Goal: Task Accomplishment & Management: Complete application form

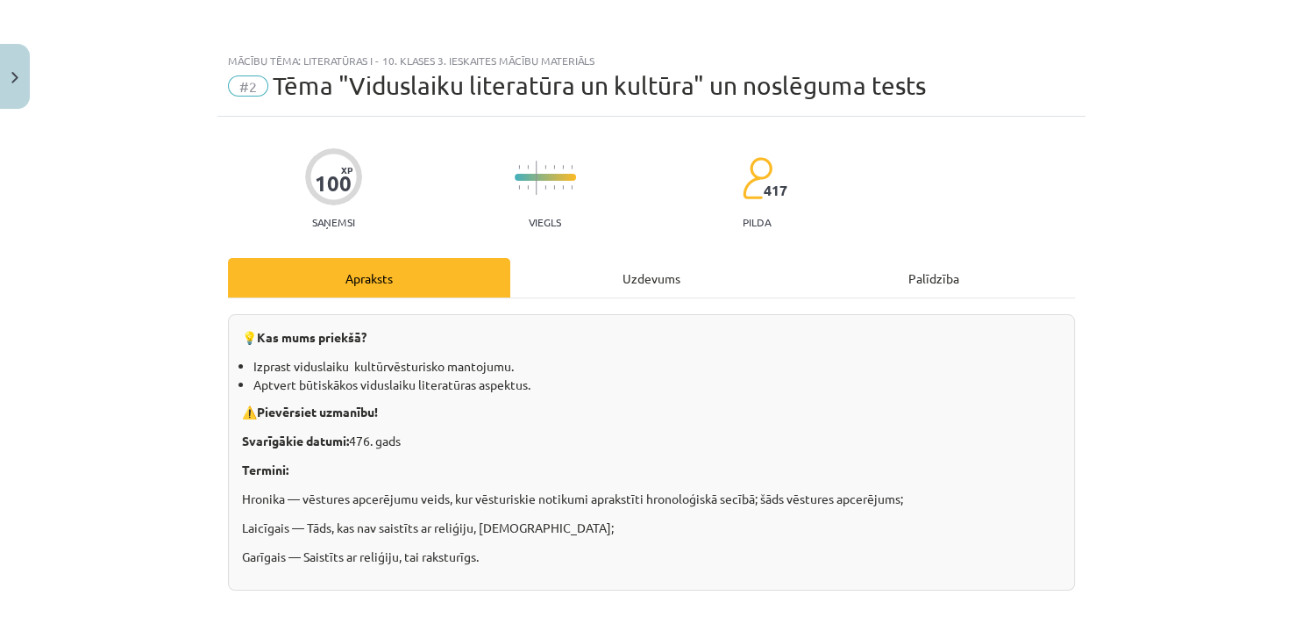
scroll to position [34, 0]
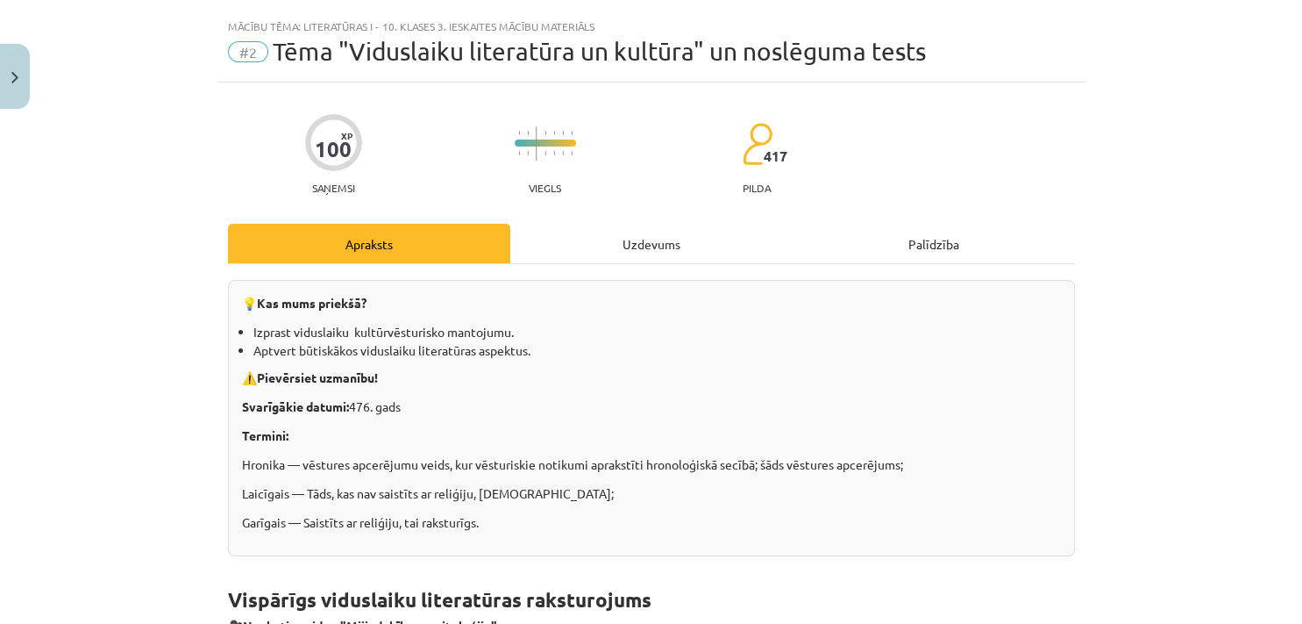
click at [1222, 423] on div "Mācību tēma: Literatūras i - 10. klases 3. ieskaites mācību materiāls #2 Tēma "…" at bounding box center [651, 312] width 1302 height 624
click at [1191, 422] on div "Mācību tēma: Literatūras i - 10. klases 3. ieskaites mācību materiāls #2 Tēma "…" at bounding box center [651, 312] width 1302 height 624
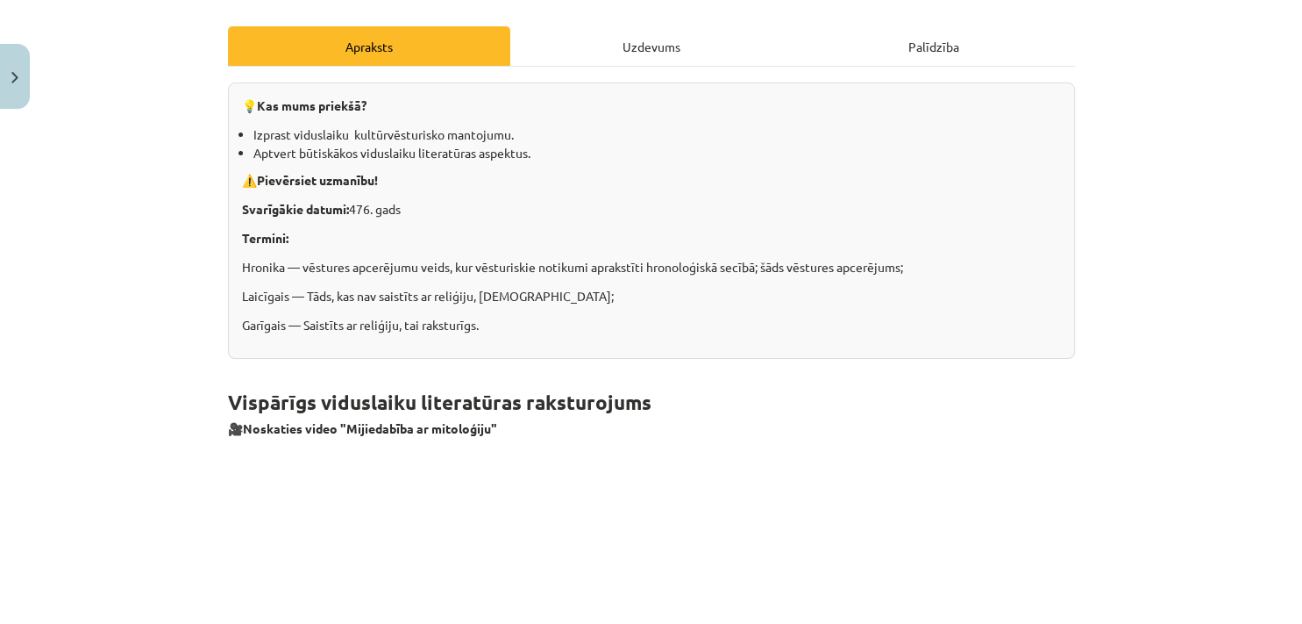
scroll to position [232, 0]
click at [818, 303] on p "Laicīgais — Tāds, kas nav saistīts ar reliģiju, baznīcu;" at bounding box center [651, 296] width 819 height 18
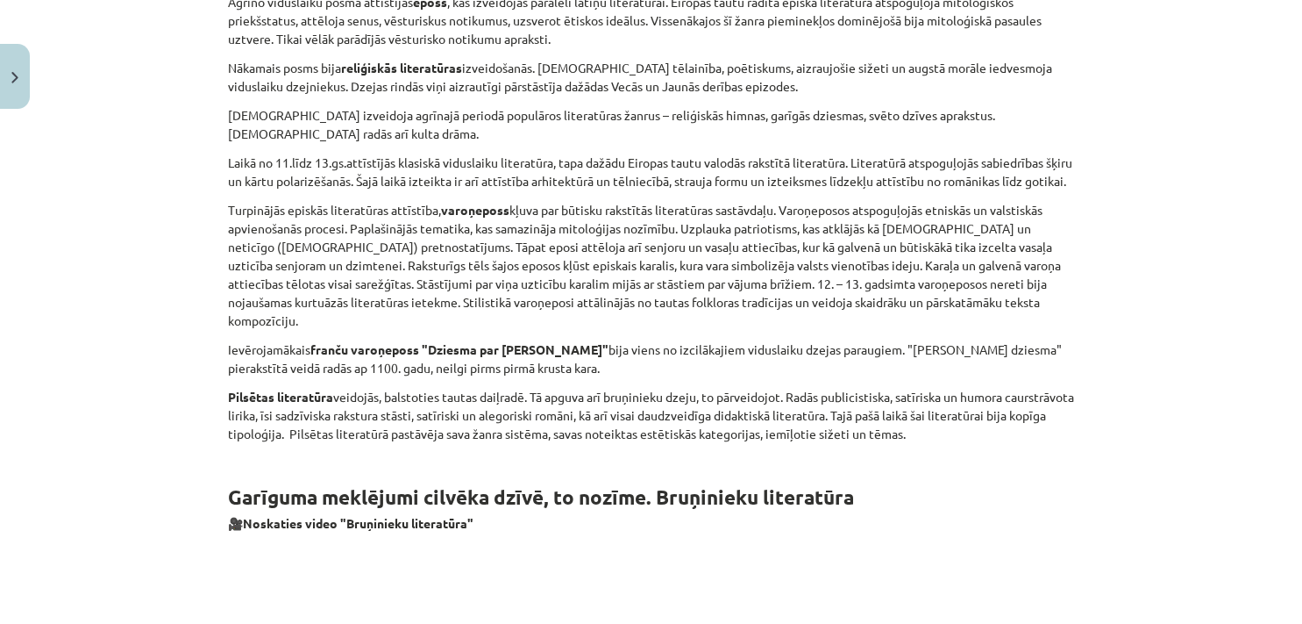
scroll to position [2196, 0]
click at [128, 305] on div "Mācību tēma: Literatūras i - 10. klases 3. ieskaites mācību materiāls #2 Tēma "…" at bounding box center [651, 312] width 1302 height 624
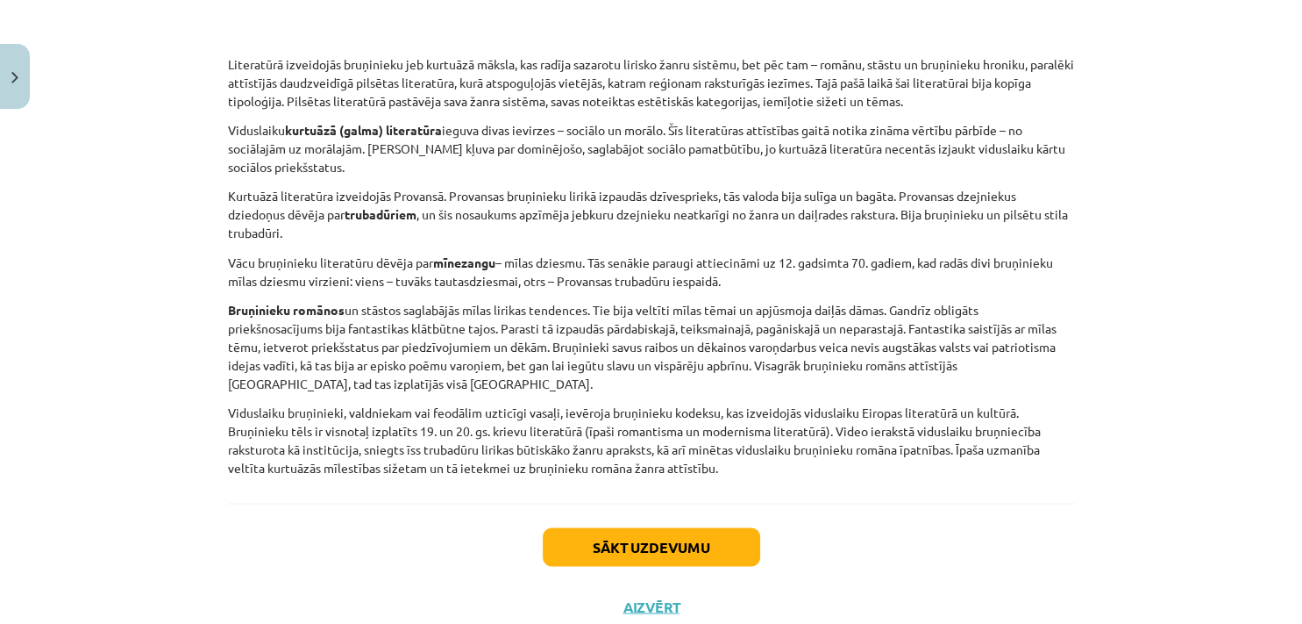
scroll to position [3014, 0]
click at [591, 526] on button "Sākt uzdevumu" at bounding box center [652, 545] width 218 height 39
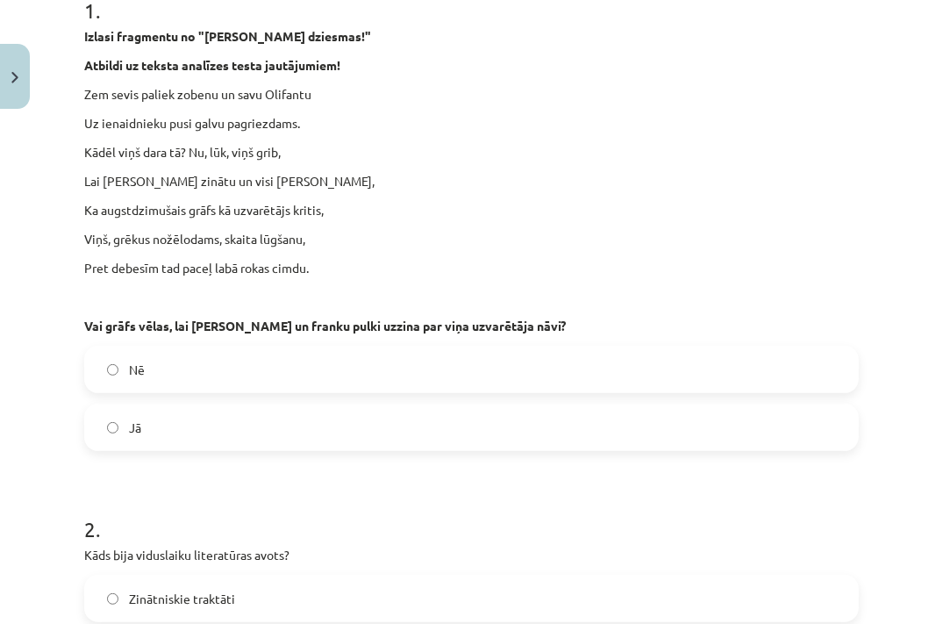
scroll to position [310, 0]
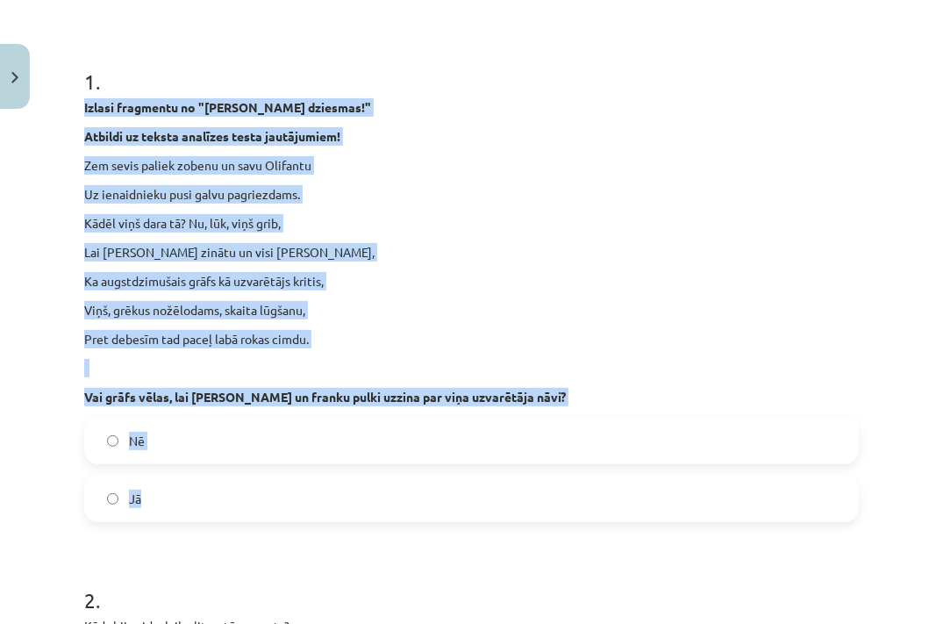
drag, startPoint x: 82, startPoint y: 110, endPoint x: 261, endPoint y: 482, distance: 413.5
copy div "Izlasi fragmentu no "Rolanda dziesmas!" Atbildi uz teksta analīzes testa jautāj…"
click at [168, 496] on label "Jā" at bounding box center [471, 498] width 771 height 44
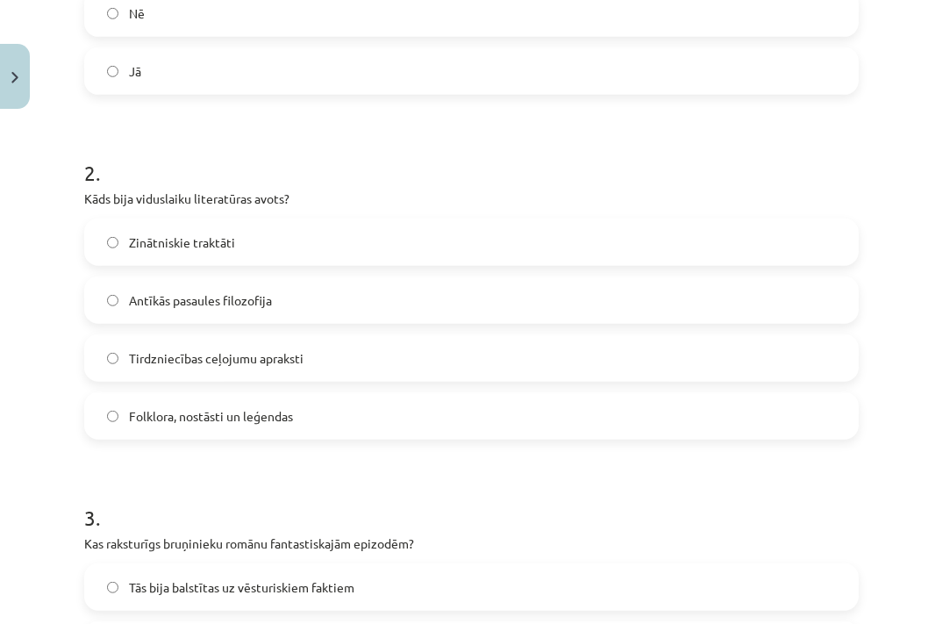
scroll to position [738, 0]
click at [153, 422] on span "Folklora, nostāsti un leģendas" at bounding box center [211, 415] width 164 height 18
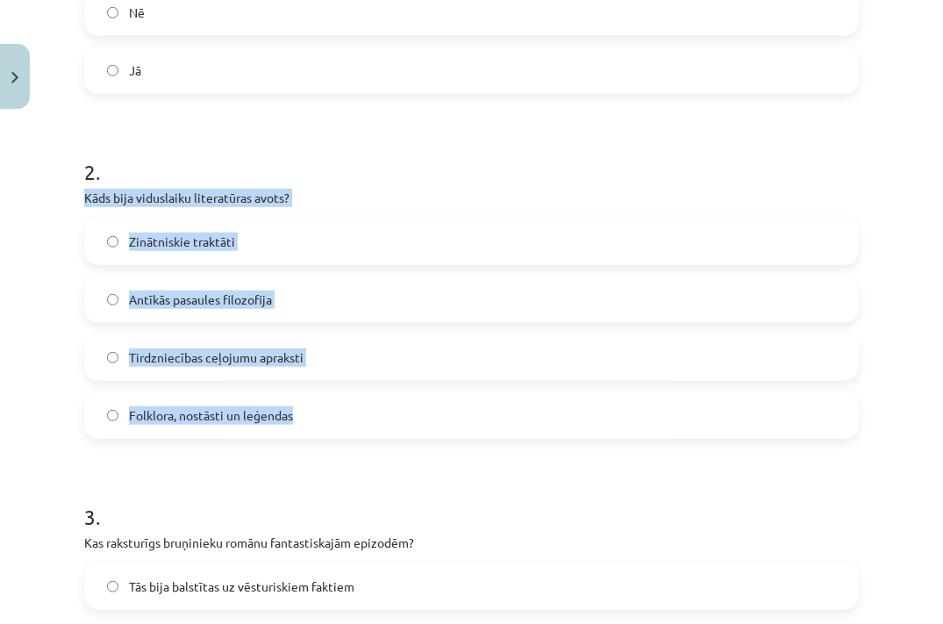
drag, startPoint x: 82, startPoint y: 192, endPoint x: 342, endPoint y: 423, distance: 347.9
copy div "Kāds bija viduslaiku literatūras avots? Zinātniskie traktāti Antīkās pasaules f…"
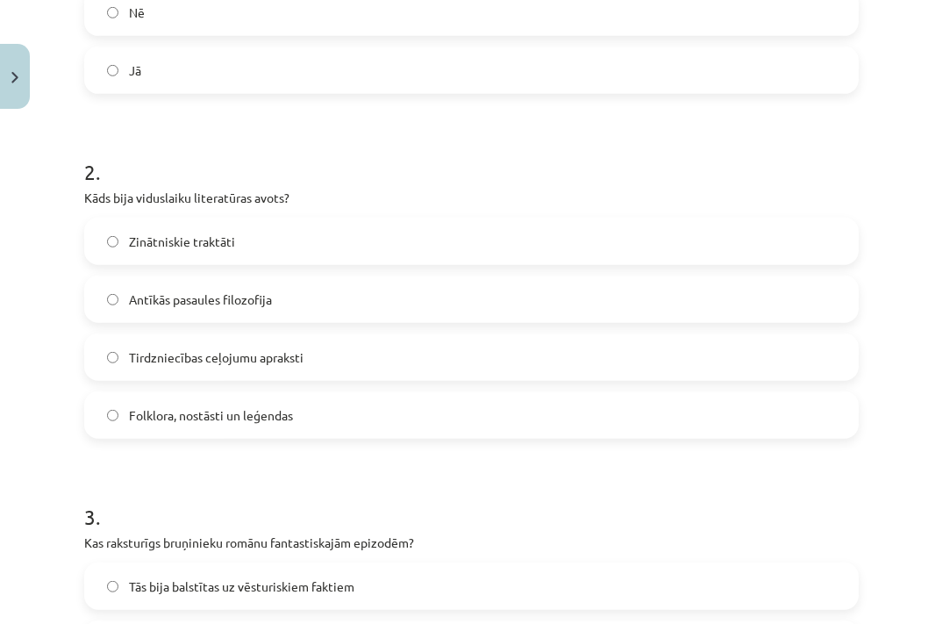
click at [22, 430] on div "Mācību tēma: Literatūras i - 10. klases 3. ieskaites mācību materiāls #2 Tēma "…" at bounding box center [471, 312] width 943 height 624
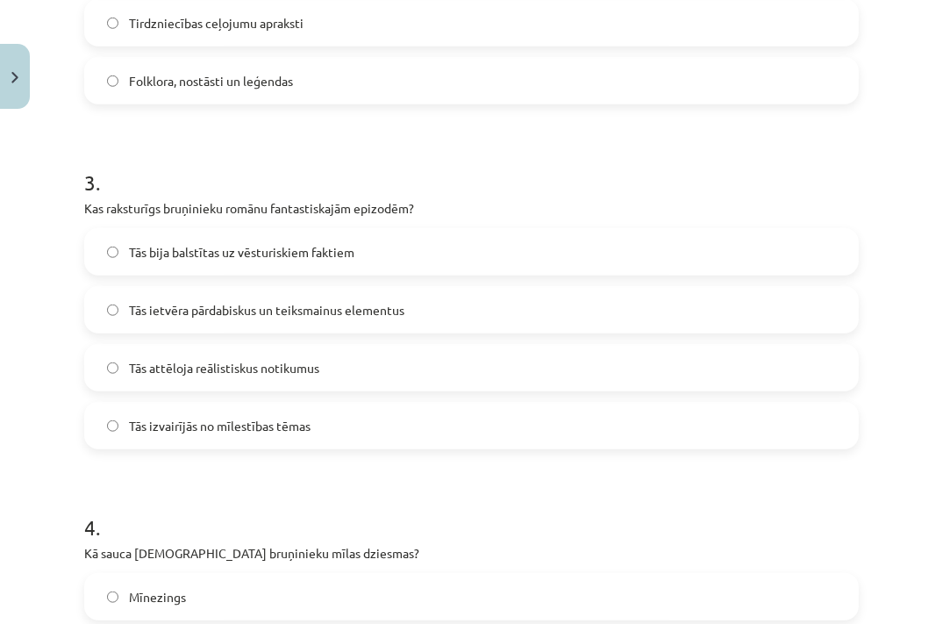
scroll to position [1117, 0]
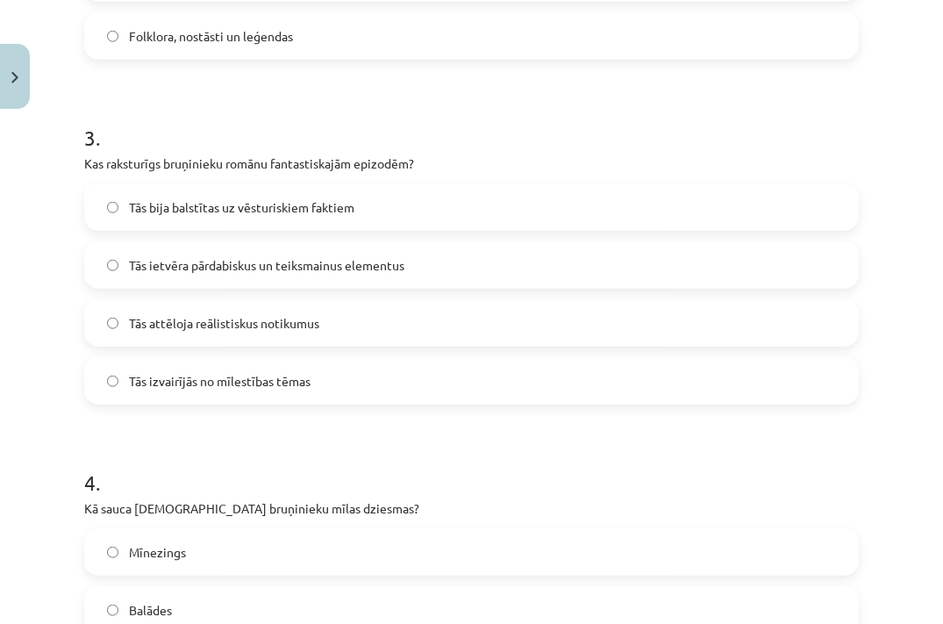
click at [220, 261] on span "Tās ietvēra pārdabiskus un teiksmainus elementus" at bounding box center [266, 265] width 275 height 18
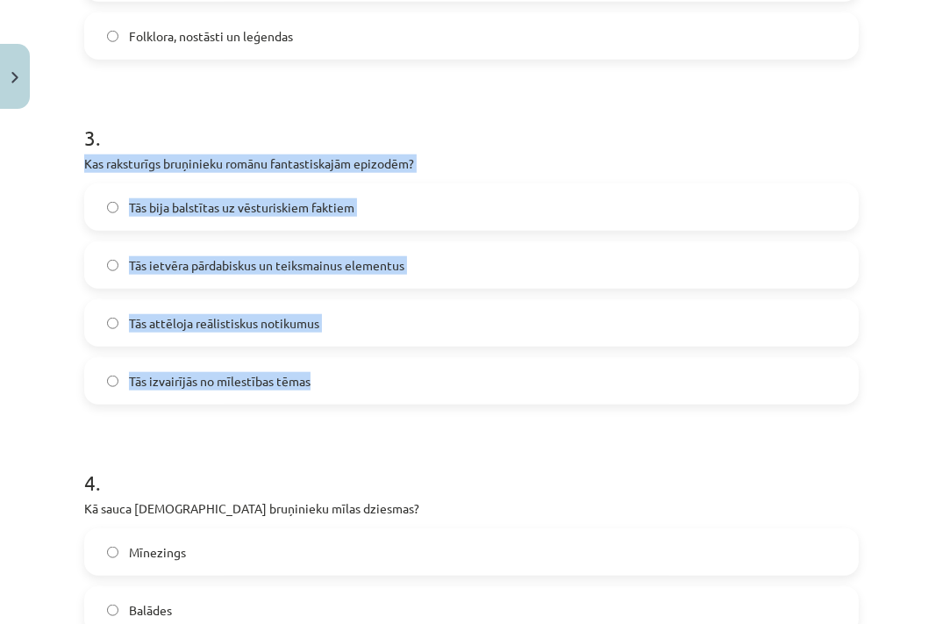
drag, startPoint x: 81, startPoint y: 157, endPoint x: 320, endPoint y: 404, distance: 344.2
copy div "Kas raksturīgs bruņinieku romānu fantastiskajām epizodēm? Tās bija balstītas uz…"
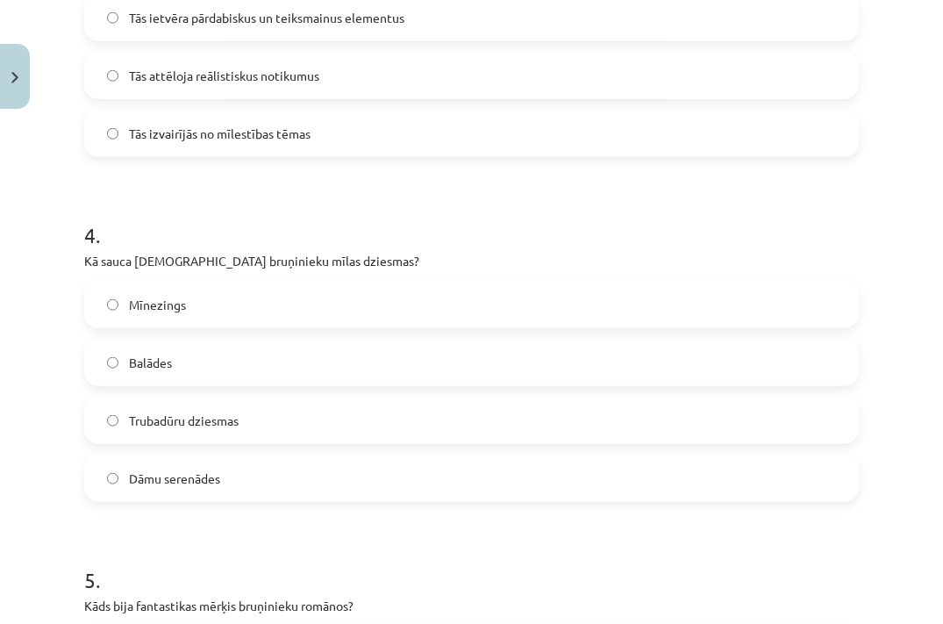
scroll to position [1408, 0]
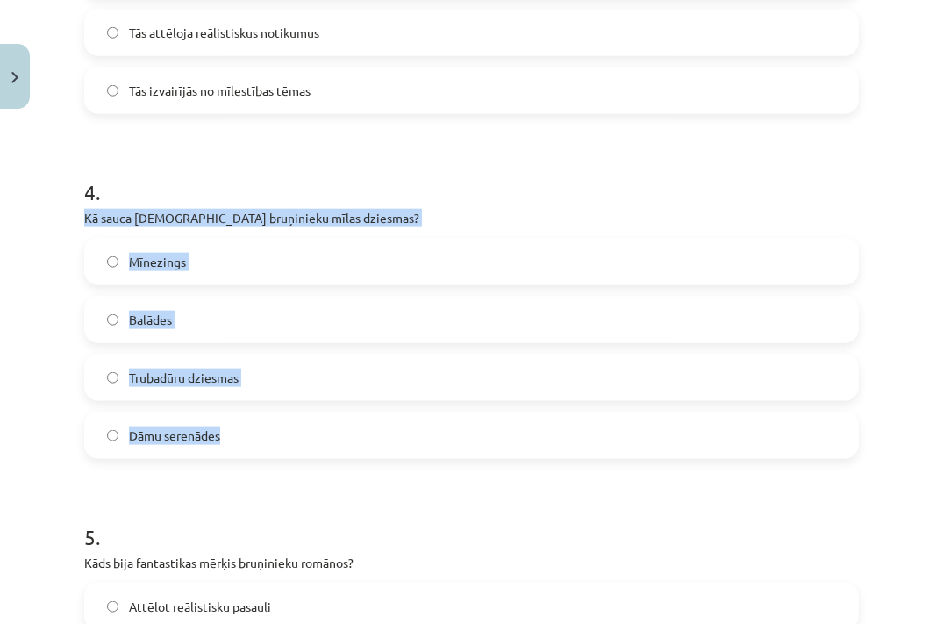
drag, startPoint x: 79, startPoint y: 218, endPoint x: 259, endPoint y: 417, distance: 268.3
click at [263, 430] on label "Dāmu serenādes" at bounding box center [471, 435] width 771 height 44
drag, startPoint x: 68, startPoint y: 214, endPoint x: 256, endPoint y: 432, distance: 288.5
click at [256, 432] on div "Mācību tēma: Literatūras i - 10. klases 3. ieskaites mācību materiāls #2 Tēma "…" at bounding box center [471, 312] width 943 height 624
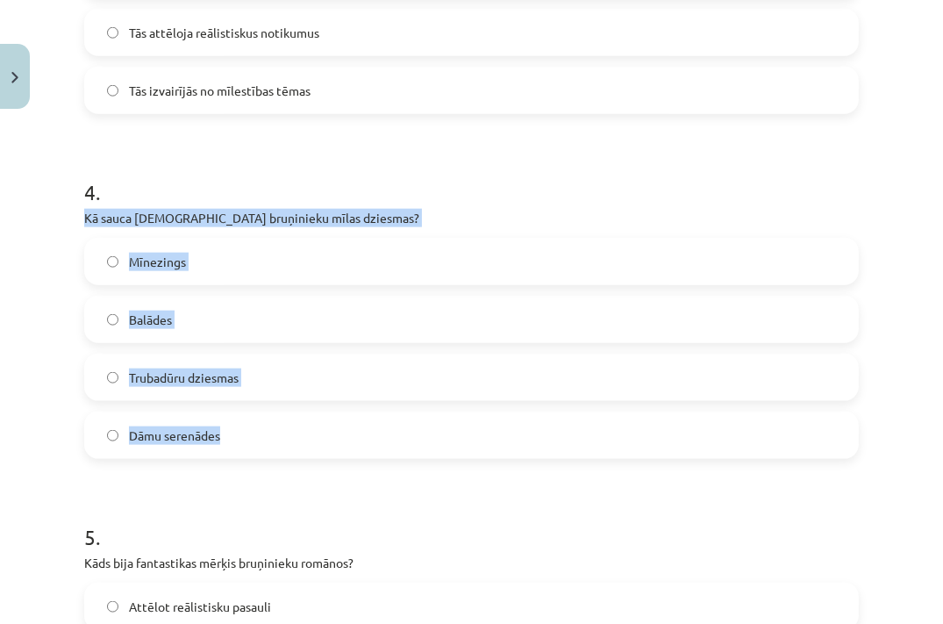
copy div "Kā sauca vācu bruņinieku mīlas dziesmas? Mīnezings Balādes Trubadūru dziesmas D…"
click at [244, 260] on label "Mīnezings" at bounding box center [471, 261] width 771 height 44
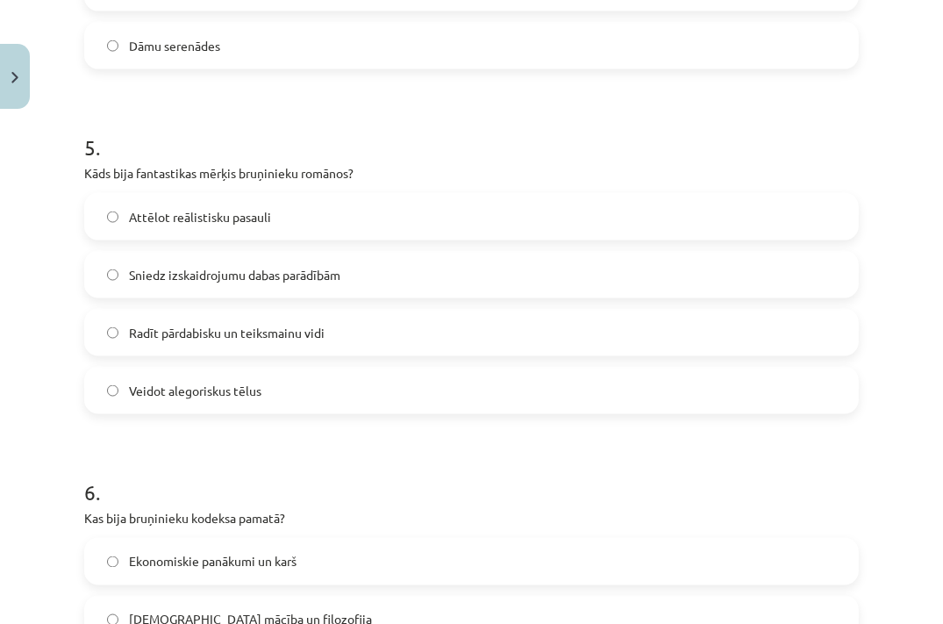
scroll to position [1798, 0]
click at [146, 389] on span "Veidot alegoriskus tēlus" at bounding box center [195, 390] width 132 height 18
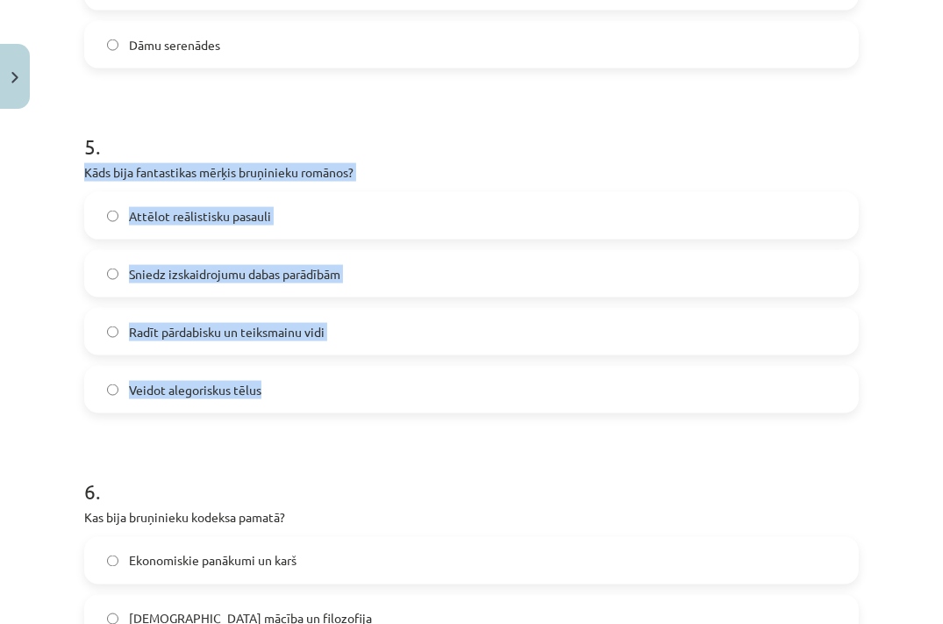
drag, startPoint x: 75, startPoint y: 175, endPoint x: 279, endPoint y: 382, distance: 290.9
copy div "Kāds bija fantastikas mērķis bruņinieku romānos? Attēlot reālistisku pasauli Sn…"
click at [259, 336] on span "Radīt pārdabisku un teiksmainu vidi" at bounding box center [227, 332] width 196 height 18
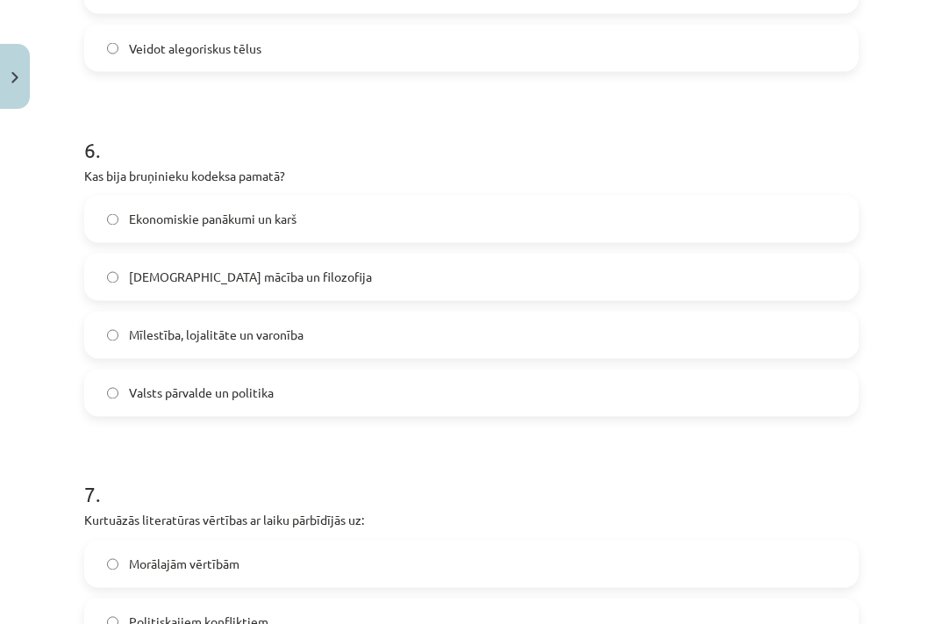
scroll to position [2144, 0]
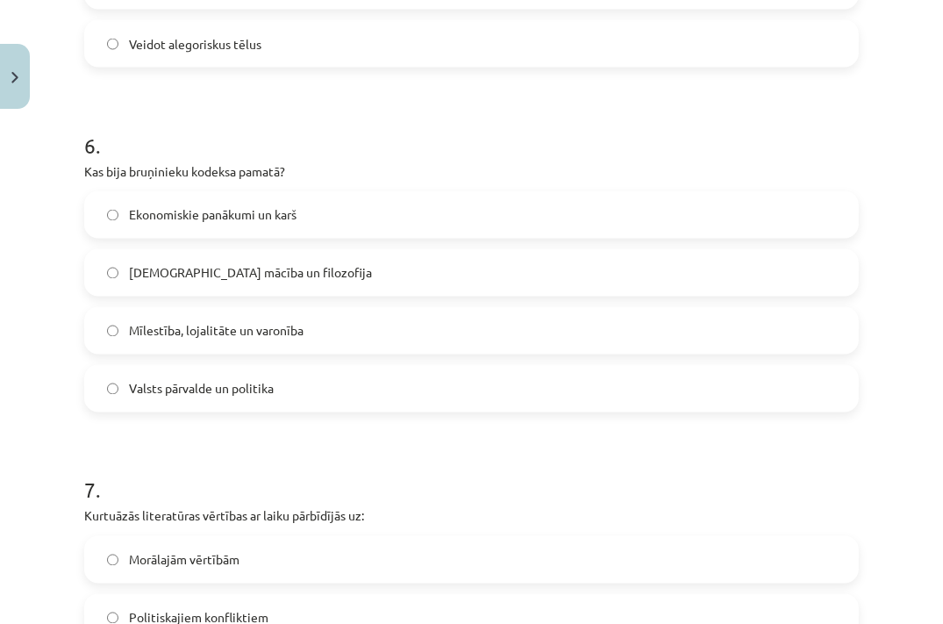
click at [61, 259] on div "Mācību tēma: Literatūras i - 10. klases 3. ieskaites mācību materiāls #2 Tēma "…" at bounding box center [471, 312] width 943 height 624
click at [174, 335] on span "Mīlestība, lojalitāte un varonība" at bounding box center [216, 331] width 175 height 18
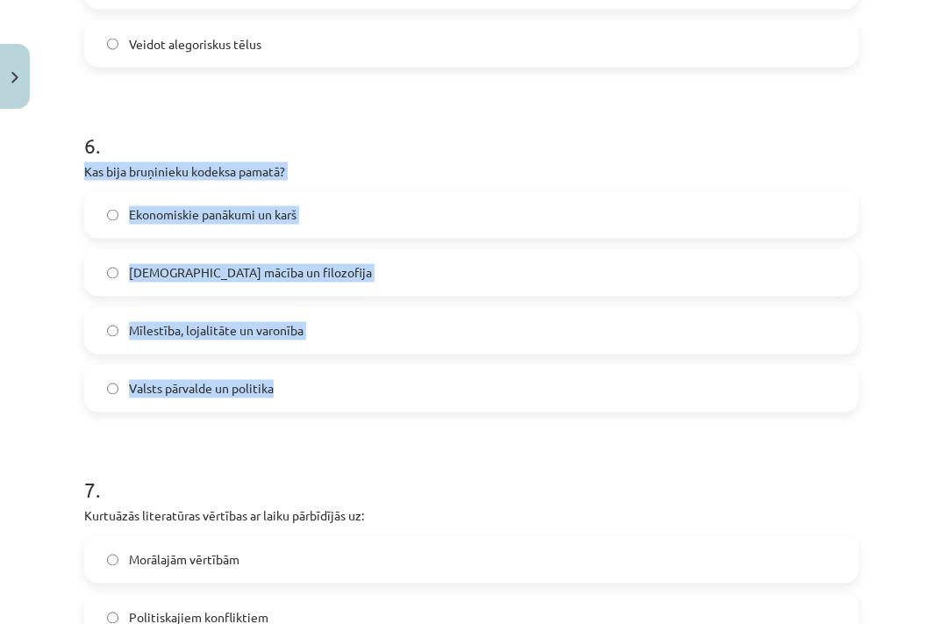
drag, startPoint x: 74, startPoint y: 167, endPoint x: 350, endPoint y: 420, distance: 374.9
copy div "Kas bija bruņinieku kodeksa pamatā? Ekonomiskie panākumi un karš Baznīcas mācīb…"
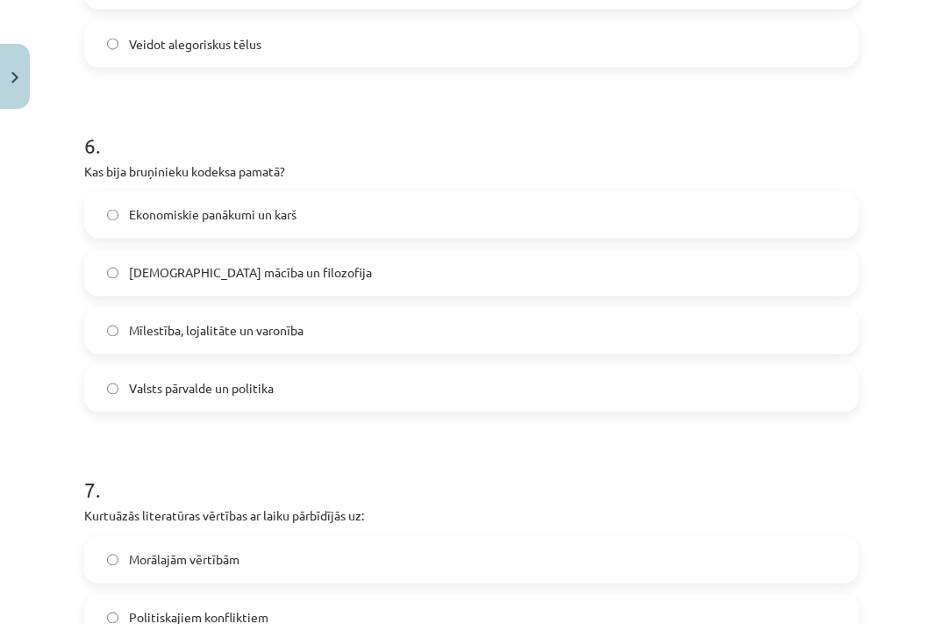
click at [117, 455] on h1 "7 ." at bounding box center [471, 474] width 774 height 54
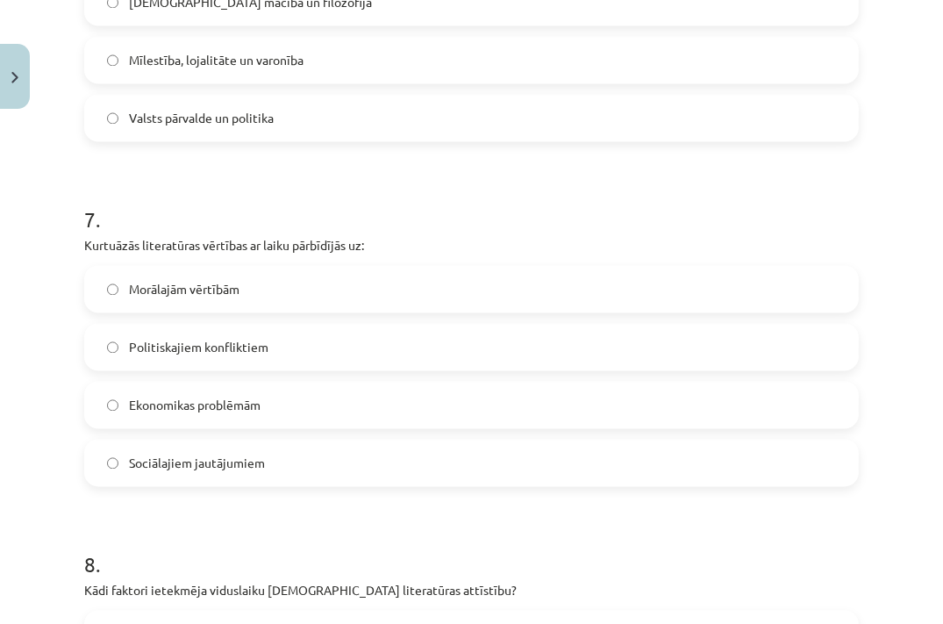
scroll to position [2431, 0]
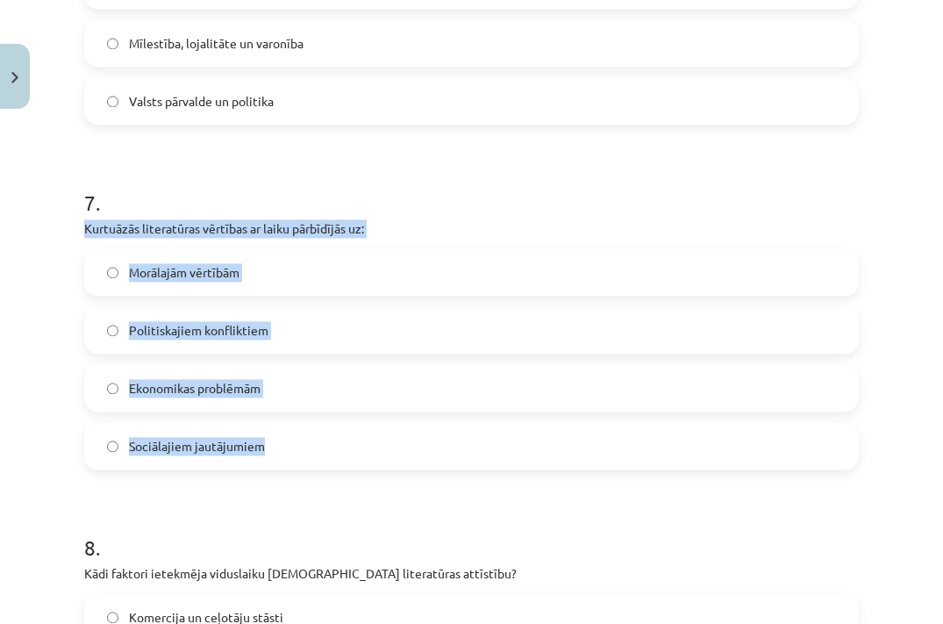
drag, startPoint x: 71, startPoint y: 233, endPoint x: 304, endPoint y: 447, distance: 316.6
click at [308, 449] on div "Mācību tēma: Literatūras i - 10. klases 3. ieskaites mācību materiāls #2 Tēma "…" at bounding box center [471, 312] width 943 height 624
copy div "Kurtuāzās literatūras vērtības ar laiku pārbīdījās uz: Morālajām vērtībām Polit…"
click at [170, 283] on label "Morālajām vērtībām" at bounding box center [471, 272] width 771 height 44
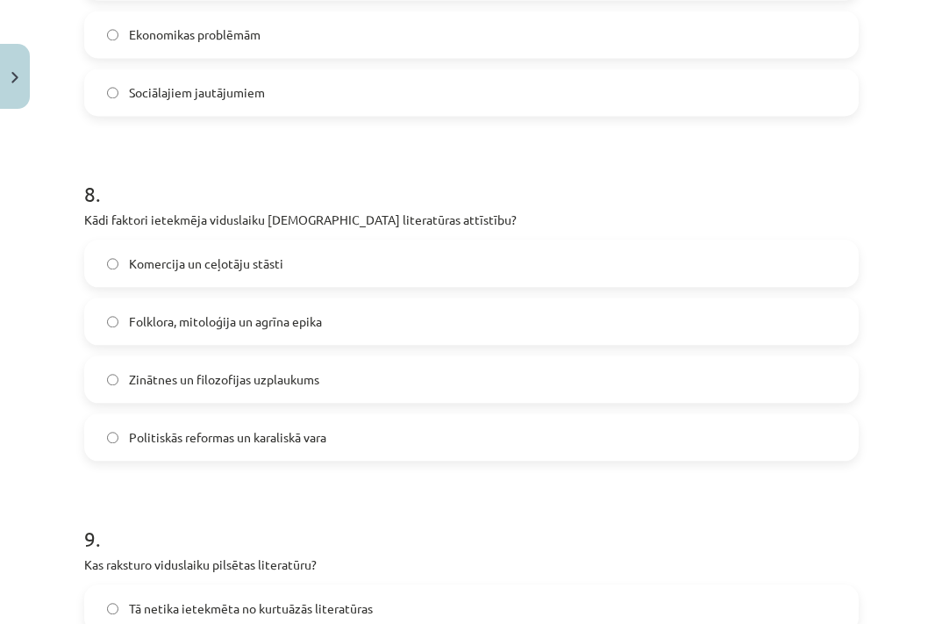
scroll to position [2786, 0]
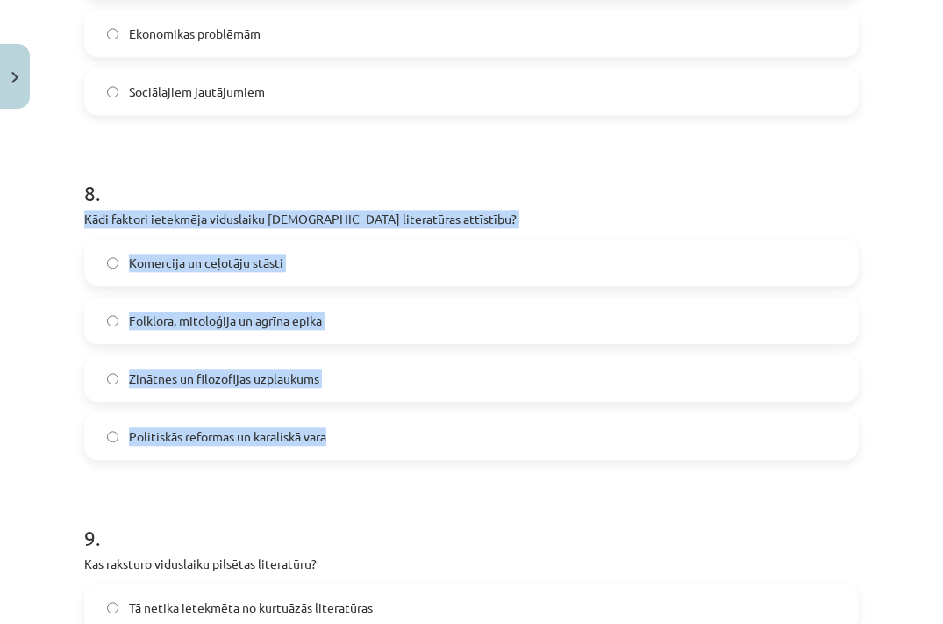
drag, startPoint x: 79, startPoint y: 214, endPoint x: 337, endPoint y: 440, distance: 343.1
click at [337, 440] on div "100 XP Saņemsi Viegls 417 pilda Apraksts Uzdevums Palīdzība 1 . Izlasi fragment…" at bounding box center [471, 361] width 795 height 6061
copy div "Kādi faktori ietekmēja viduslaiku episkās literatūras attīstību? Komercija un c…"
click at [199, 313] on span "Folklora, mitoloģija un agrīna epika" at bounding box center [225, 320] width 193 height 18
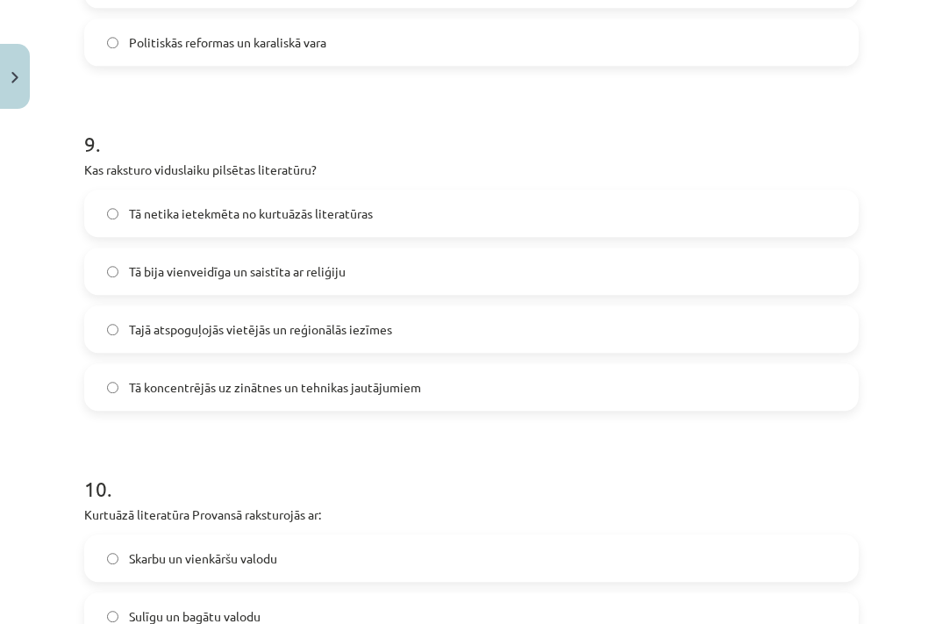
scroll to position [3180, 0]
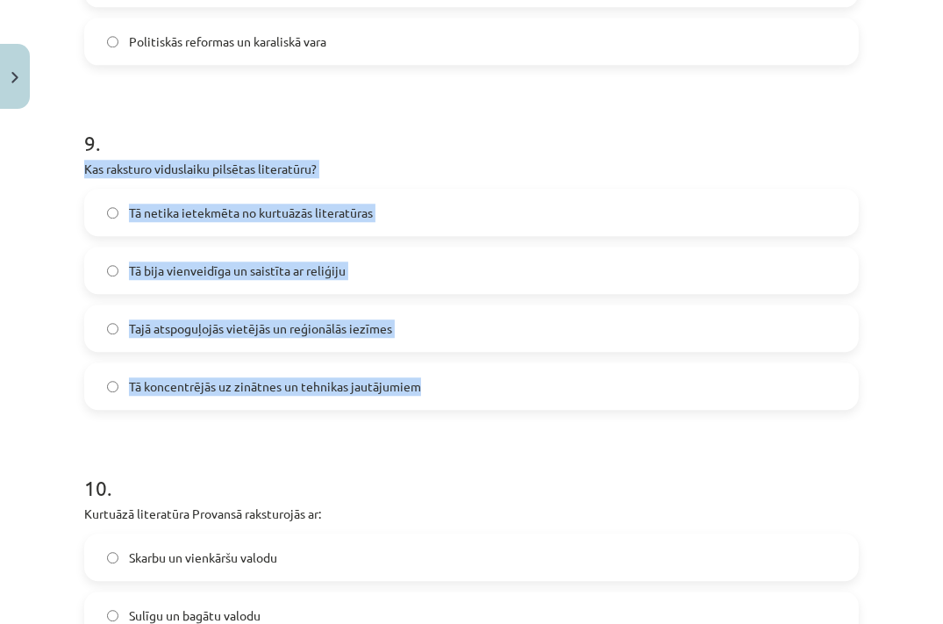
drag, startPoint x: 75, startPoint y: 163, endPoint x: 423, endPoint y: 416, distance: 429.5
copy div "Kas raksturo viduslaiku pilsētas literatūru? Tā netika ietekmēta no kurtuāzās l…"
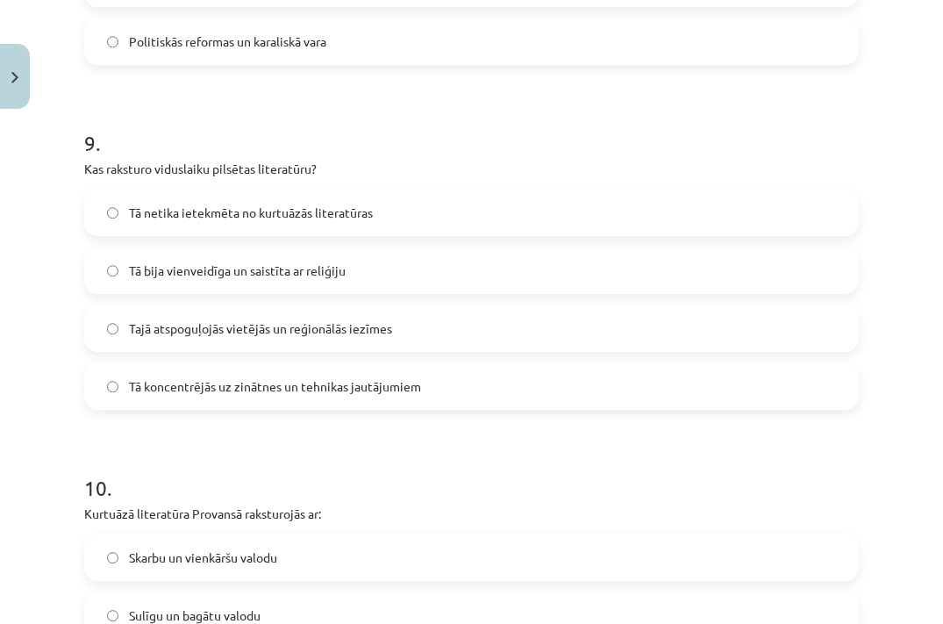
click at [53, 424] on div "Mācību tēma: Literatūras i - 10. klases 3. ieskaites mācību materiāls #2 Tēma "…" at bounding box center [471, 312] width 943 height 624
click at [194, 317] on label "Tajā atspoguļojās vietējās un reģionālās iezīmes" at bounding box center [471, 328] width 771 height 44
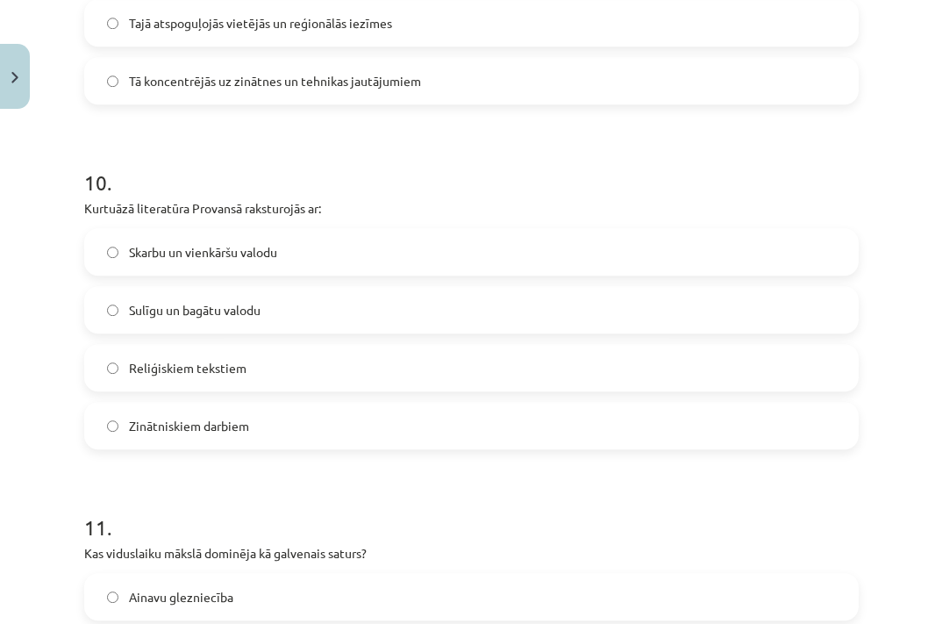
scroll to position [3489, 0]
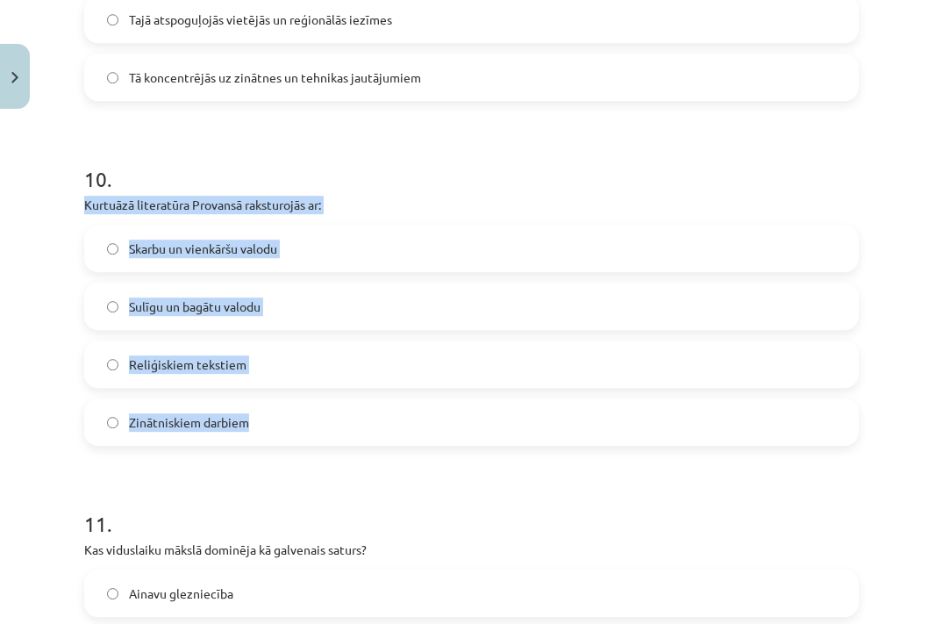
drag, startPoint x: 68, startPoint y: 199, endPoint x: 302, endPoint y: 424, distance: 323.8
click at [302, 424] on div "Mācību tēma: Literatūras i - 10. klases 3. ieskaites mācību materiāls #2 Tēma "…" at bounding box center [471, 312] width 943 height 624
copy div "Kurtuāzā literatūra Provansā raksturojās ar: Skarbu un vienkāršu valodu Sulīgu …"
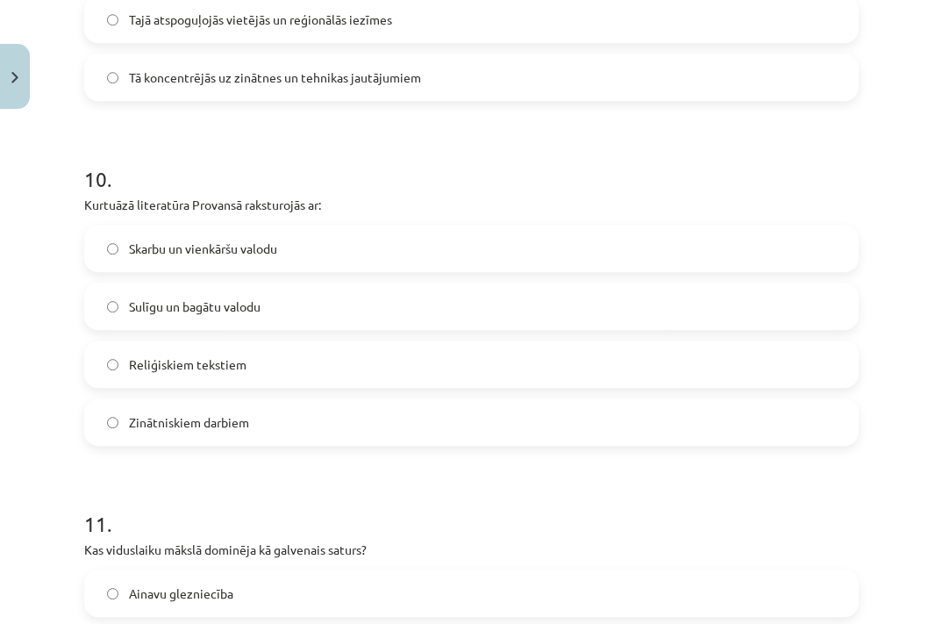
click at [68, 398] on div "Mācību tēma: Literatūras i - 10. klases 3. ieskaites mācību materiāls #2 Tēma "…" at bounding box center [471, 312] width 943 height 624
click at [263, 315] on label "Sulīgu un bagātu valodu" at bounding box center [471, 306] width 771 height 44
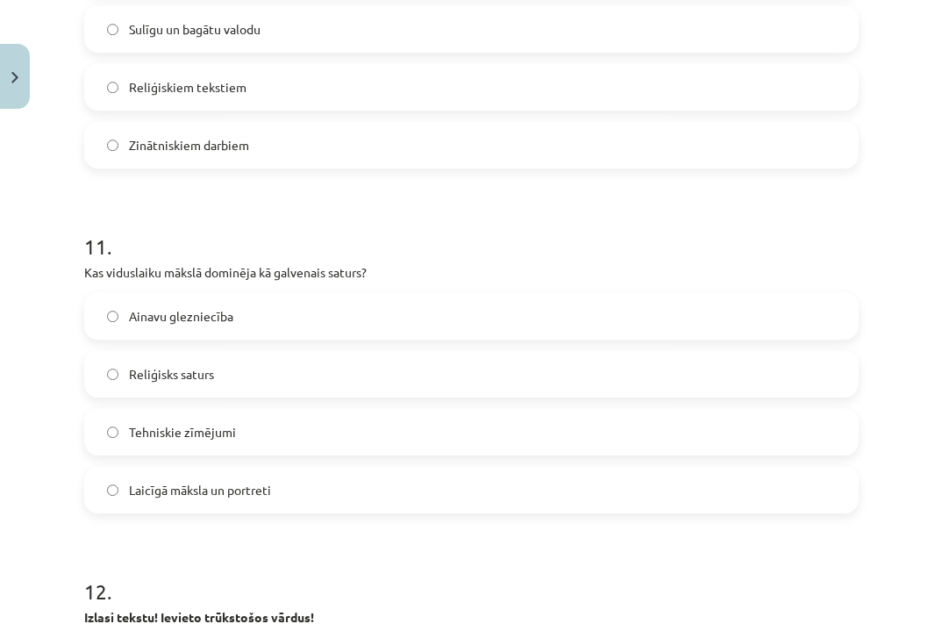
scroll to position [3827, 0]
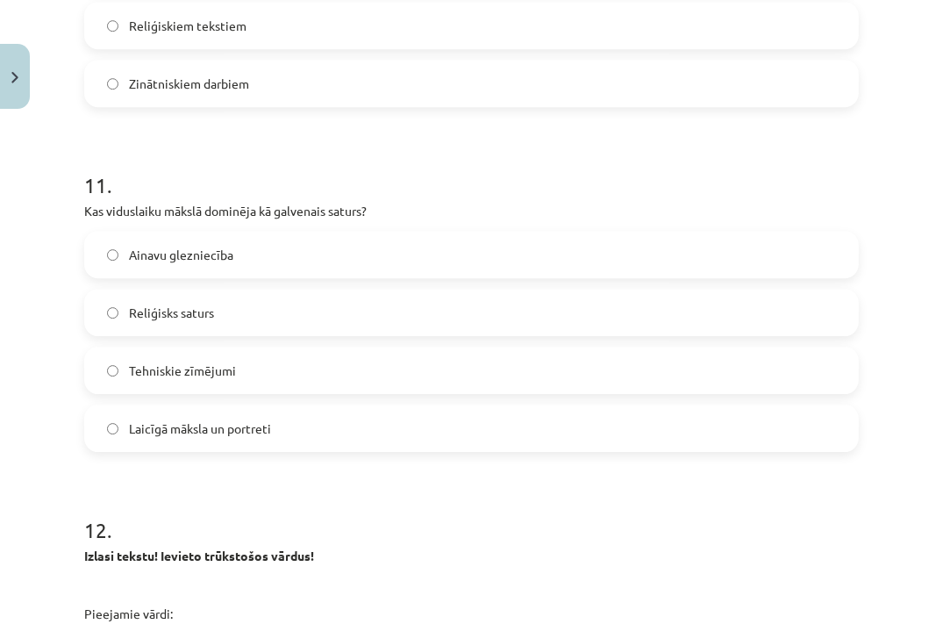
click at [156, 306] on span "Reliģisks saturs" at bounding box center [171, 312] width 85 height 18
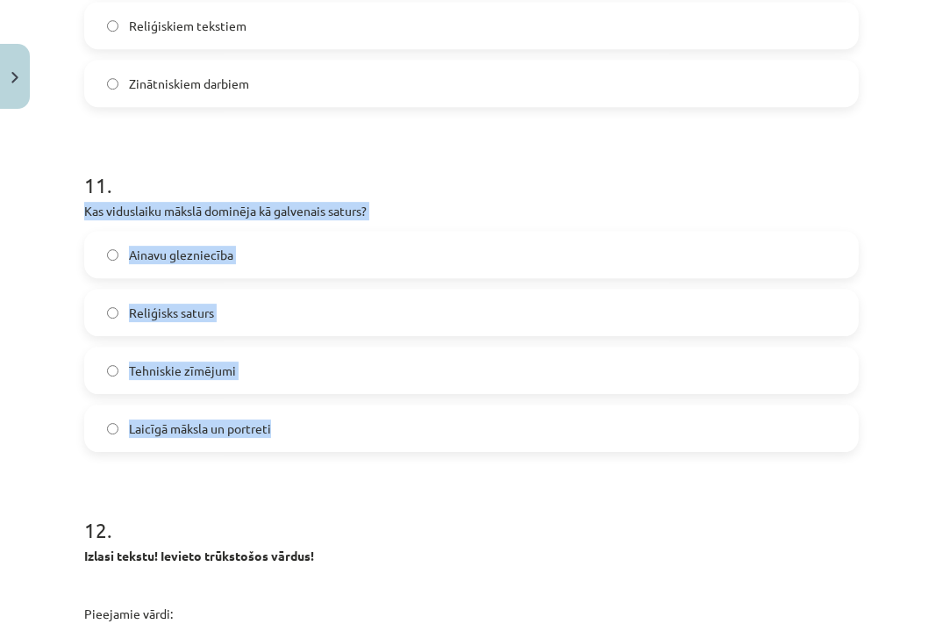
drag, startPoint x: 82, startPoint y: 208, endPoint x: 347, endPoint y: 427, distance: 344.5
click at [40, 439] on div "Mācību tēma: Literatūras i - 10. klases 3. ieskaites mācību materiāls #2 Tēma "…" at bounding box center [471, 312] width 943 height 624
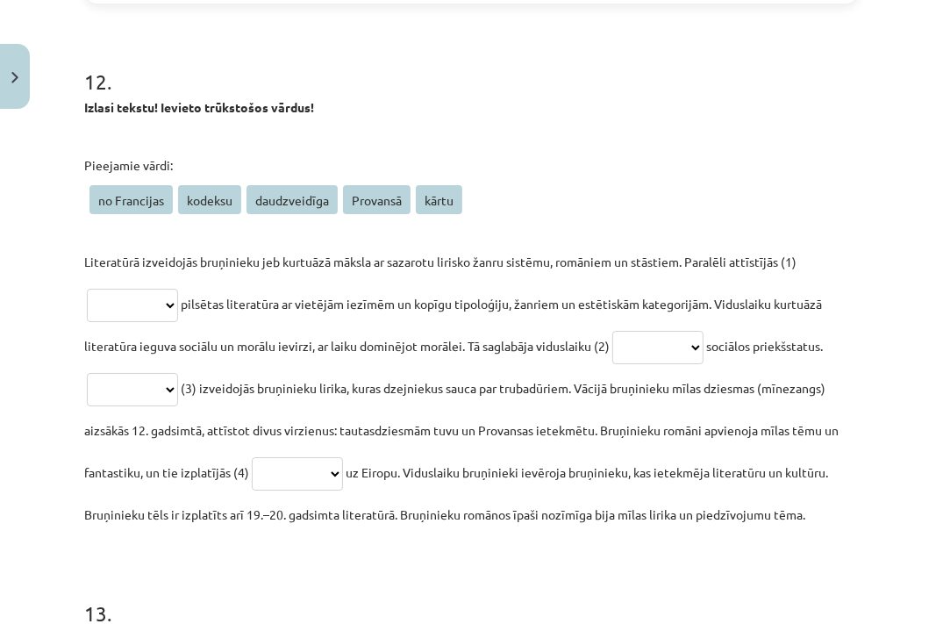
scroll to position [4275, 0]
drag, startPoint x: 76, startPoint y: 111, endPoint x: 263, endPoint y: 552, distance: 479.1
click at [87, 289] on select "**********" at bounding box center [132, 305] width 91 height 33
select select "**********"
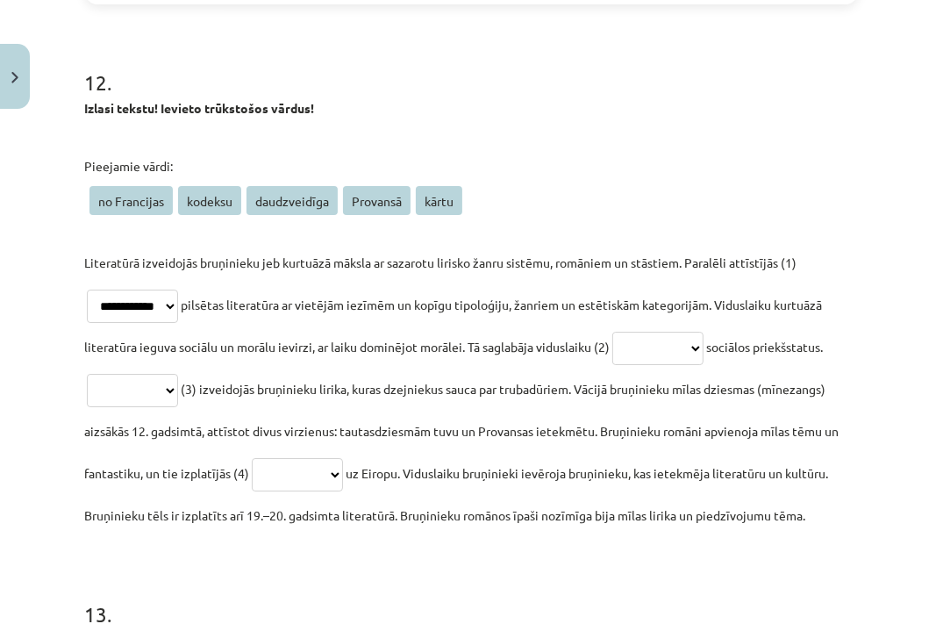
click option "**********" at bounding box center [0, 0] width 0 height 0
click at [612, 332] on select "**********" at bounding box center [657, 348] width 91 height 33
select select "*****"
click option "*****" at bounding box center [0, 0] width 0 height 0
click at [840, 336] on p "**********" at bounding box center [471, 388] width 774 height 295
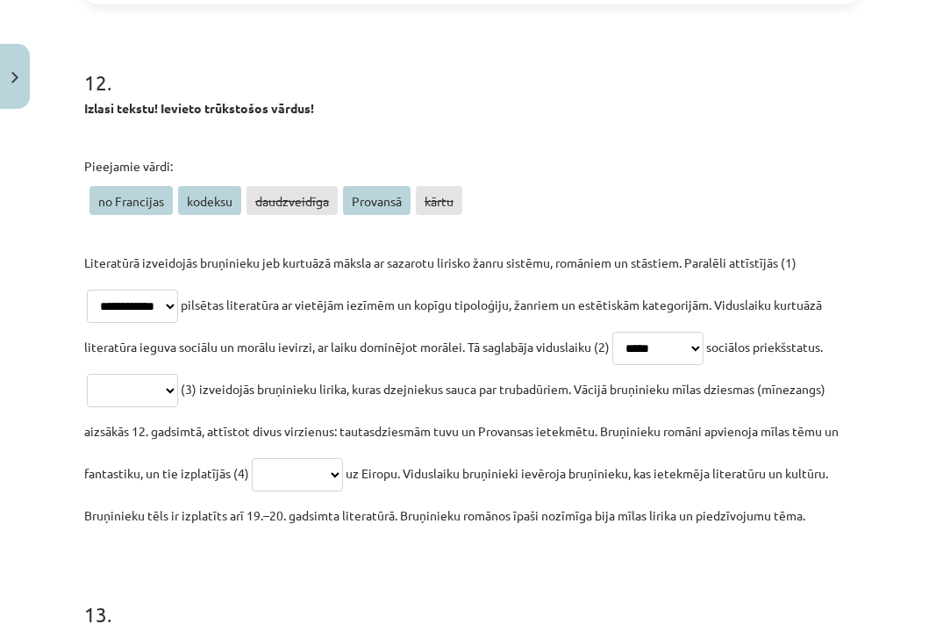
select select "********"
click option "********" at bounding box center [0, 0] width 0 height 0
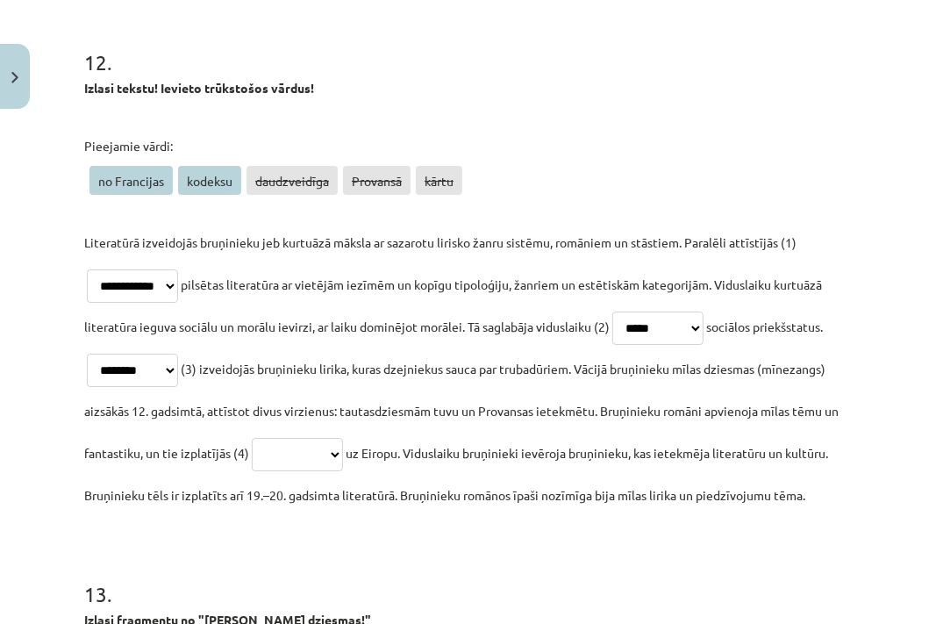
click at [252, 438] on select "**********" at bounding box center [297, 454] width 91 height 33
select select "**********"
click option "**********" at bounding box center [0, 0] width 0 height 0
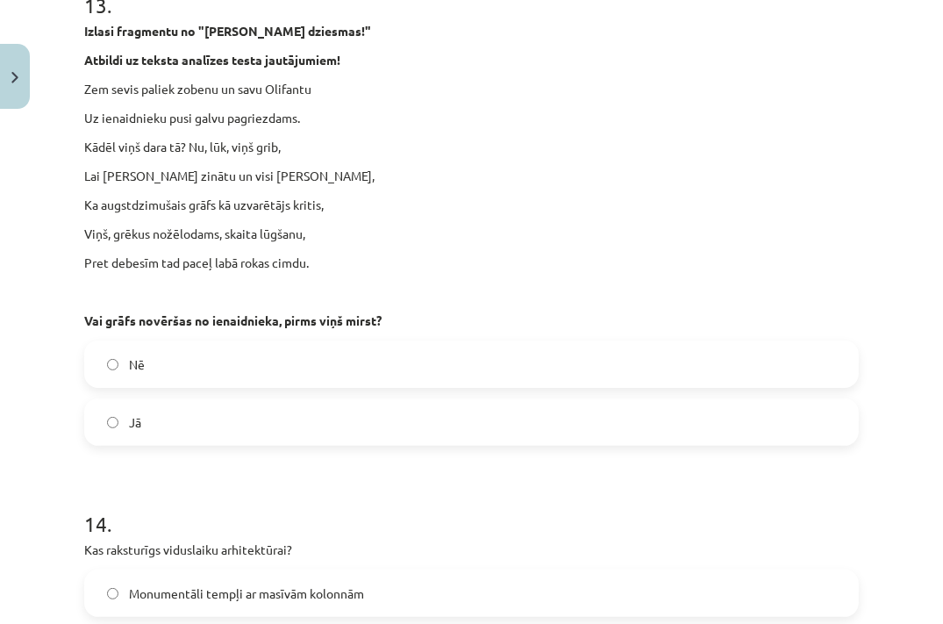
scroll to position [4873, 0]
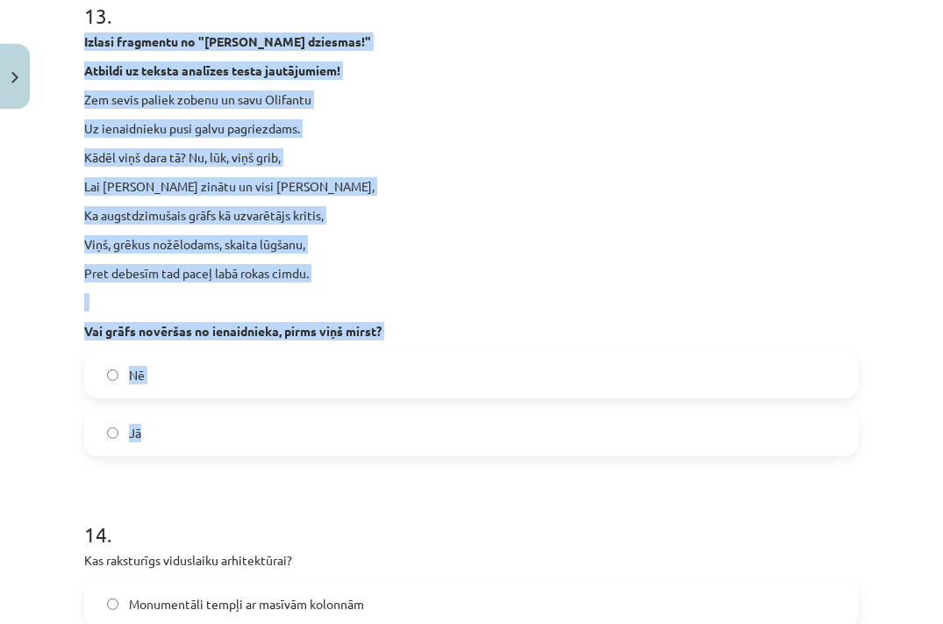
drag, startPoint x: 71, startPoint y: 81, endPoint x: 401, endPoint y: 475, distance: 514.3
click at [401, 475] on div "Mācību tēma: Literatūras i - 10. klases 3. ieskaites mācību materiāls #2 Tēma "…" at bounding box center [471, 312] width 943 height 624
click at [174, 454] on label "Jā" at bounding box center [471, 432] width 771 height 44
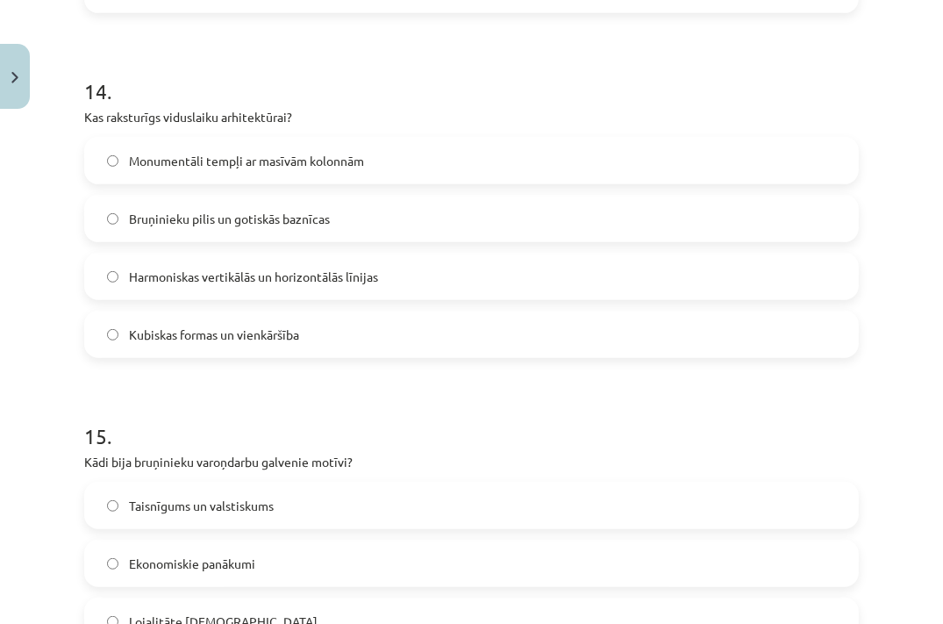
scroll to position [5311, 0]
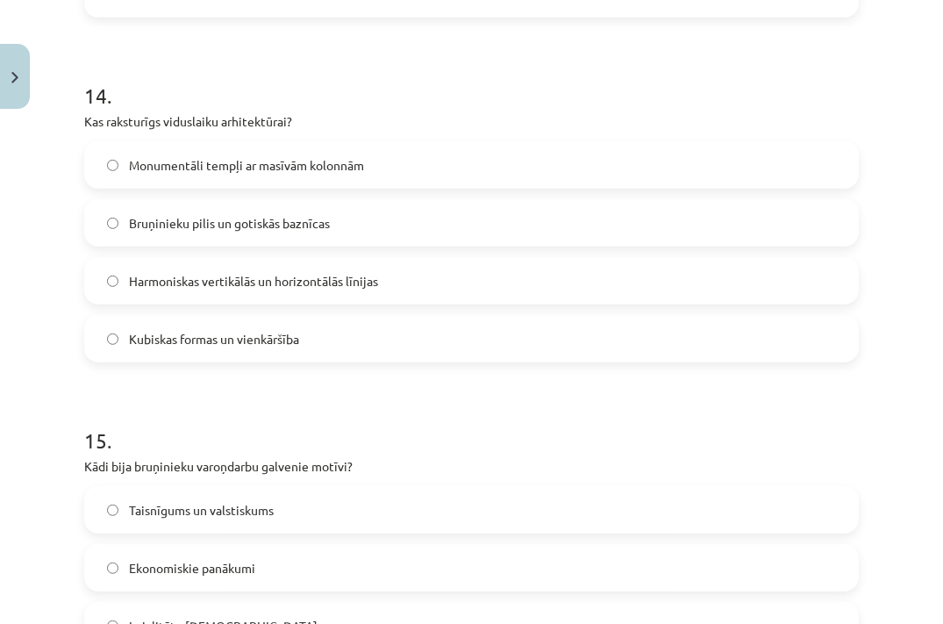
click at [253, 232] on span "Bruņinieku pilis un gotiskās baznīcas" at bounding box center [229, 223] width 201 height 18
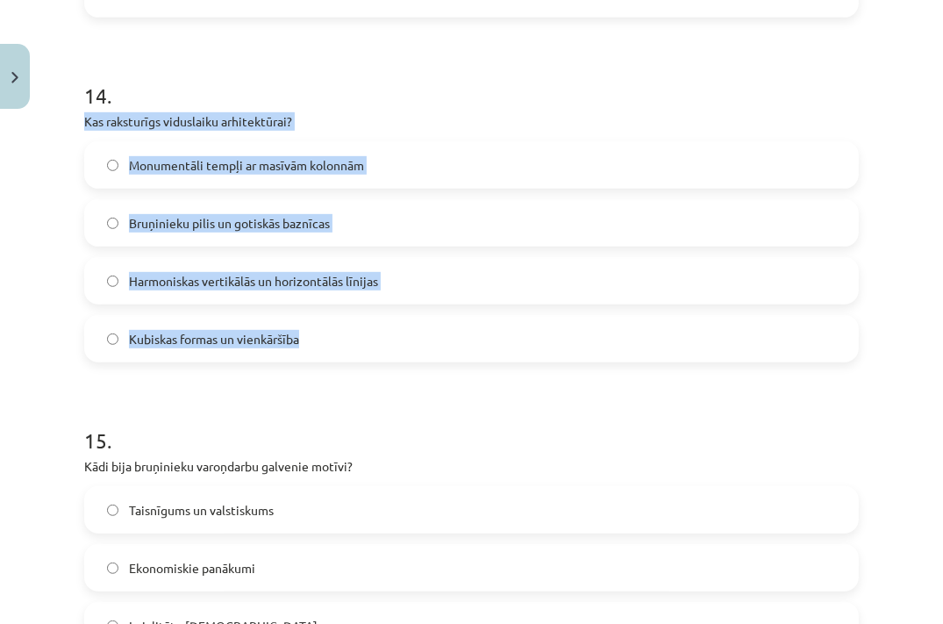
drag, startPoint x: 62, startPoint y: 160, endPoint x: 319, endPoint y: 396, distance: 348.9
click at [319, 396] on div "Mācību tēma: Literatūras i - 10. klases 3. ieskaites mācību materiāls #2 Tēma "…" at bounding box center [471, 312] width 943 height 624
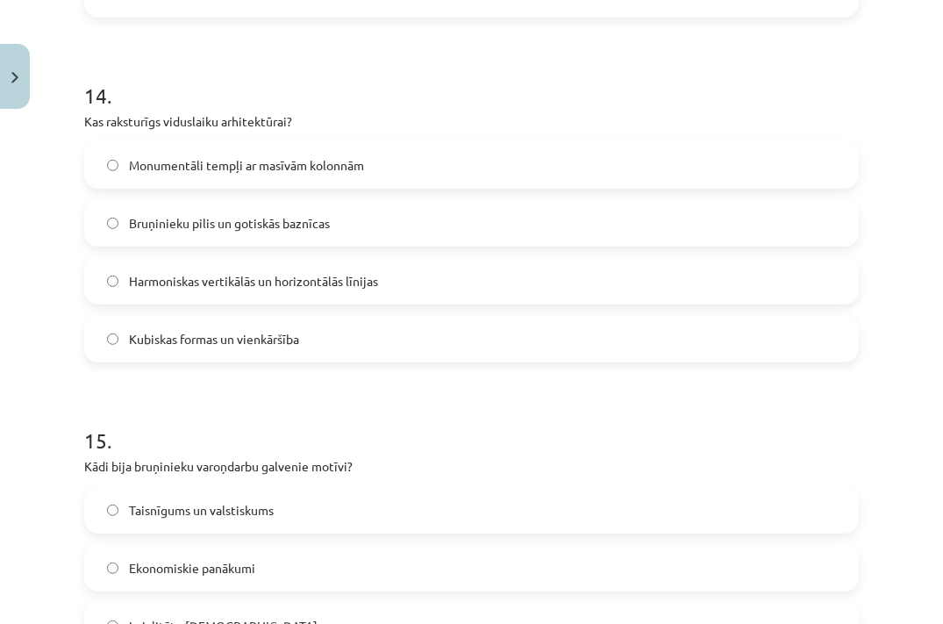
click at [66, 182] on div "Mācību tēma: Literatūras i - 10. klases 3. ieskaites mācību materiāls #2 Tēma "…" at bounding box center [471, 312] width 943 height 624
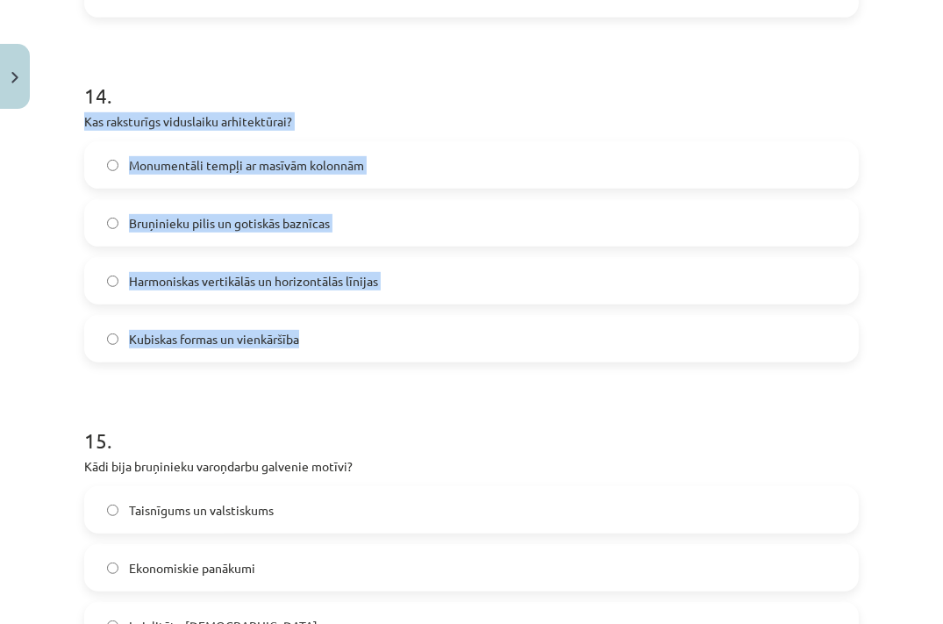
drag, startPoint x: 74, startPoint y: 156, endPoint x: 321, endPoint y: 384, distance: 336.4
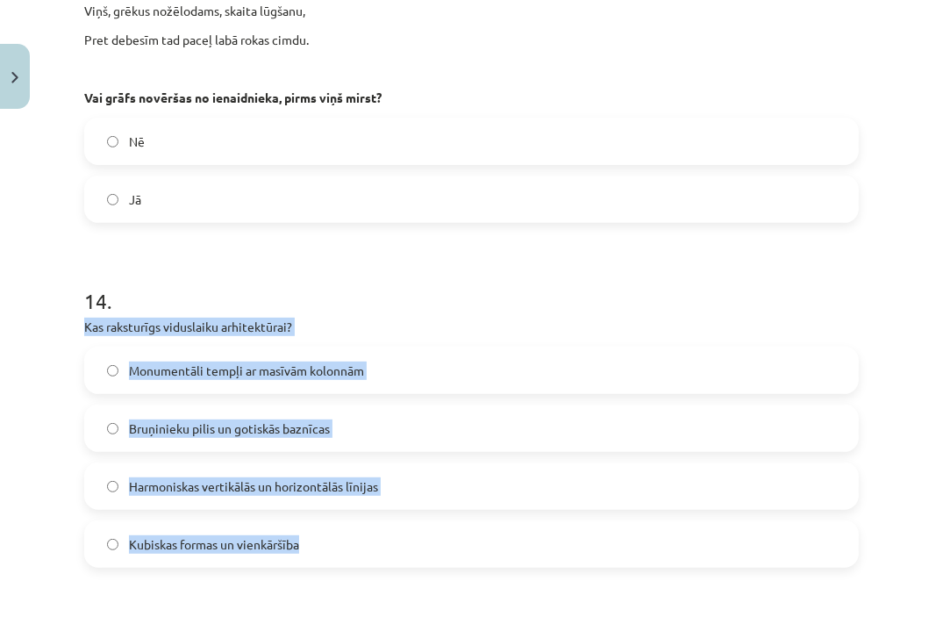
scroll to position [5018, 0]
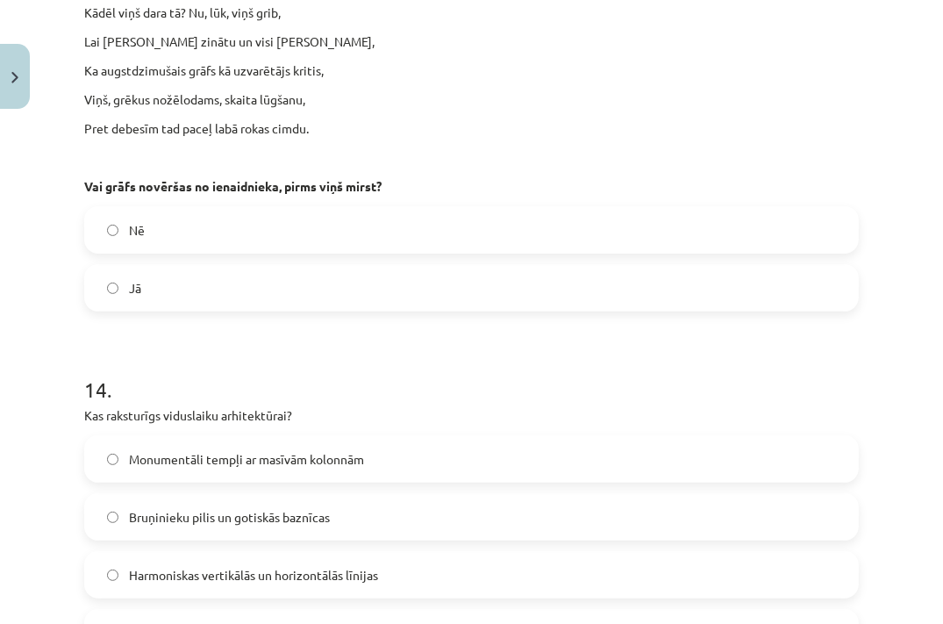
click at [196, 252] on label "Nē" at bounding box center [471, 230] width 771 height 44
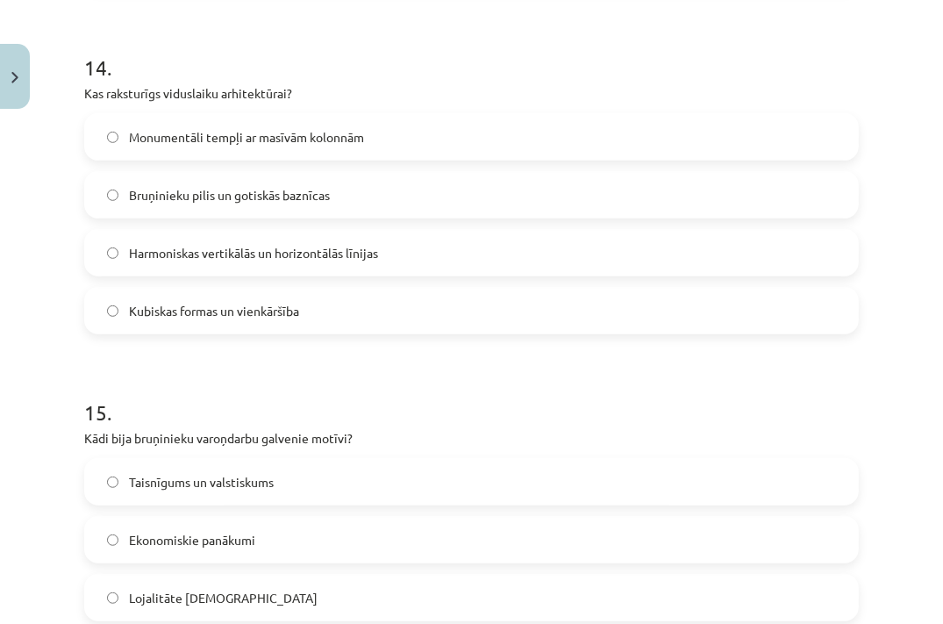
scroll to position [5234, 0]
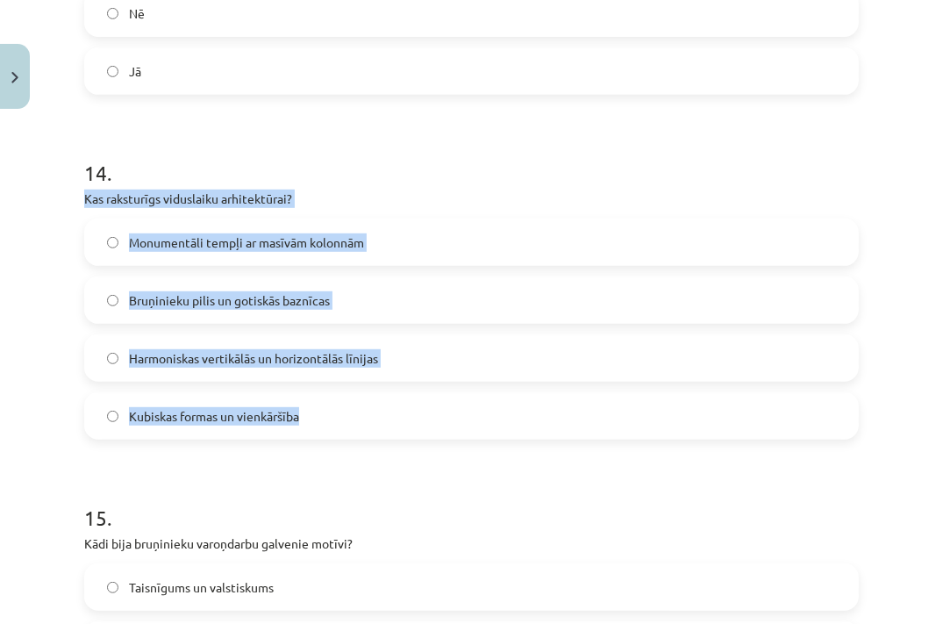
drag, startPoint x: 80, startPoint y: 239, endPoint x: 300, endPoint y: 458, distance: 310.7
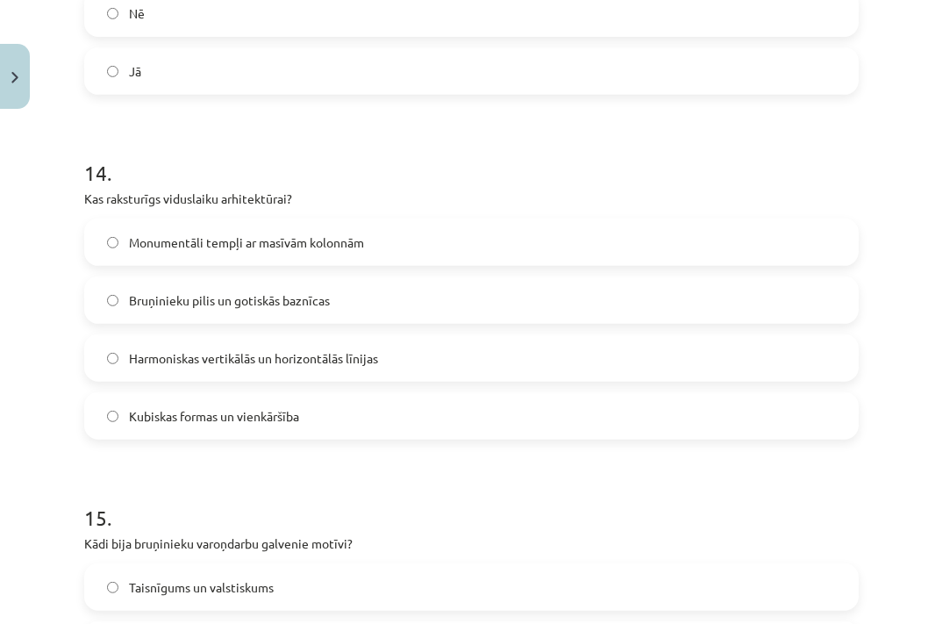
click at [4, 366] on div "Mācību tēma: Literatūras i - 10. klases 3. ieskaites mācību materiāls #2 Tēma "…" at bounding box center [471, 312] width 943 height 624
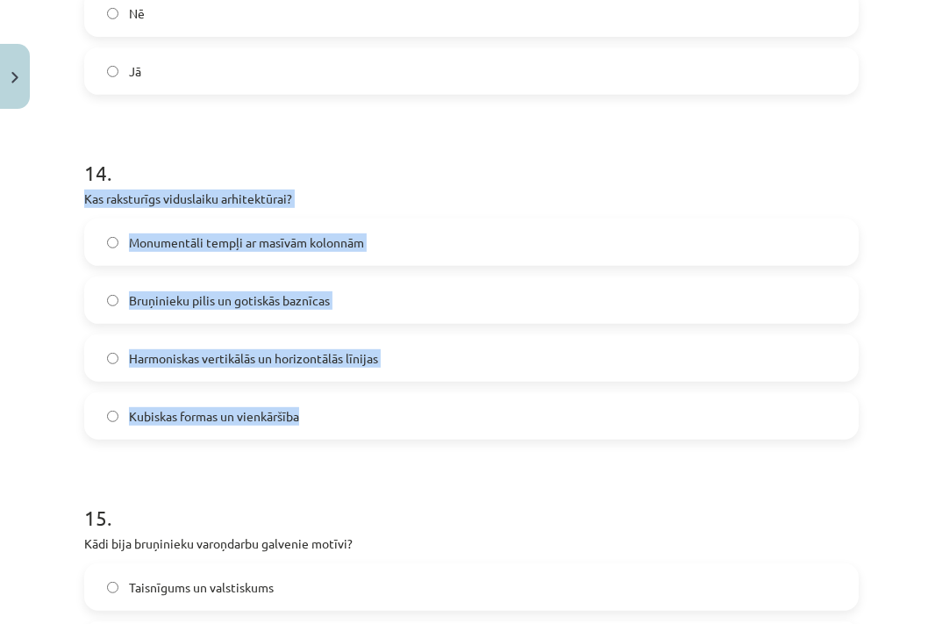
drag, startPoint x: 69, startPoint y: 241, endPoint x: 353, endPoint y: 460, distance: 357.7
click at [353, 460] on div "Mācību tēma: Literatūras i - 10. klases 3. ieskaites mācību materiāls #2 Tēma "…" at bounding box center [471, 312] width 943 height 624
click at [58, 435] on div "Mācību tēma: Literatūras i - 10. klases 3. ieskaites mācību materiāls #2 Tēma "…" at bounding box center [471, 312] width 943 height 624
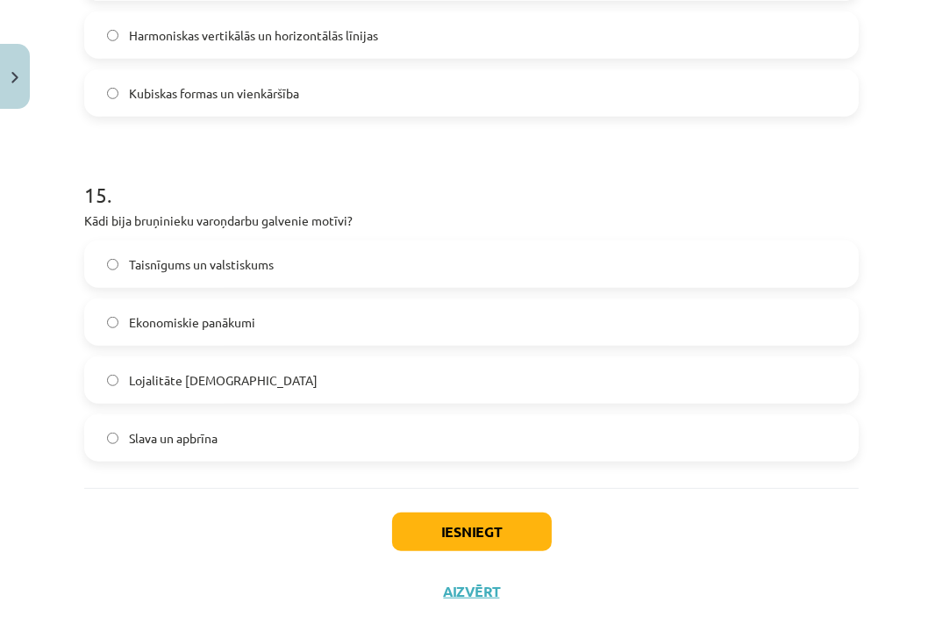
scroll to position [5597, 0]
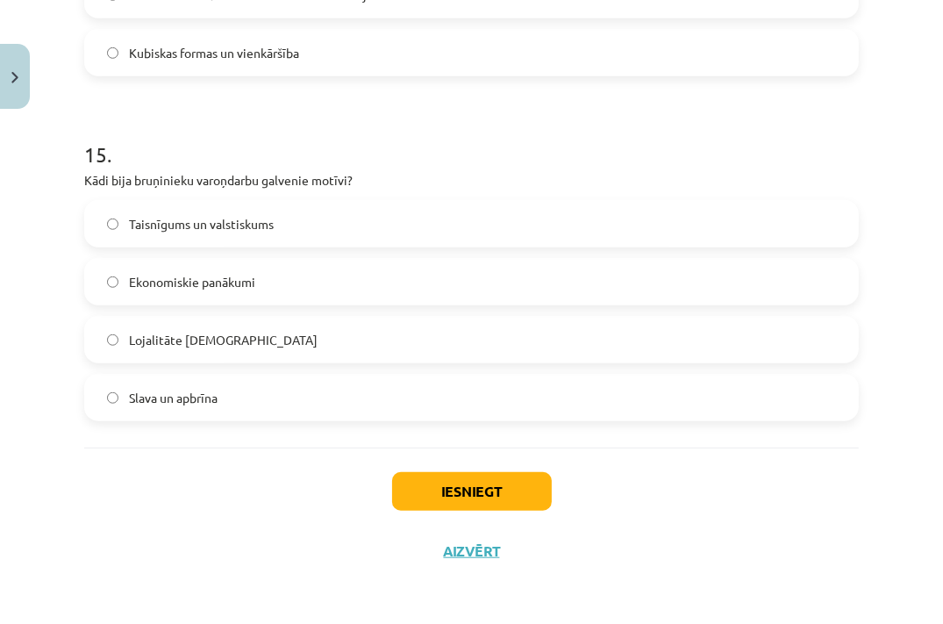
click at [223, 419] on label "Slava un apbrīna" at bounding box center [471, 397] width 771 height 44
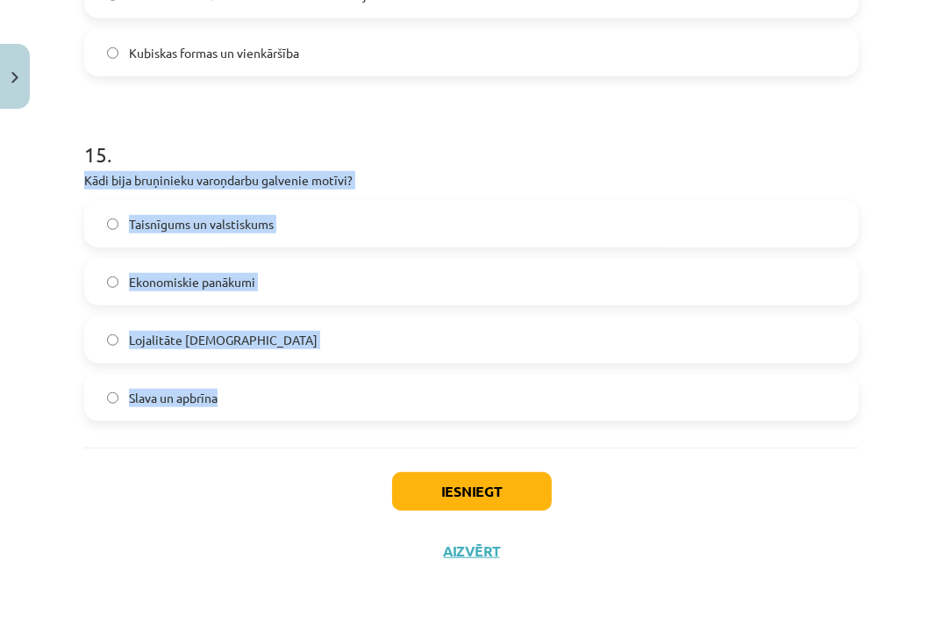
drag, startPoint x: 75, startPoint y: 223, endPoint x: 260, endPoint y: 461, distance: 301.4
click at [223, 233] on span "Taisnīgums un valstiskums" at bounding box center [201, 224] width 145 height 18
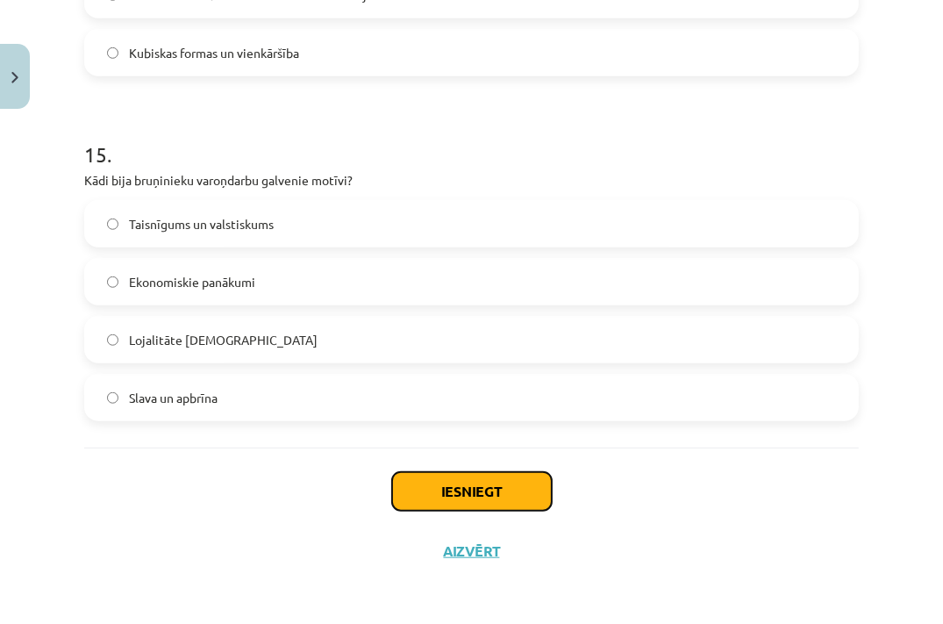
click at [411, 510] on button "Iesniegt" at bounding box center [472, 491] width 160 height 39
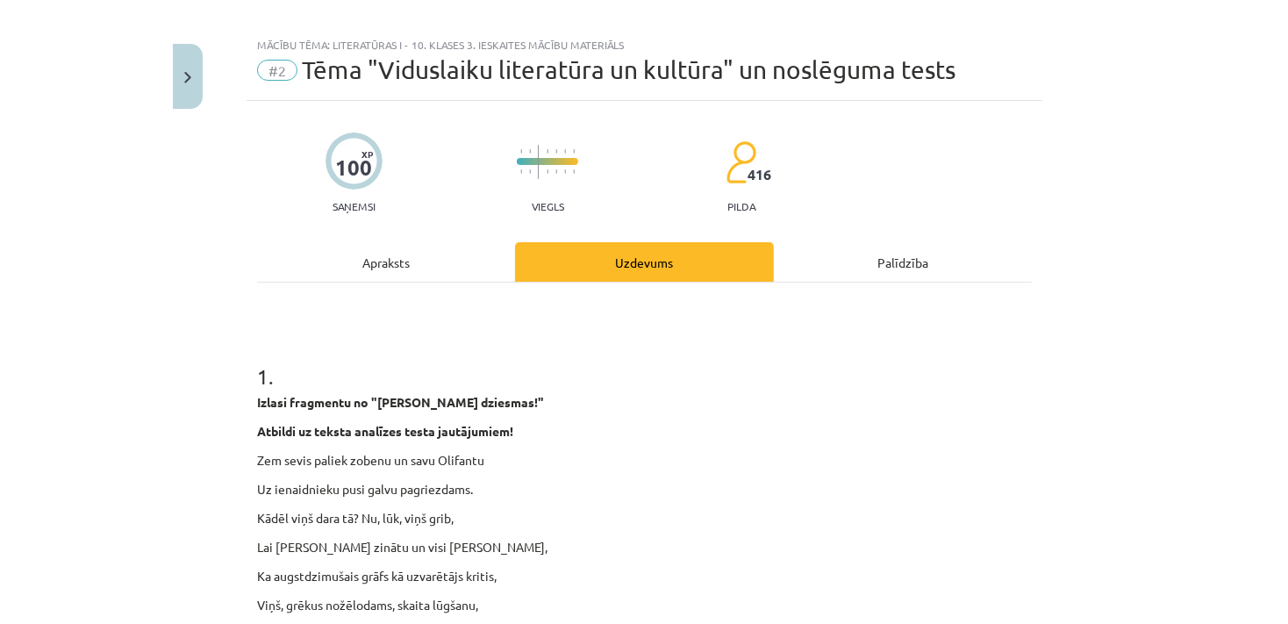
scroll to position [0, 0]
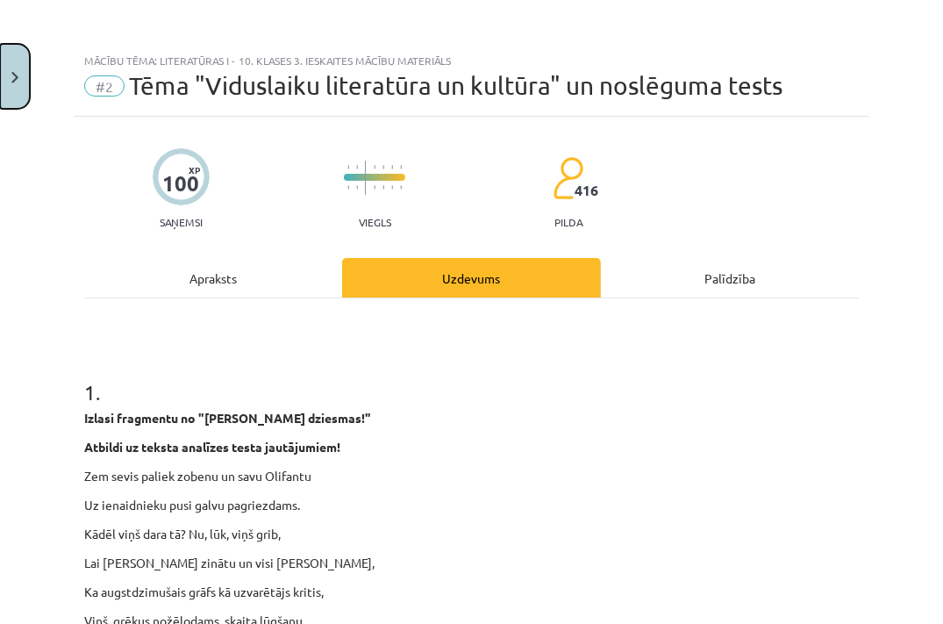
click at [19, 82] on button "Close" at bounding box center [15, 76] width 30 height 65
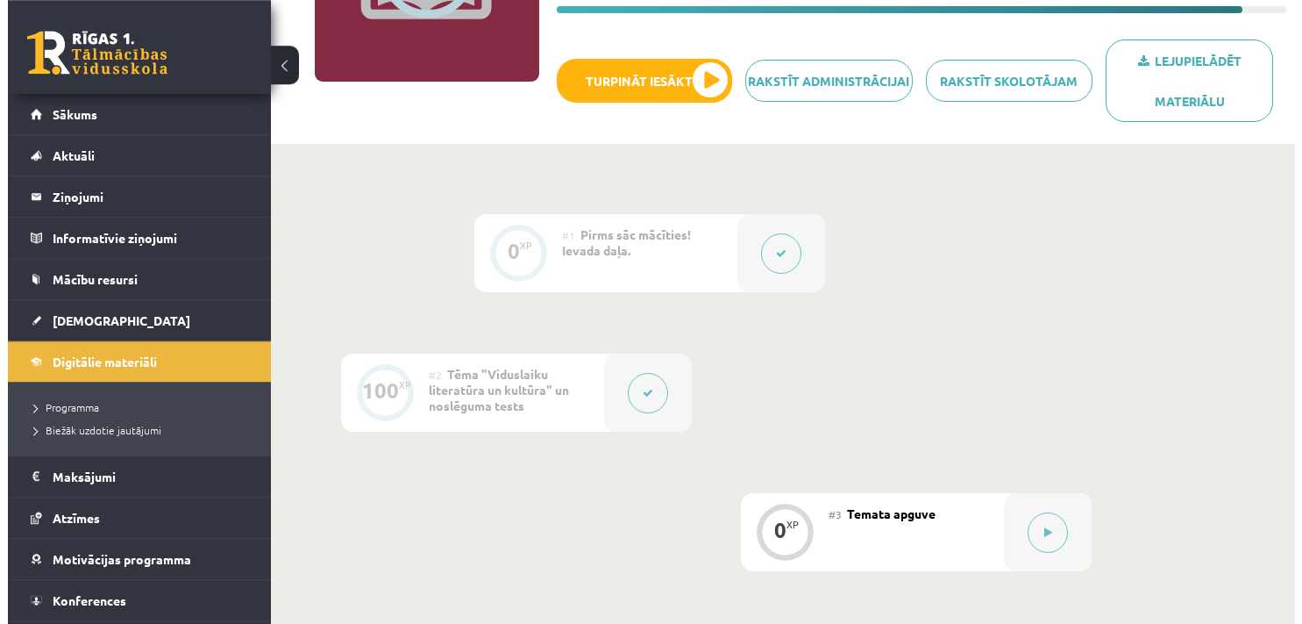
scroll to position [395, 0]
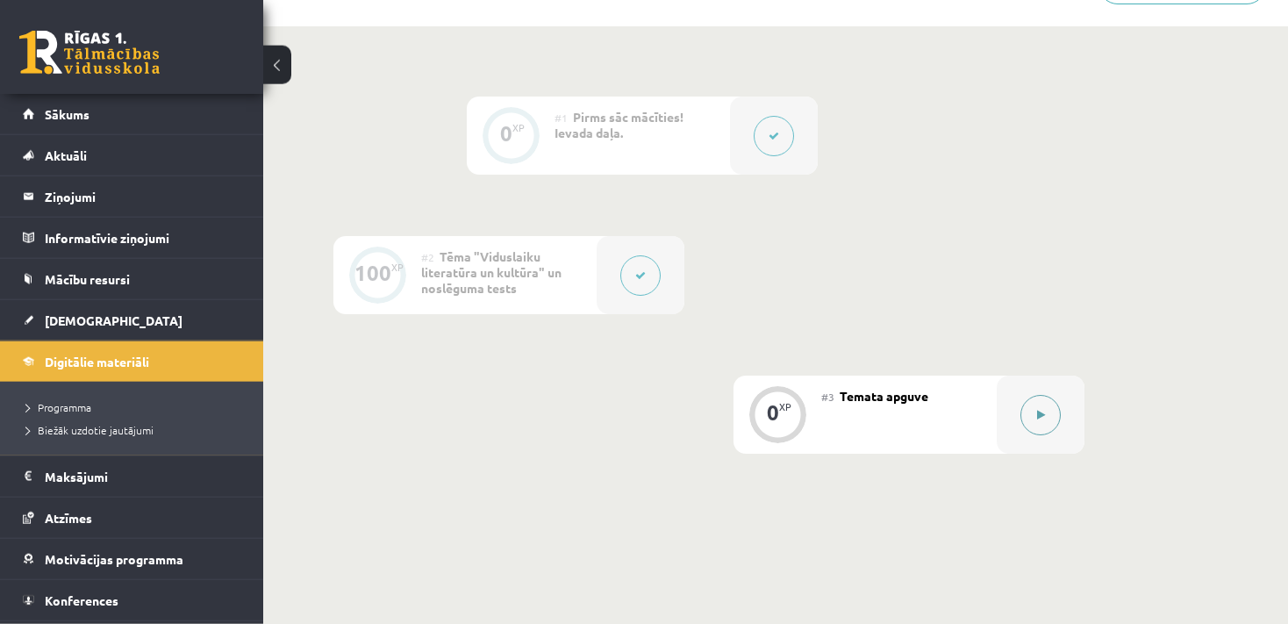
click at [1028, 412] on button at bounding box center [1040, 415] width 40 height 40
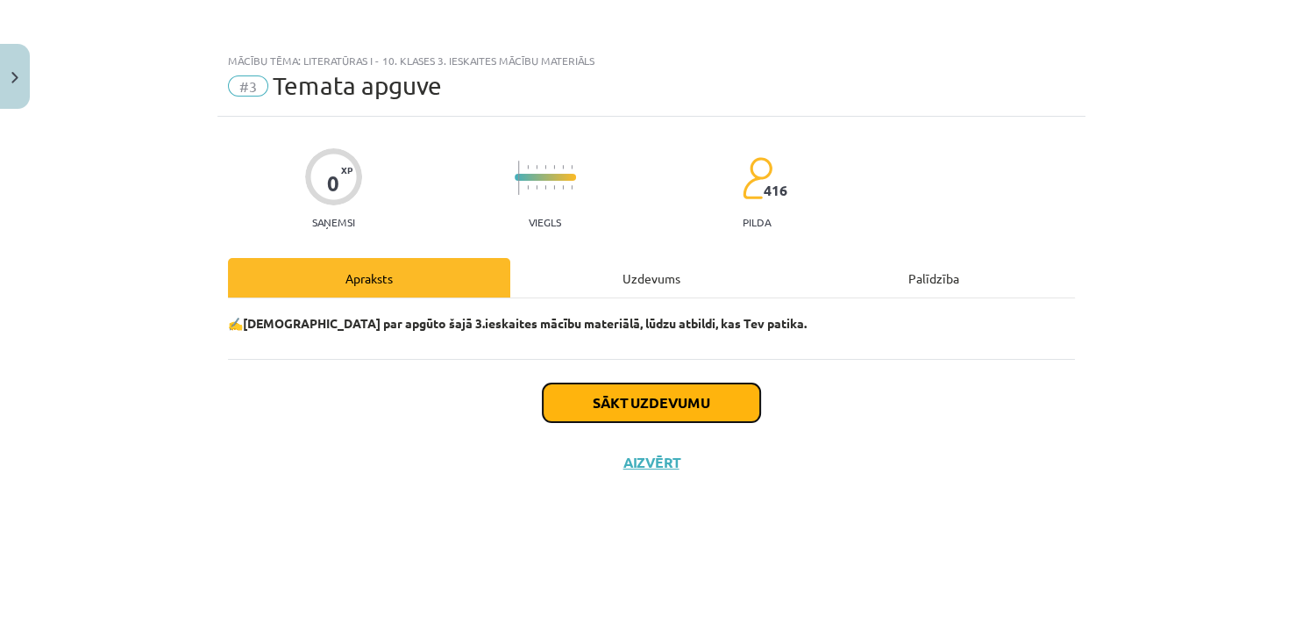
click at [660, 408] on button "Sākt uzdevumu" at bounding box center [652, 402] width 218 height 39
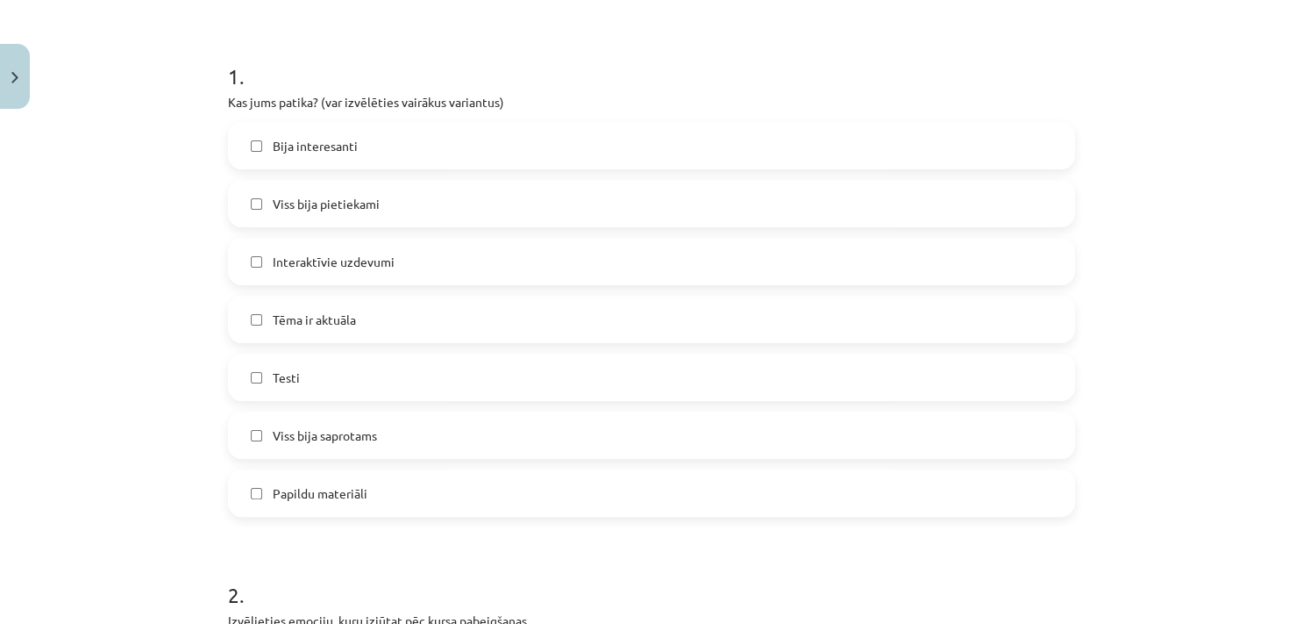
scroll to position [317, 0]
click at [343, 439] on span "Viss bija saprotams" at bounding box center [325, 434] width 104 height 18
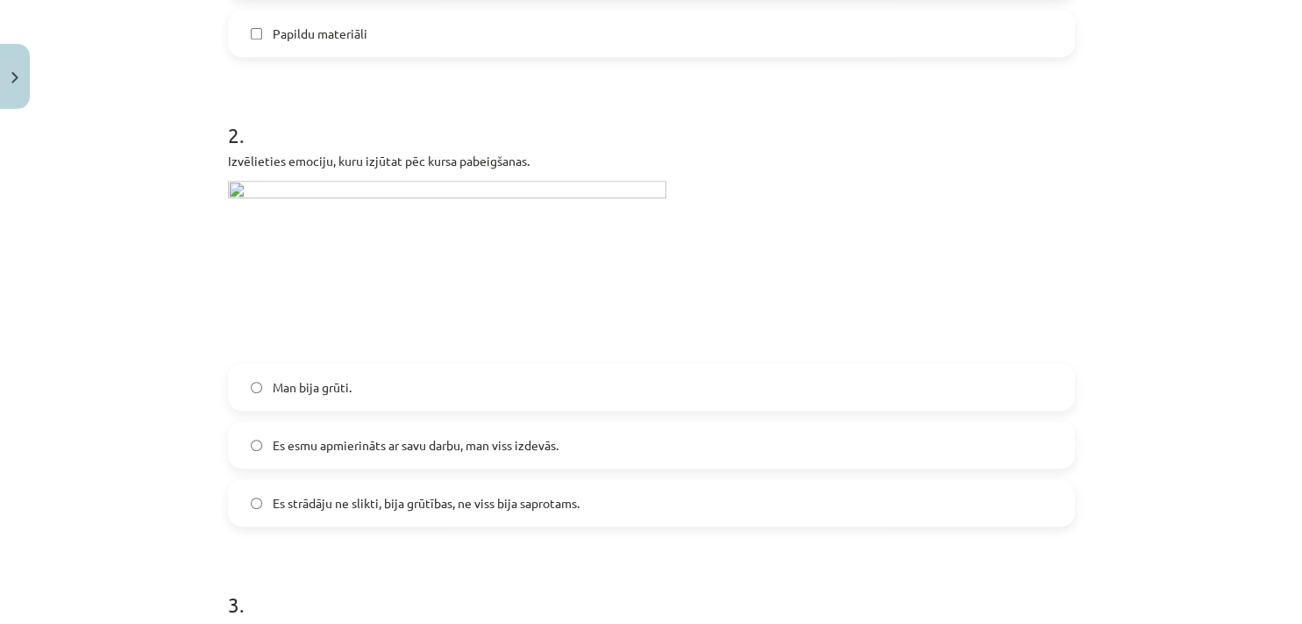
scroll to position [776, 0]
click at [485, 274] on img at bounding box center [447, 266] width 439 height 172
click at [329, 453] on label "Es esmu apmierināts ar savu darbu, man viss izdevās." at bounding box center [652, 444] width 844 height 44
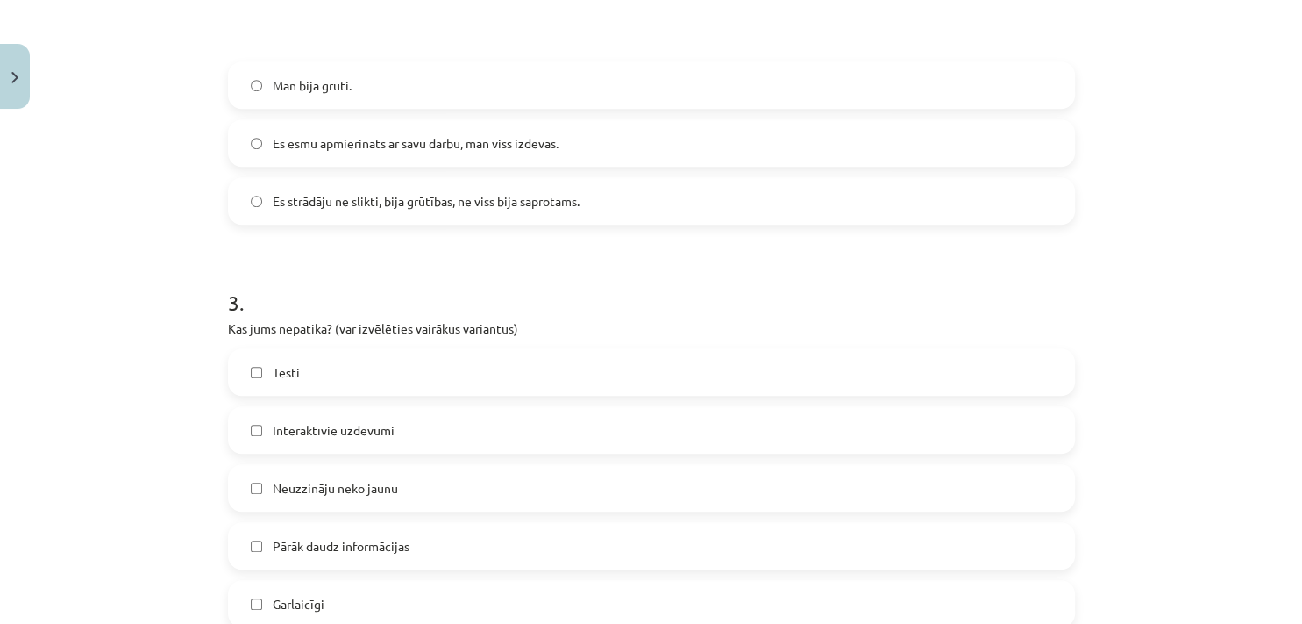
scroll to position [1078, 0]
click at [444, 210] on label "Es strādāju ne slikti, bija grūtības, ne viss bija saprotams." at bounding box center [652, 200] width 844 height 44
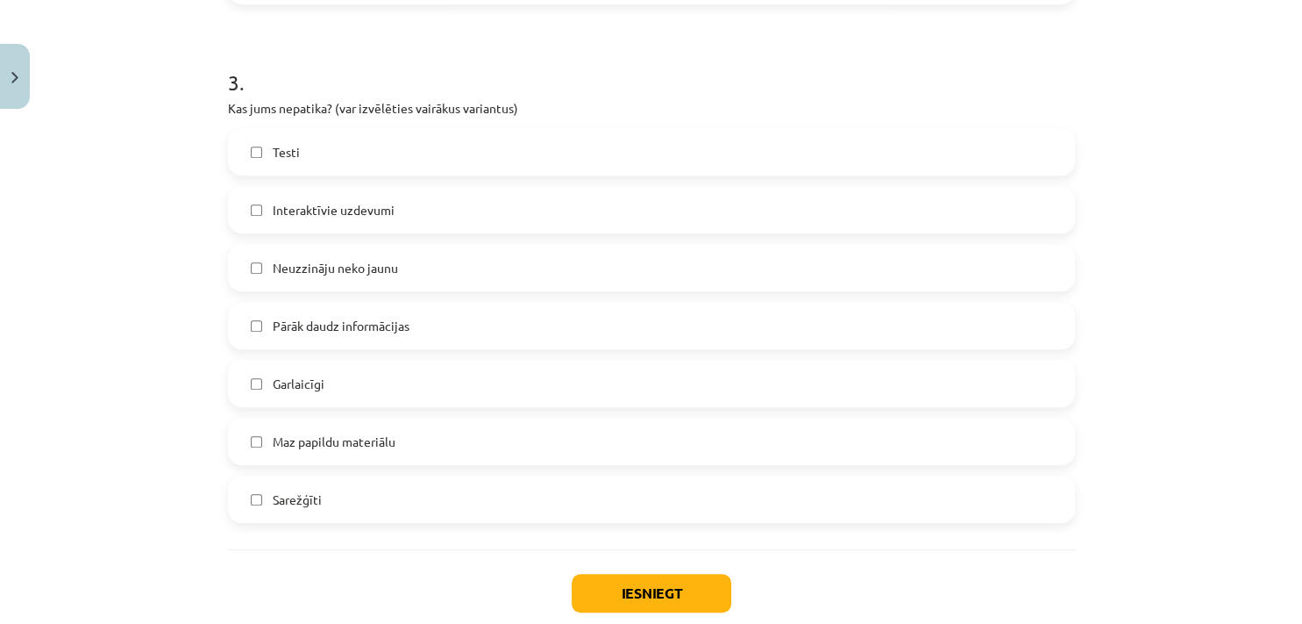
scroll to position [1298, 0]
click at [320, 392] on label "Garlaicīgi" at bounding box center [652, 382] width 844 height 44
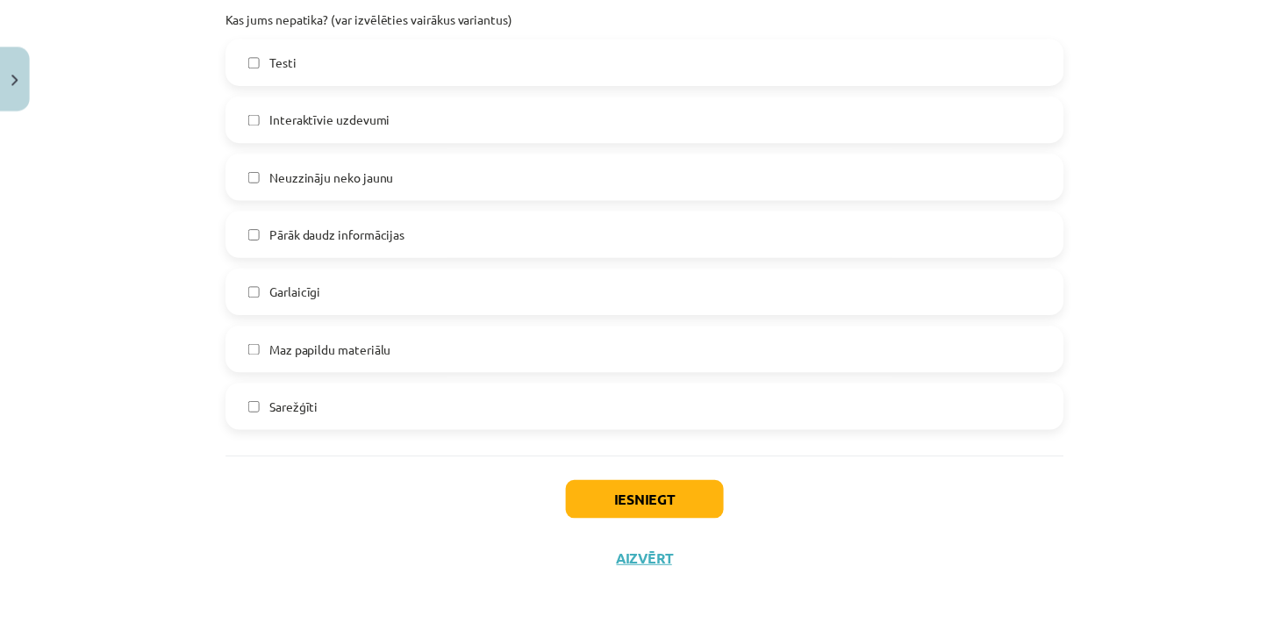
scroll to position [1399, 0]
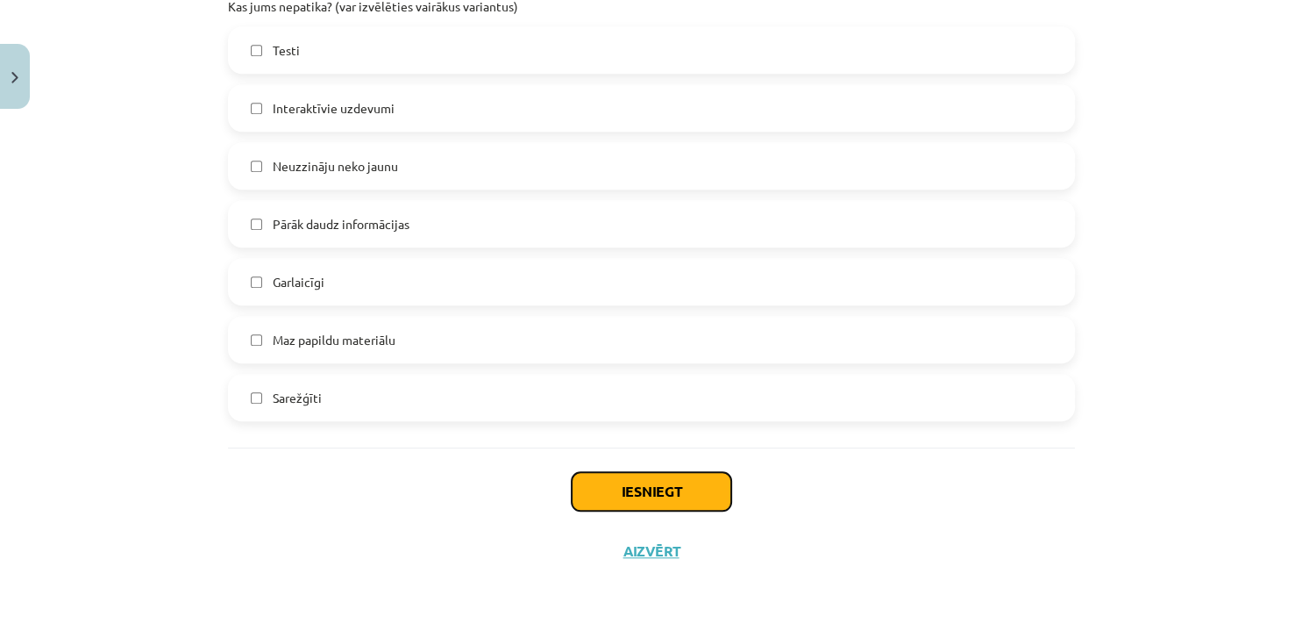
click at [605, 483] on button "Iesniegt" at bounding box center [652, 491] width 160 height 39
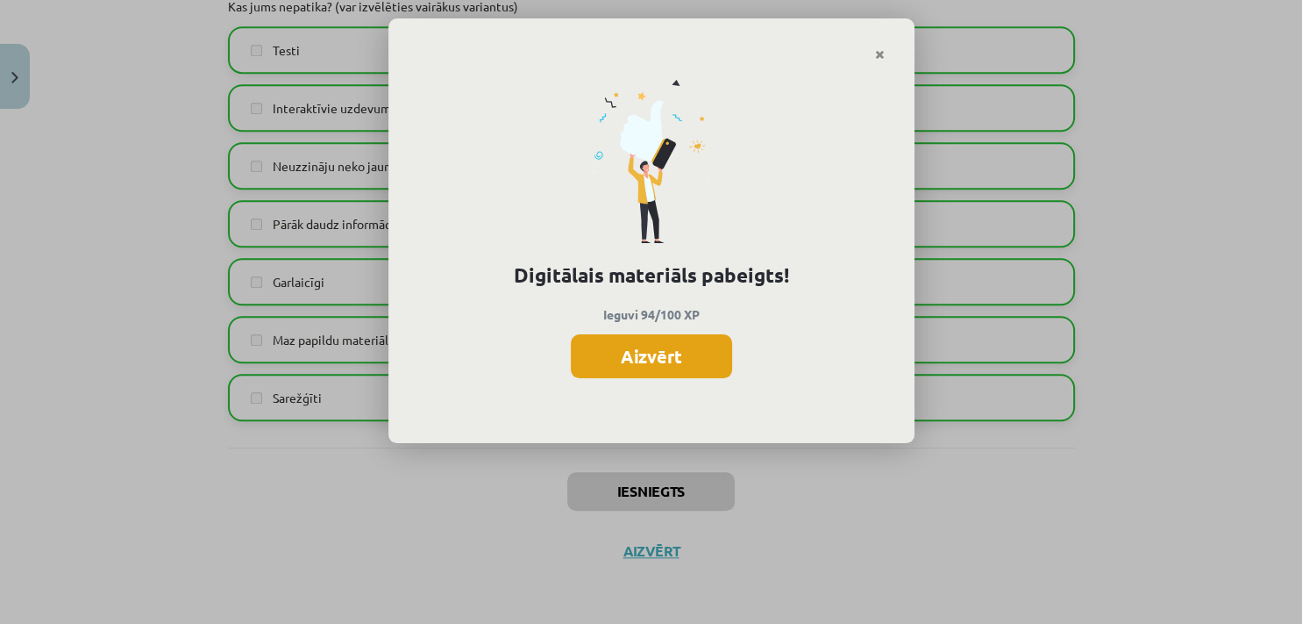
click at [644, 363] on button "Aizvērt" at bounding box center [651, 356] width 161 height 44
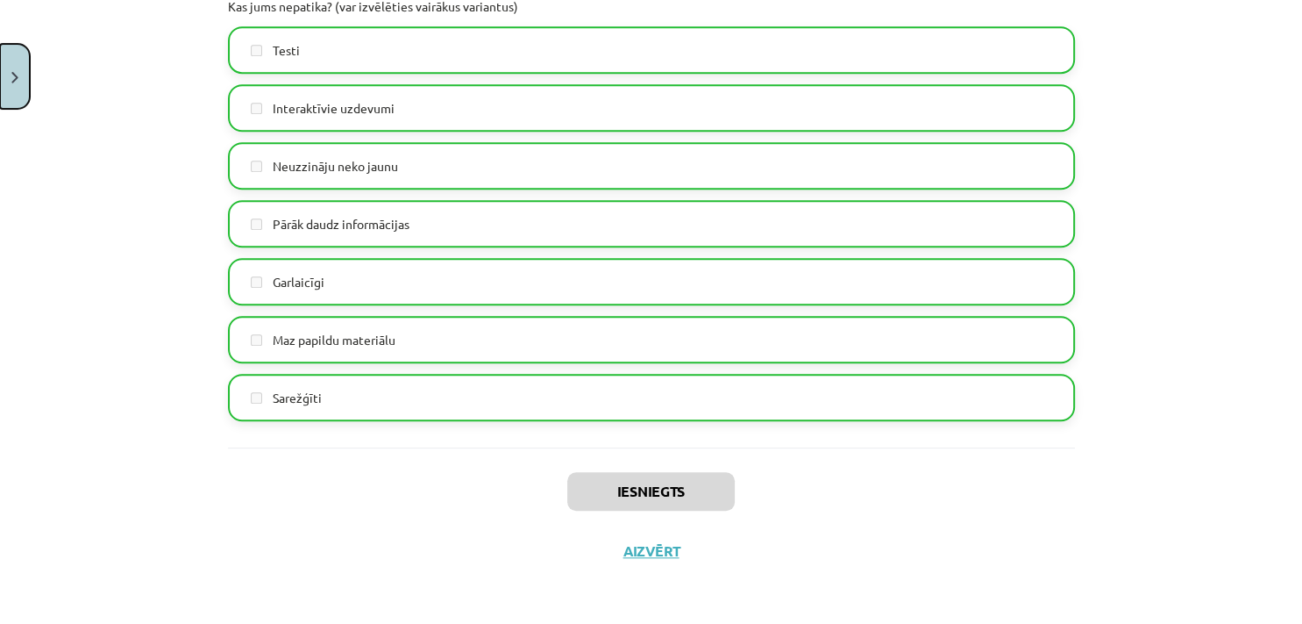
click at [5, 82] on button "Close" at bounding box center [15, 76] width 30 height 65
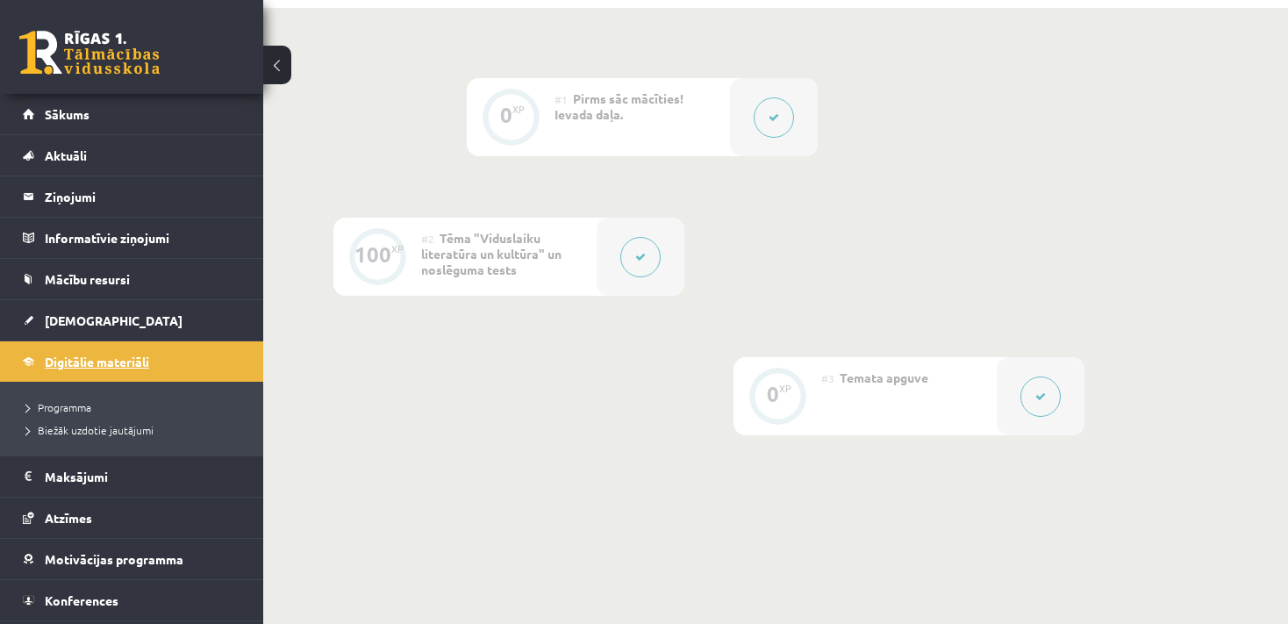
click at [137, 374] on link "Digitālie materiāli" at bounding box center [132, 361] width 218 height 40
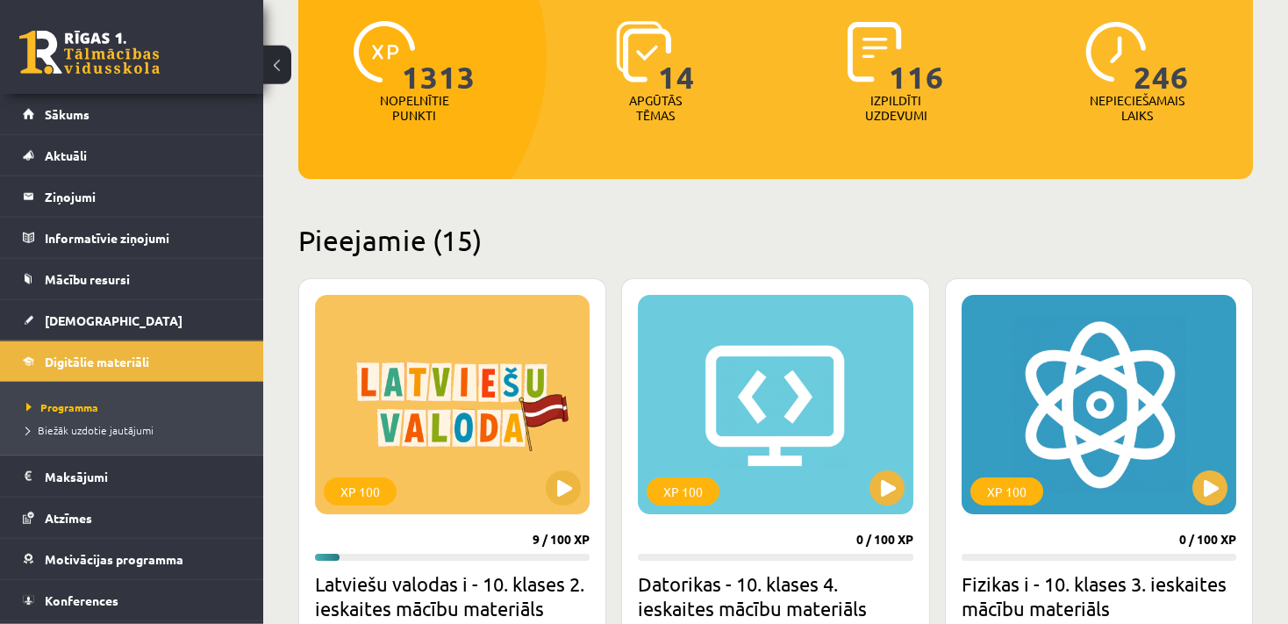
scroll to position [224, 0]
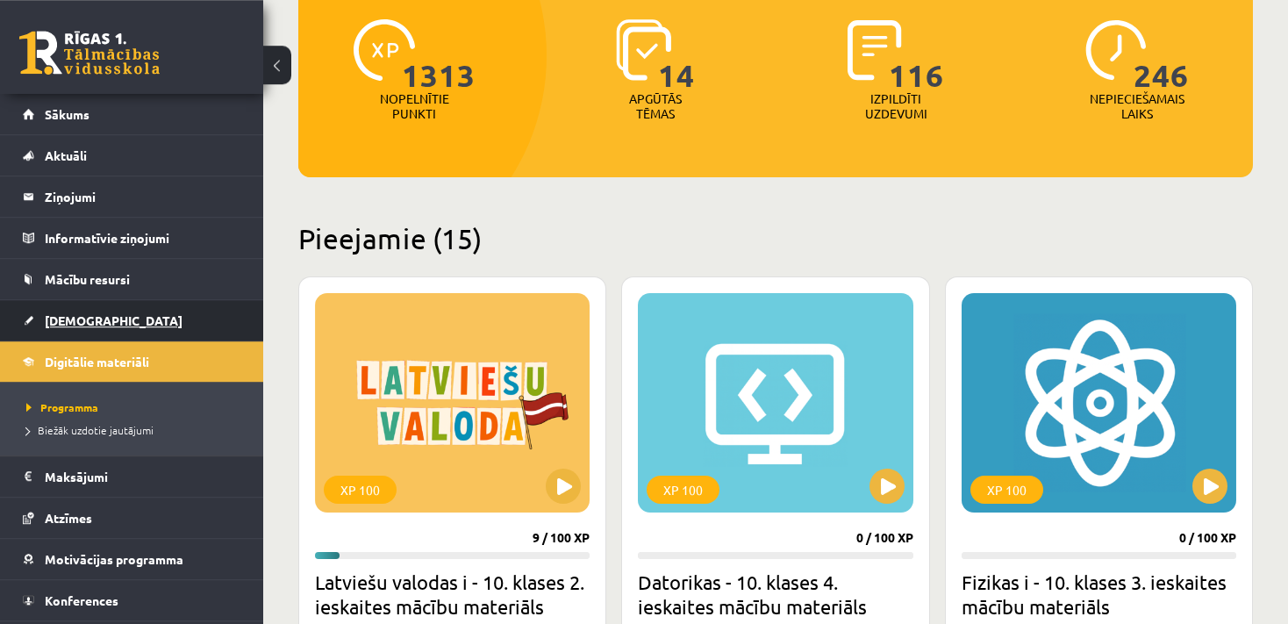
click at [156, 323] on link "[DEMOGRAPHIC_DATA]" at bounding box center [132, 320] width 218 height 40
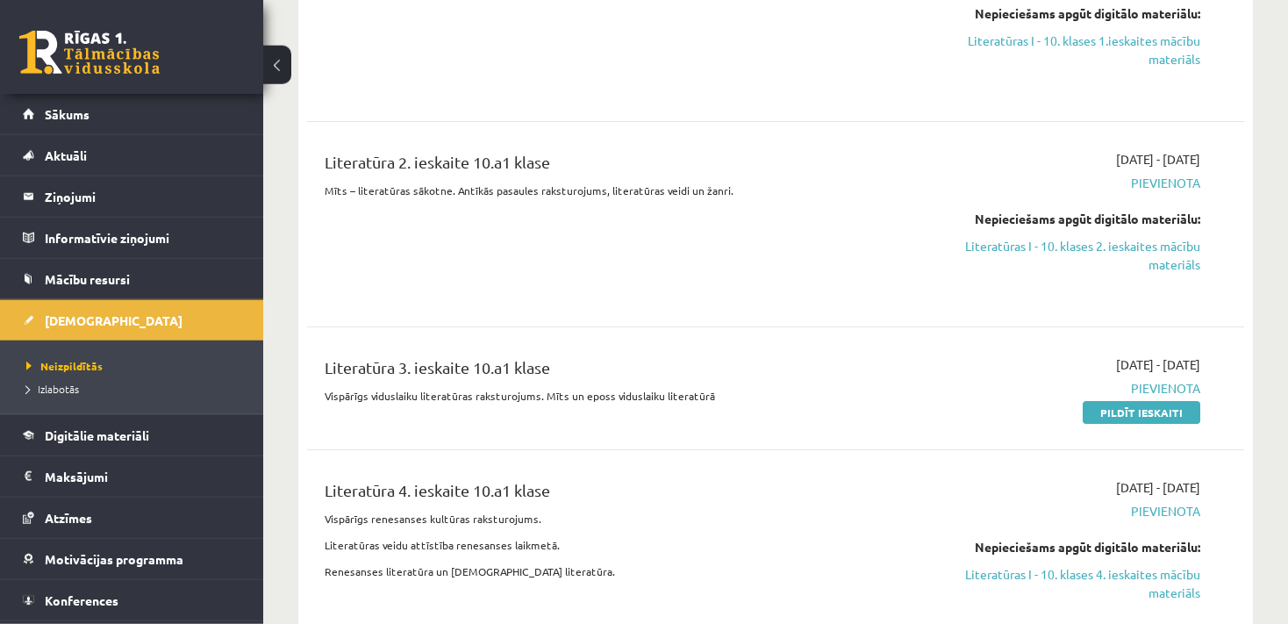
scroll to position [1919, 0]
click at [1104, 404] on link "Pildīt ieskaiti" at bounding box center [1141, 413] width 118 height 23
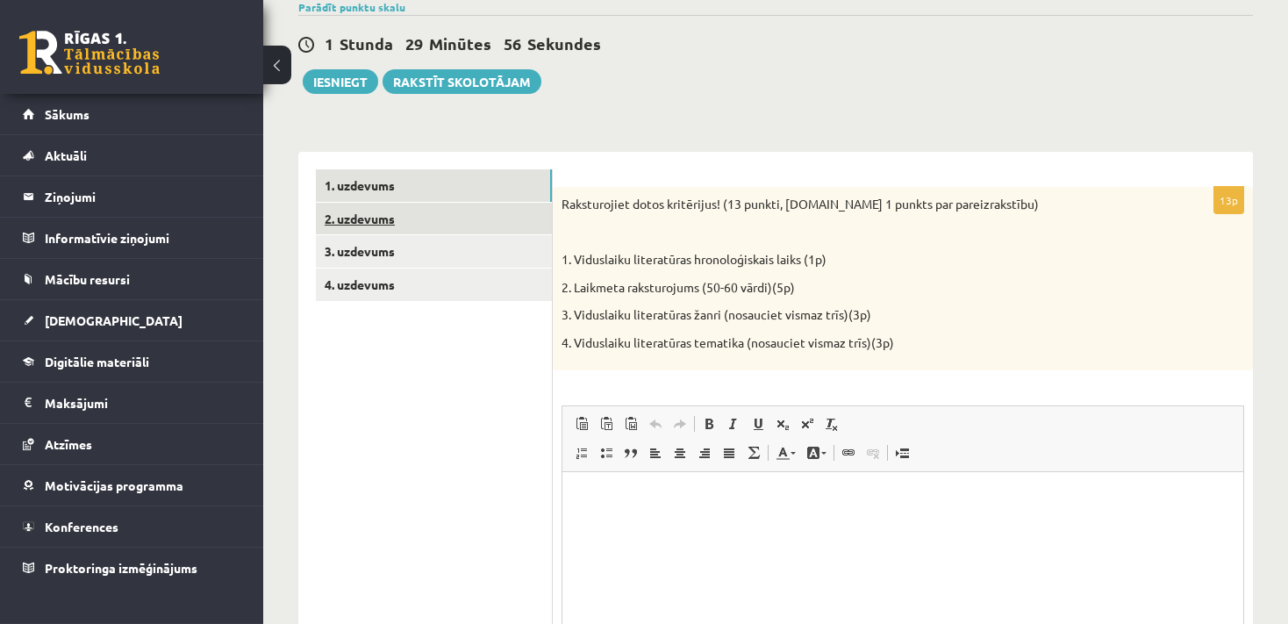
click at [479, 213] on link "2. uzdevums" at bounding box center [434, 219] width 236 height 32
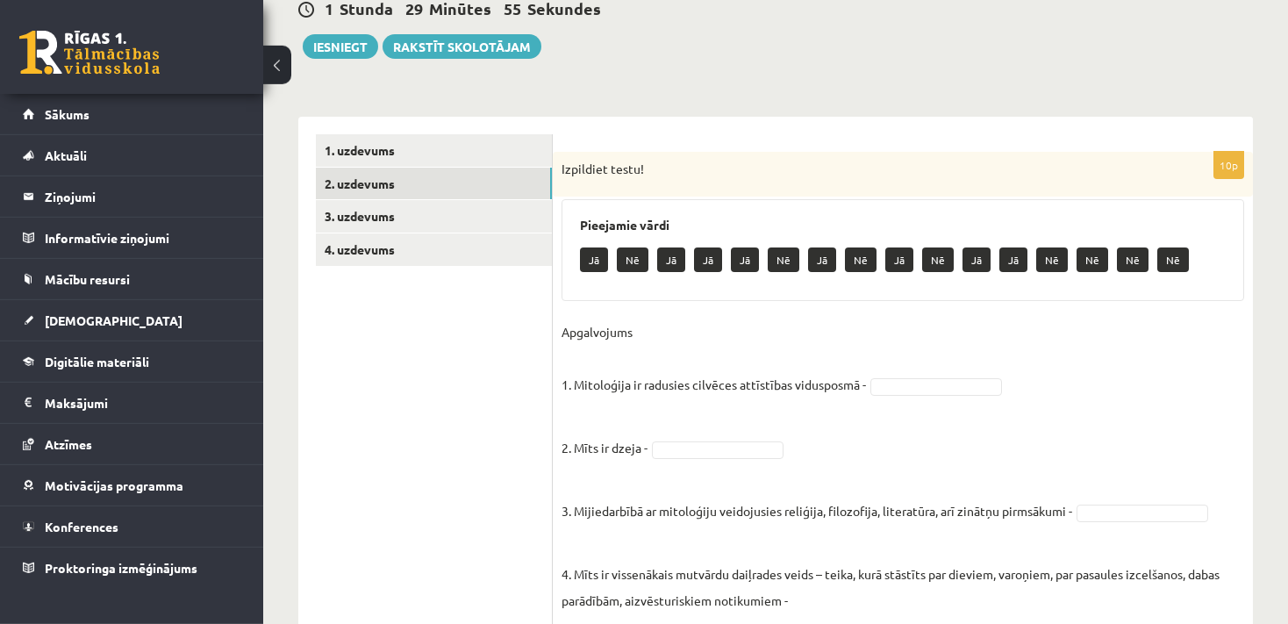
scroll to position [212, 0]
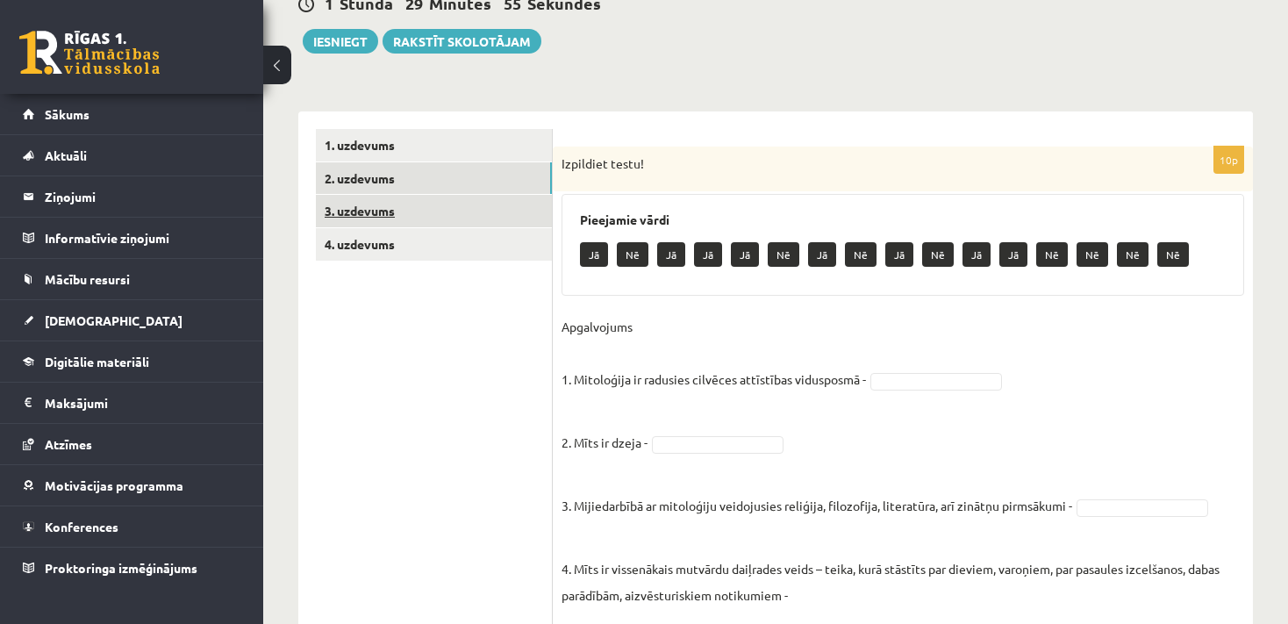
click at [510, 212] on link "3. uzdevums" at bounding box center [434, 211] width 236 height 32
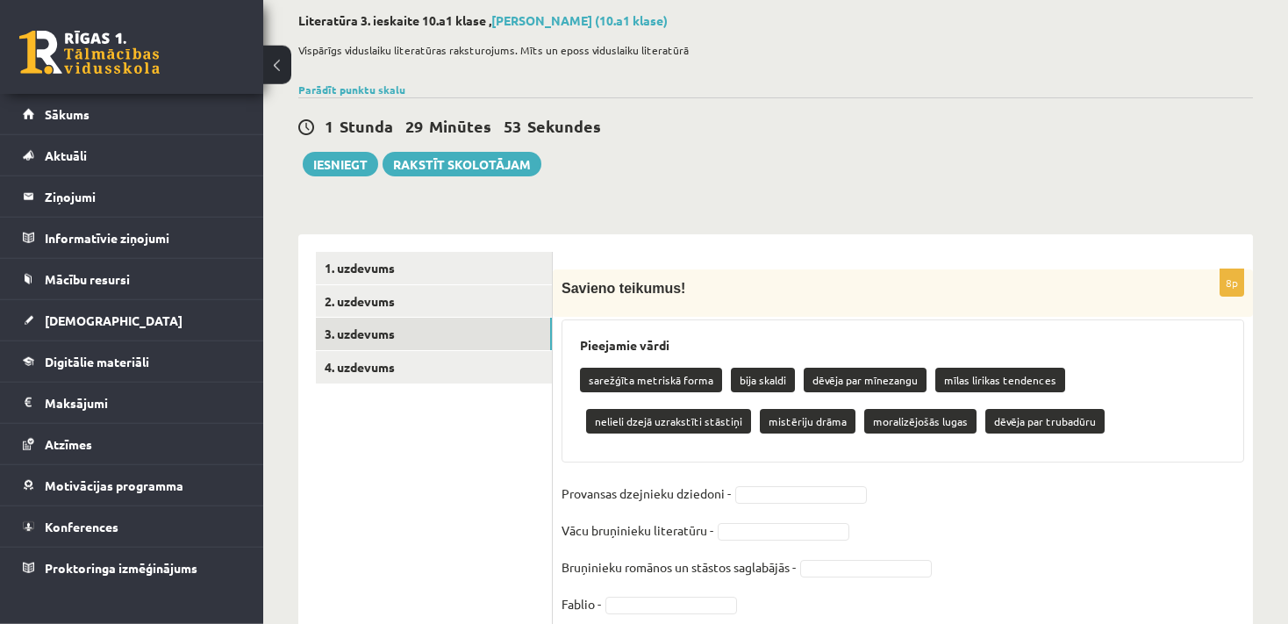
scroll to position [81, 0]
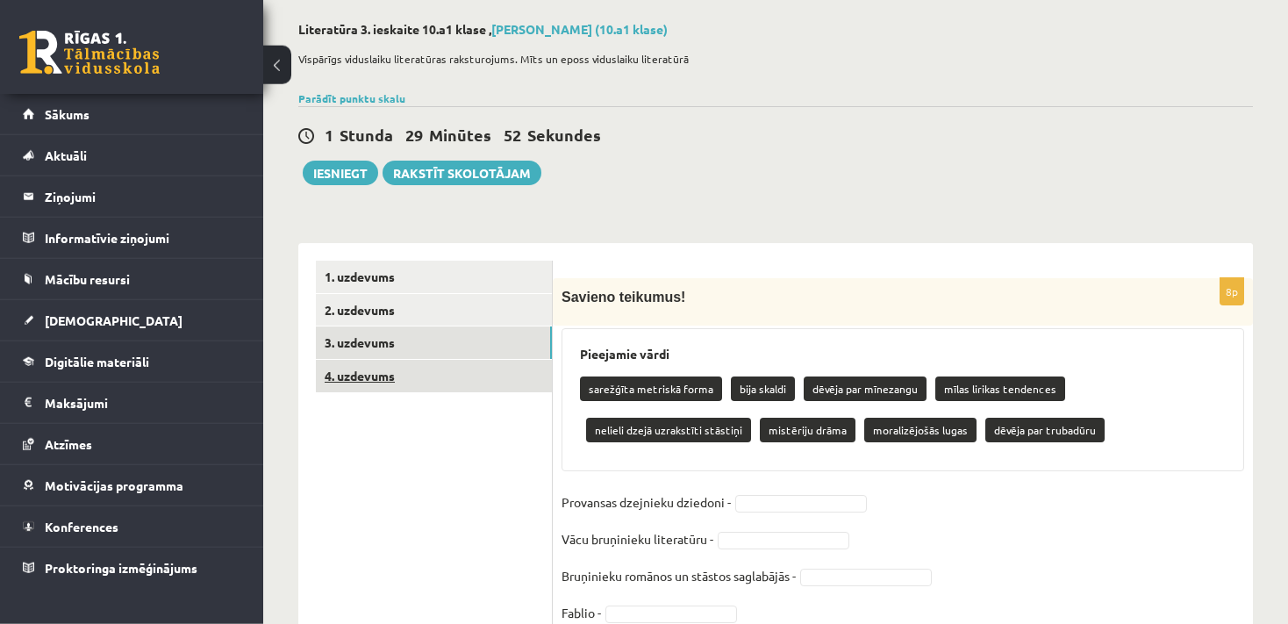
click at [449, 377] on link "4. uzdevums" at bounding box center [434, 376] width 236 height 32
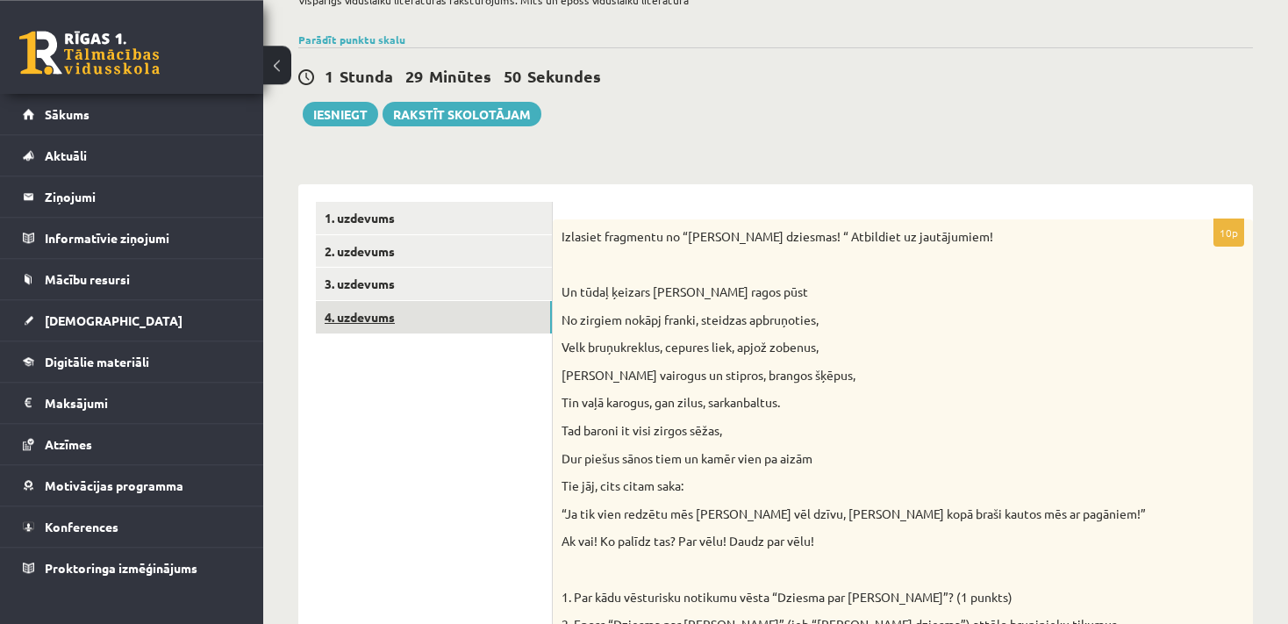
scroll to position [137, 0]
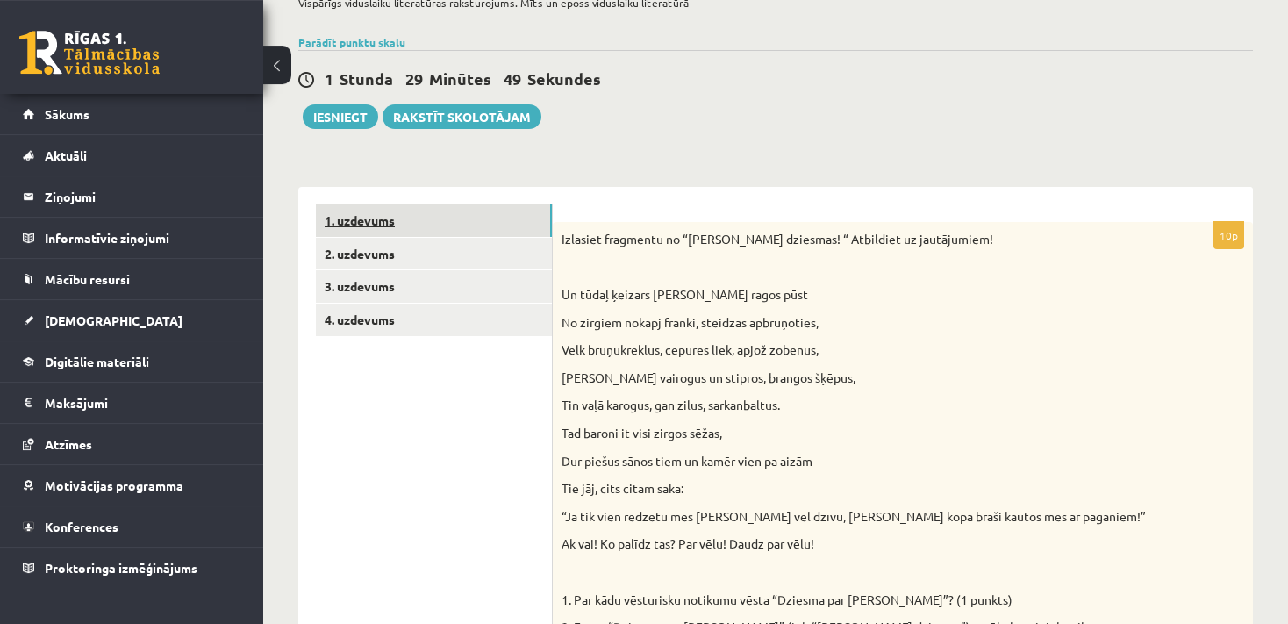
click at [457, 223] on link "1. uzdevums" at bounding box center [434, 220] width 236 height 32
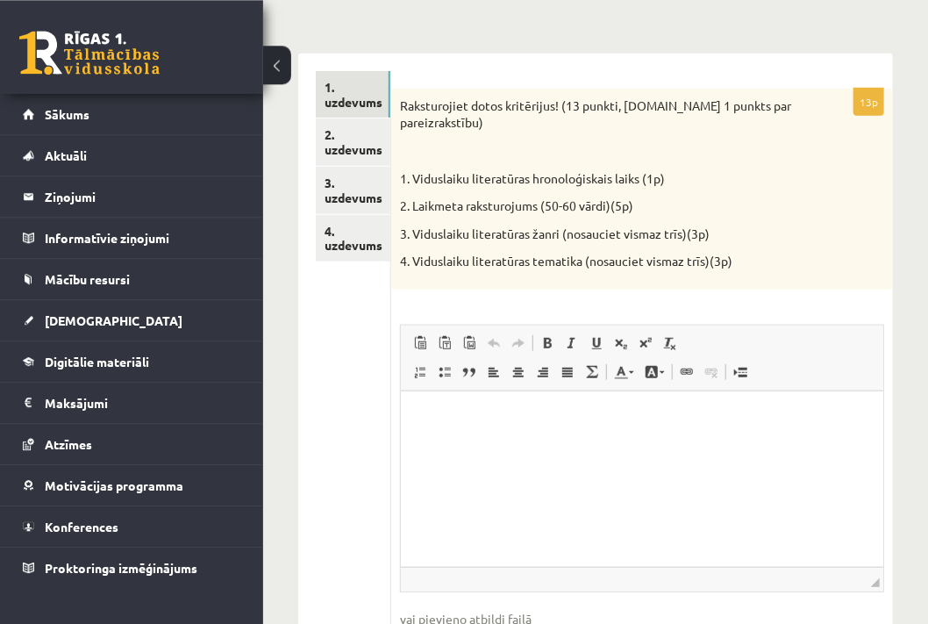
scroll to position [277, 0]
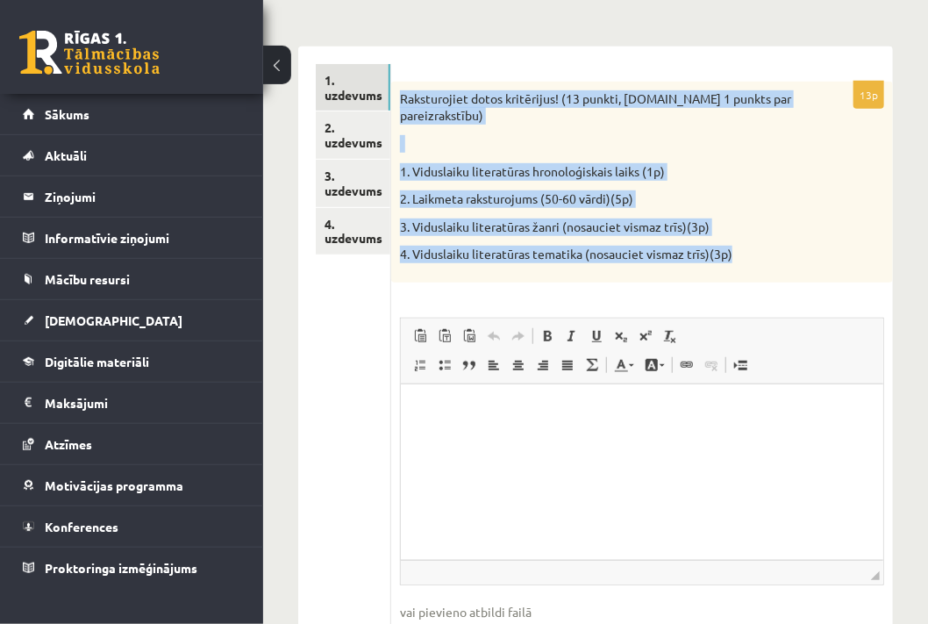
drag, startPoint x: 398, startPoint y: 99, endPoint x: 742, endPoint y: 246, distance: 373.7
click at [742, 246] on div "Raksturojiet dotos kritērijus! (13 punkti, t.sk 1 punkts par pareizrakstību) 1.…" at bounding box center [642, 182] width 502 height 201
copy div "Raksturojiet dotos kritērijus! (13 punkti, t.sk 1 punkts par pareizrakstību) 1.…"
click at [778, 154] on div "Raksturojiet dotos kritērijus! (13 punkti, t.sk 1 punkts par pareizrakstību) 1.…" at bounding box center [642, 182] width 502 height 201
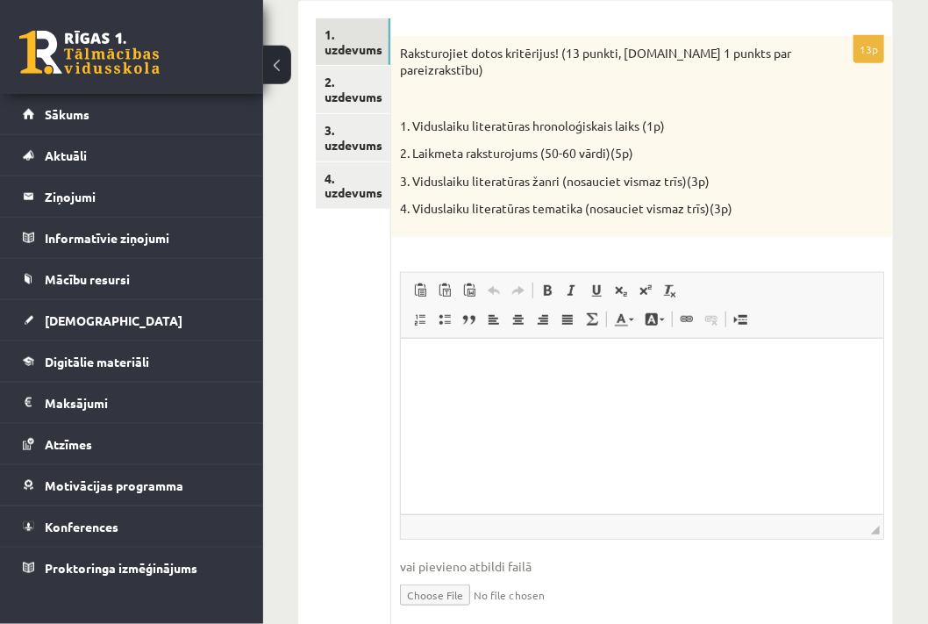
scroll to position [333, 0]
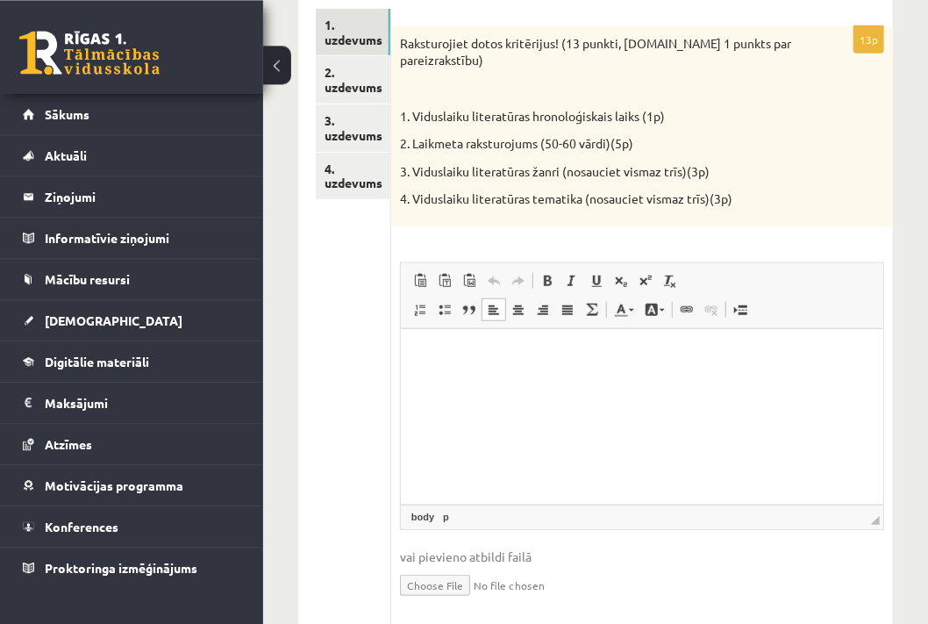
click at [489, 411] on html at bounding box center [641, 415] width 482 height 175
click at [420, 313] on span at bounding box center [420, 309] width 14 height 14
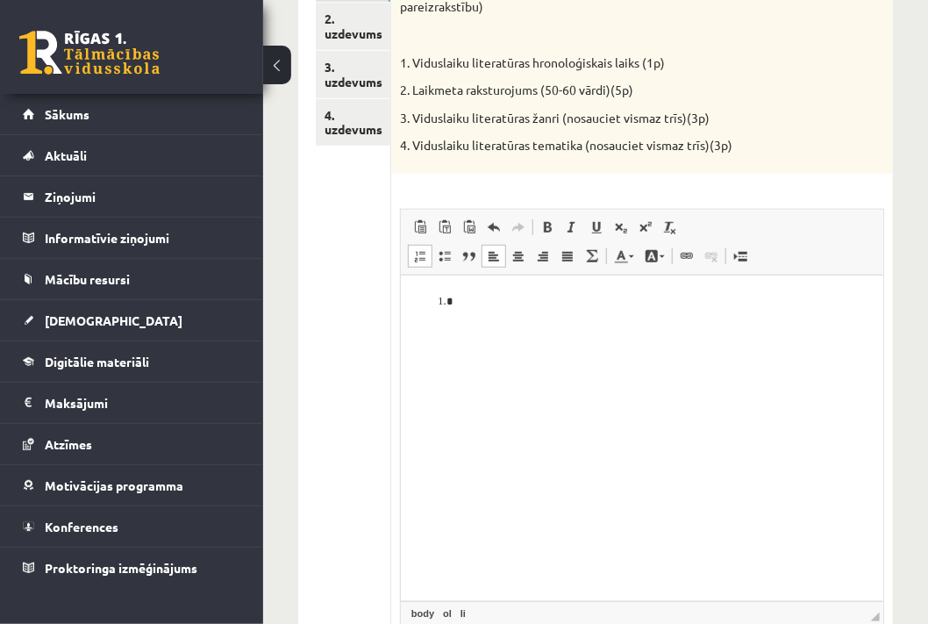
drag, startPoint x: 879, startPoint y: 467, endPoint x: 888, endPoint y: 617, distance: 150.3
click at [888, 617] on div "13p Raksturojiet dotos kritērijus! (13 punkti, t.sk 1 punkts par pareizrakstību…" at bounding box center [642, 349] width 502 height 752
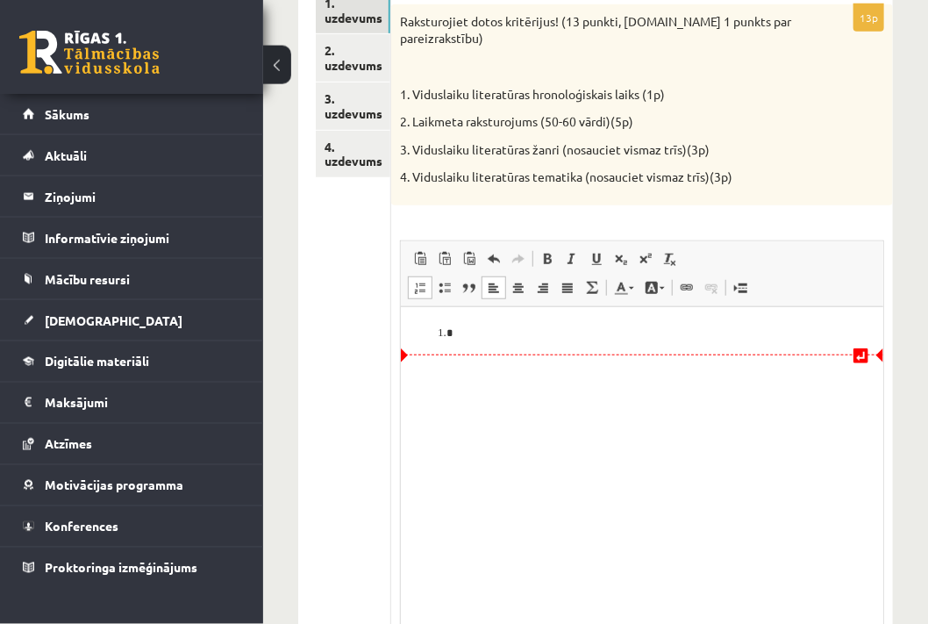
scroll to position [353, 0]
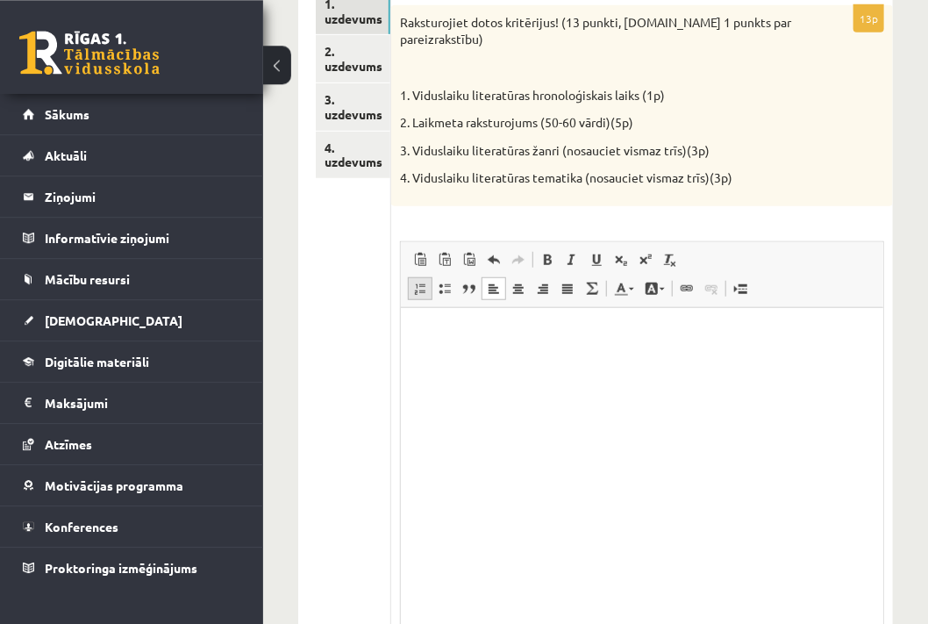
click at [422, 282] on span at bounding box center [420, 289] width 14 height 14
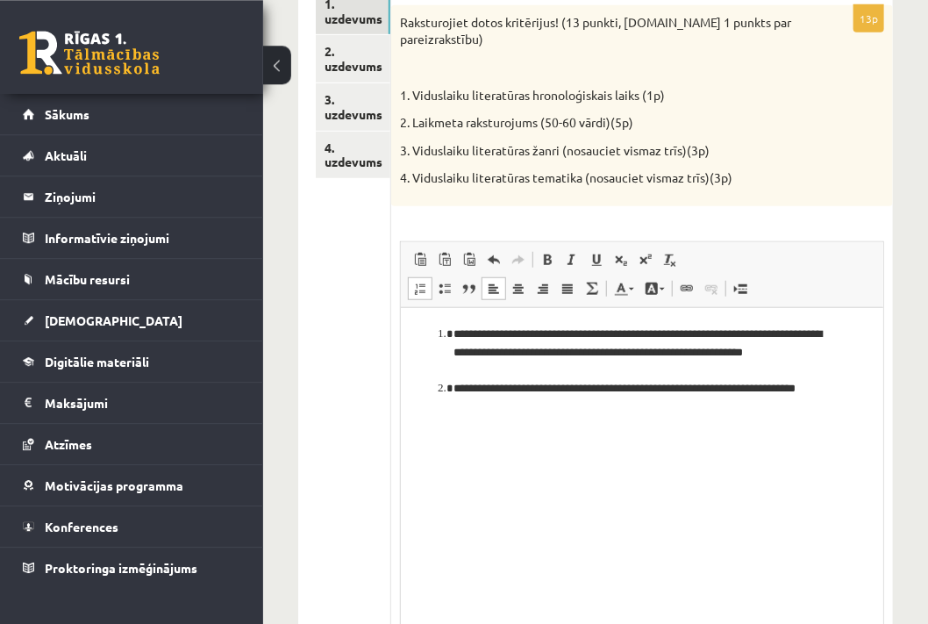
click at [529, 416] on li "**********" at bounding box center [641, 398] width 377 height 37
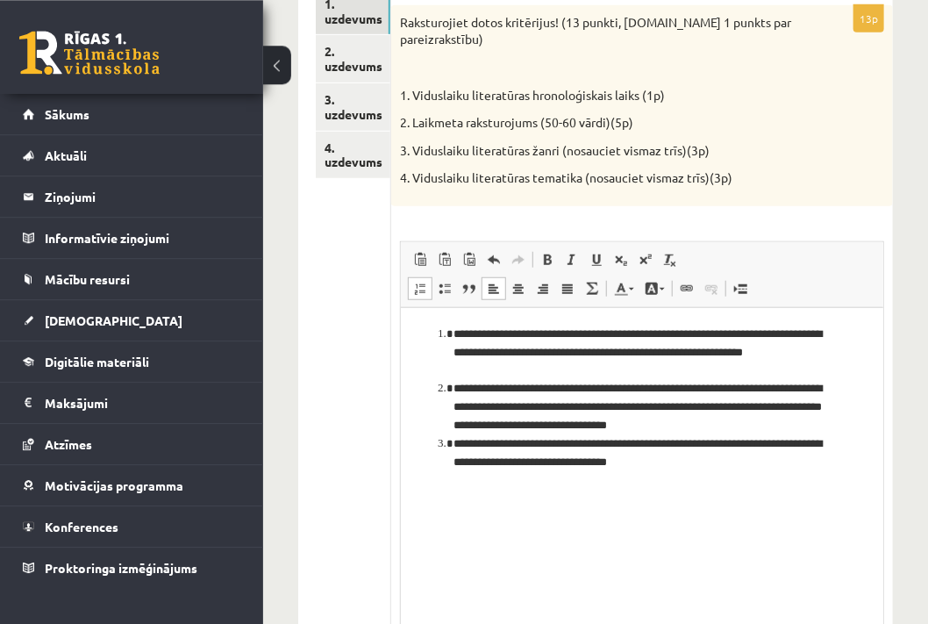
click at [453, 446] on li "**********" at bounding box center [641, 453] width 377 height 37
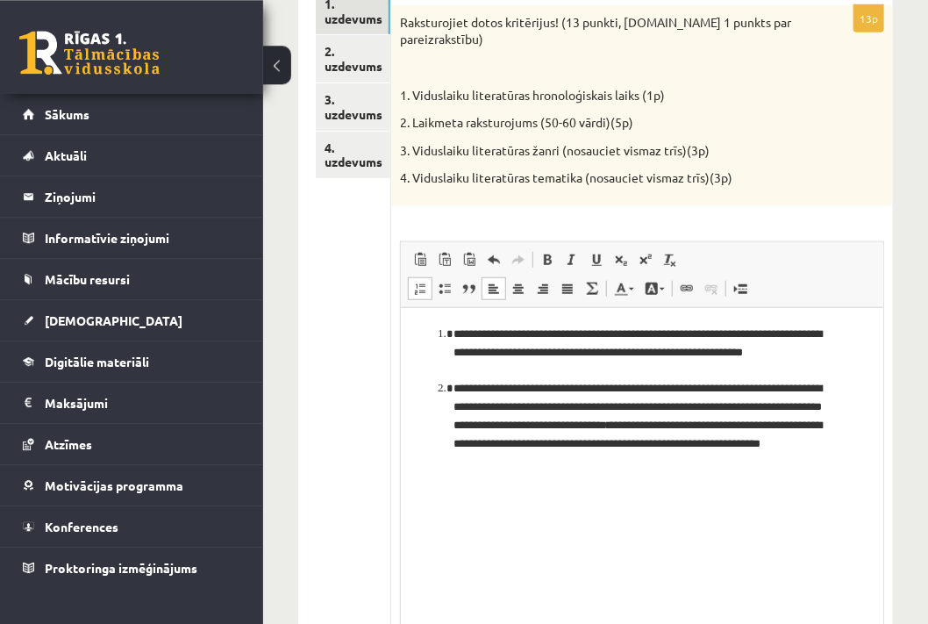
click at [672, 468] on li "**********" at bounding box center [641, 425] width 377 height 91
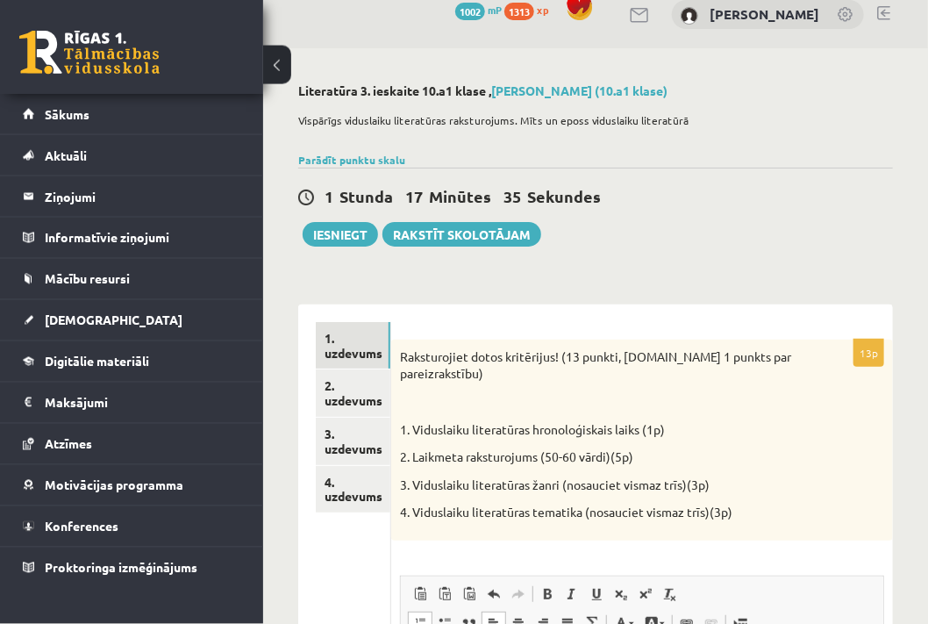
scroll to position [0, 0]
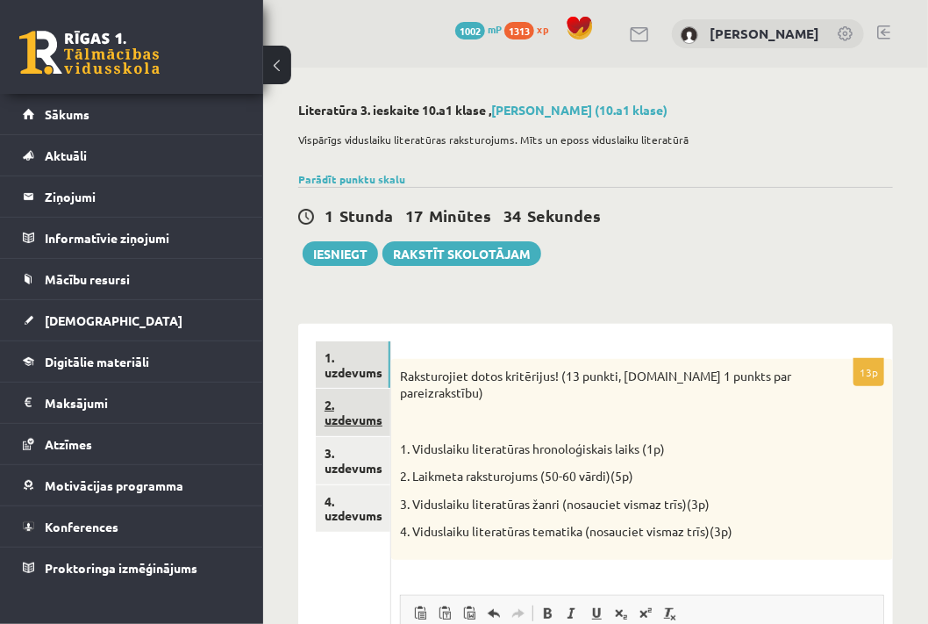
click at [377, 420] on link "2. uzdevums" at bounding box center [353, 412] width 75 height 47
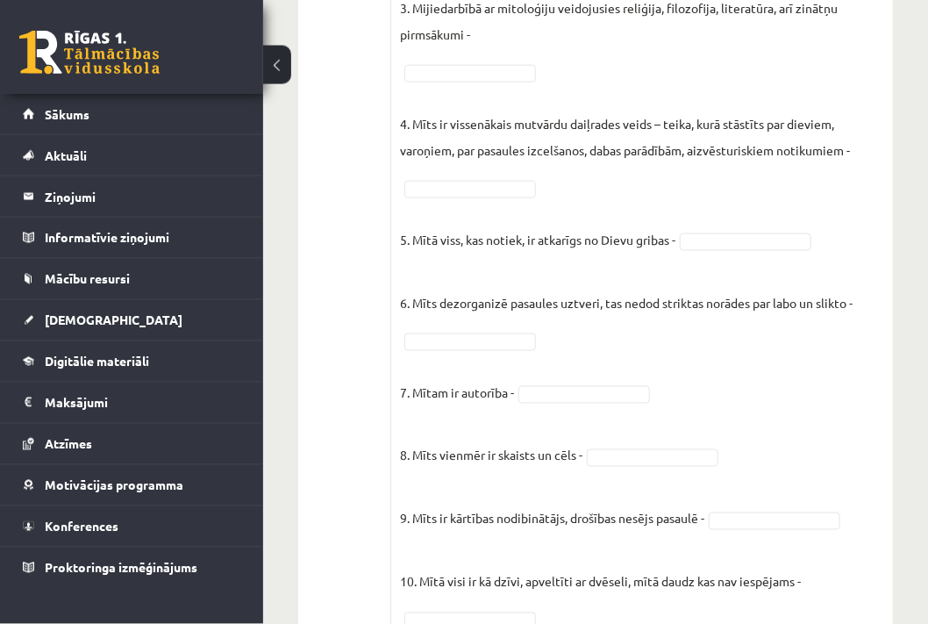
scroll to position [820, 0]
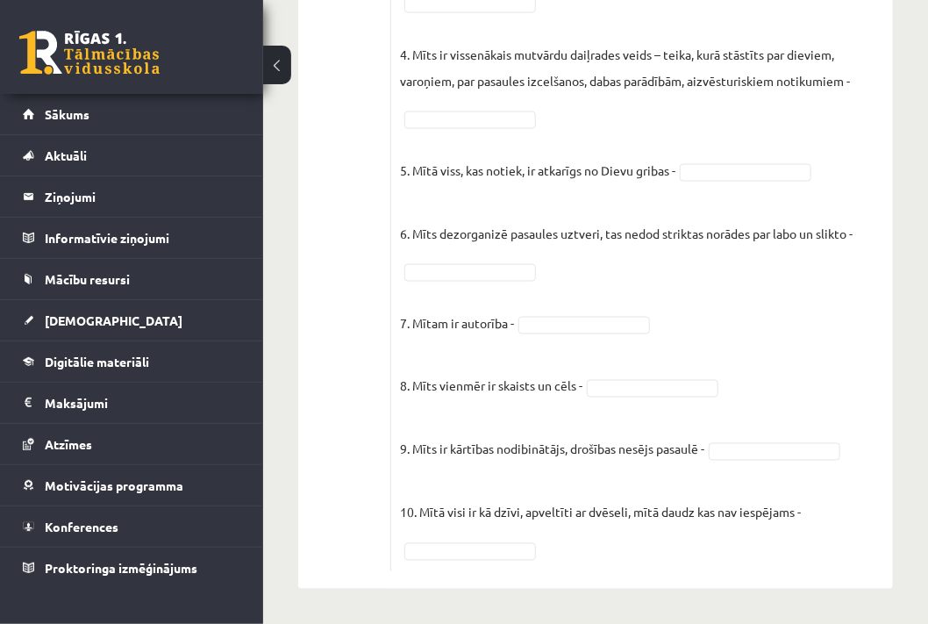
drag, startPoint x: 394, startPoint y: 374, endPoint x: 826, endPoint y: 525, distance: 458.2
copy fieldset "10. Mītā visi ir kā dzīvi, apveltīti ar dvēseli, mītā daudz kas nav iespējams -"
click at [809, 335] on fieldset "Apgalvojums 1. Mitoloģija ir radusies cilvēces attīstības vidusposmā - 2. Mīts …" at bounding box center [642, 155] width 484 height 816
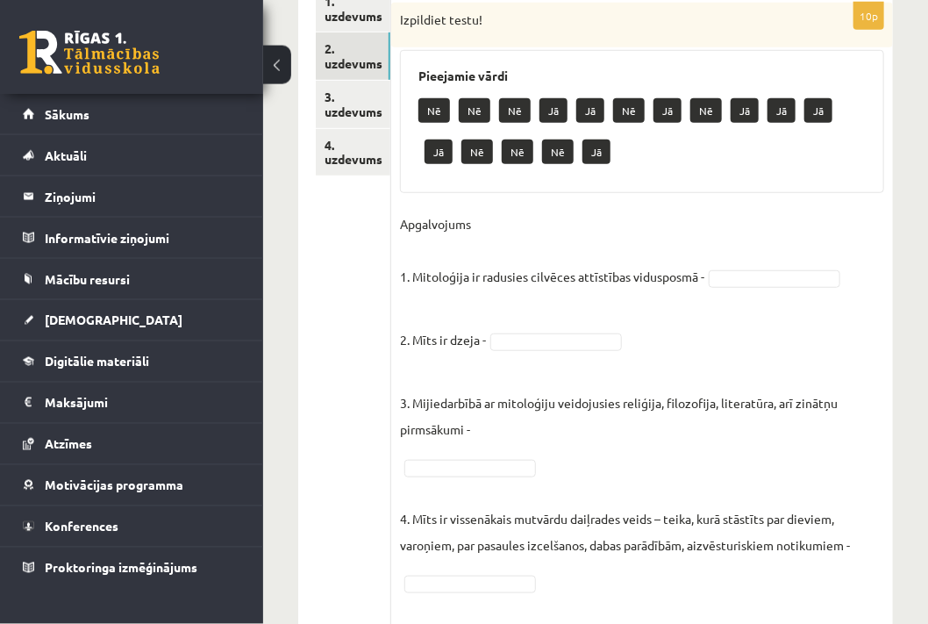
click at [738, 252] on fieldset "Apgalvojums 1. Mitoloģija ir radusies cilvēces attīstības vidusposmā - 2. Mīts …" at bounding box center [642, 618] width 484 height 816
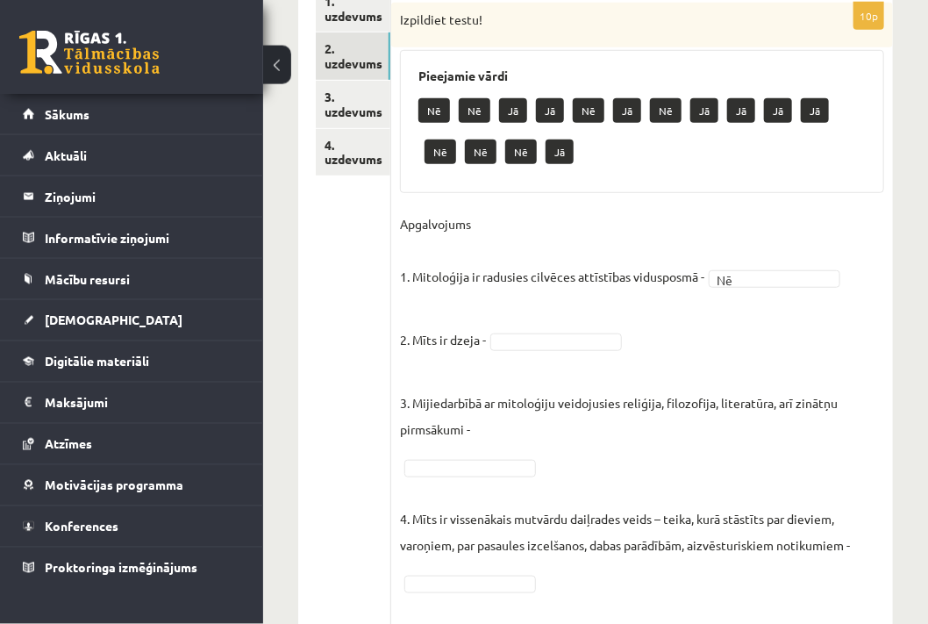
click at [591, 352] on fieldset "Apgalvojums 1. Mitoloģija ir radusies cilvēces attīstības vidusposmā - Nē ** 2.…" at bounding box center [642, 618] width 484 height 816
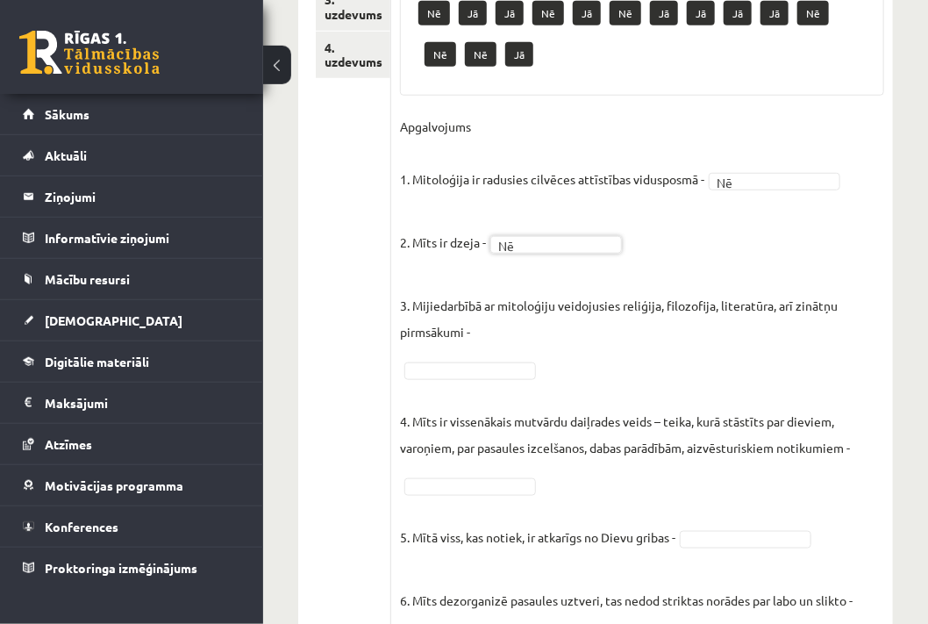
scroll to position [456, 0]
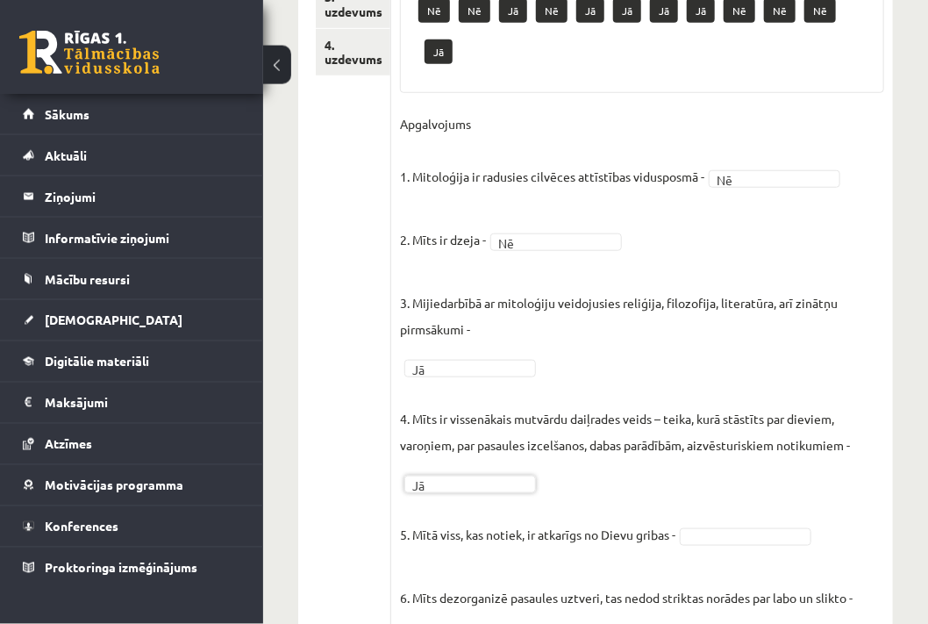
click at [589, 353] on fieldset "Apgalvojums 1. Mitoloģija ir radusies cilvēces attīstības vidusposmā - Nē ** 2.…" at bounding box center [642, 519] width 484 height 816
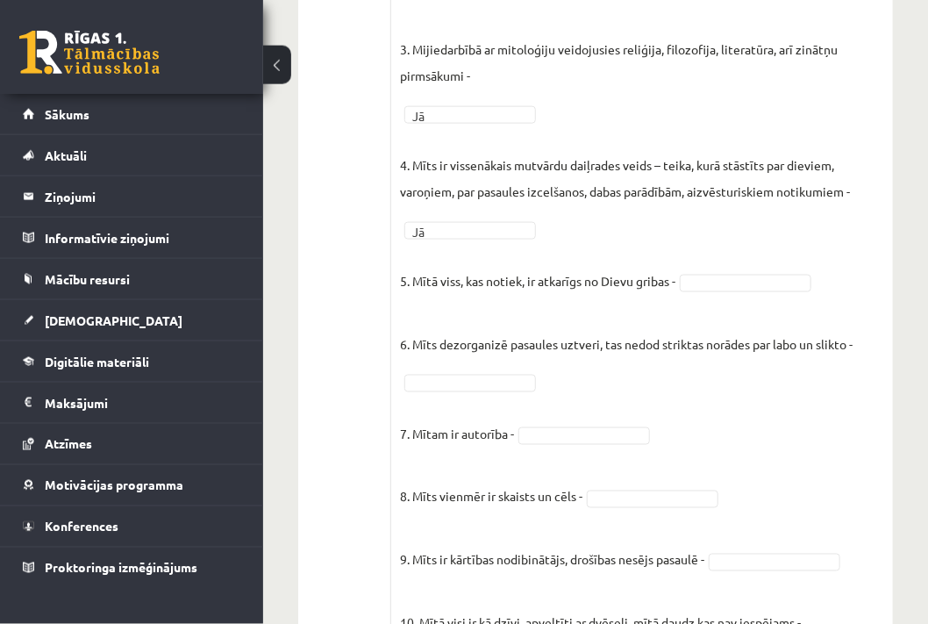
scroll to position [711, 0]
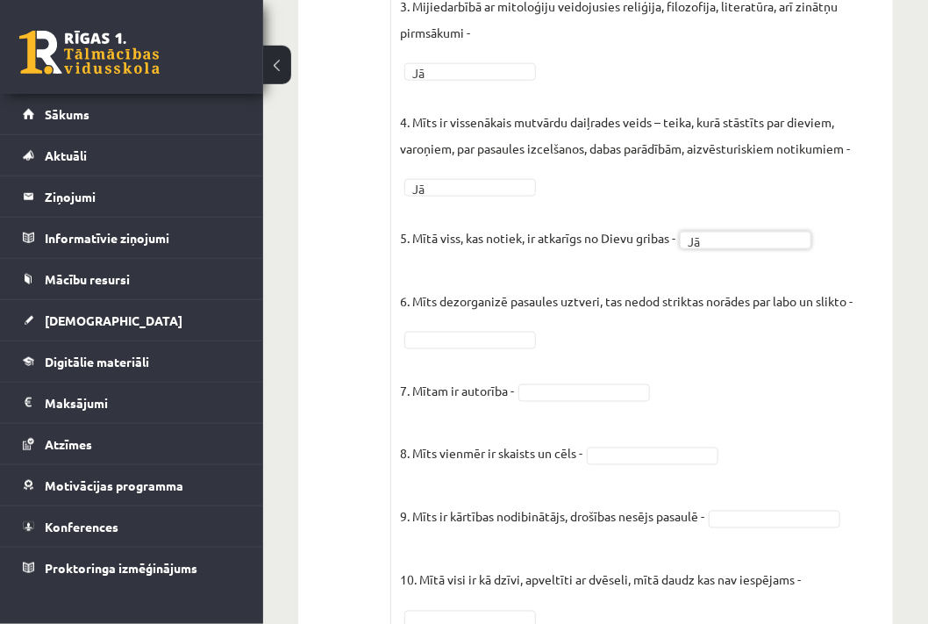
scroll to position [726, 0]
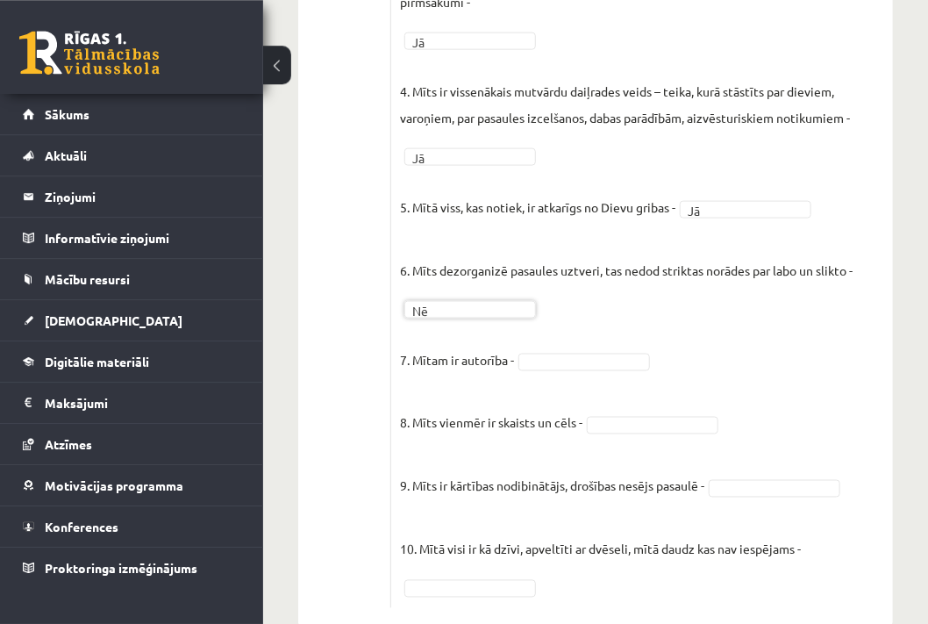
scroll to position [779, 0]
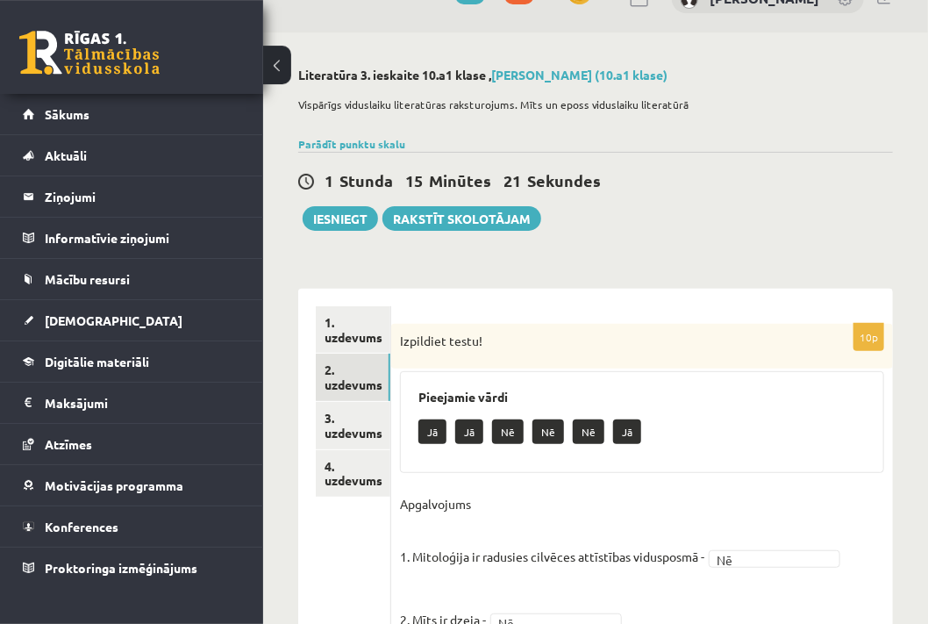
scroll to position [11, 0]
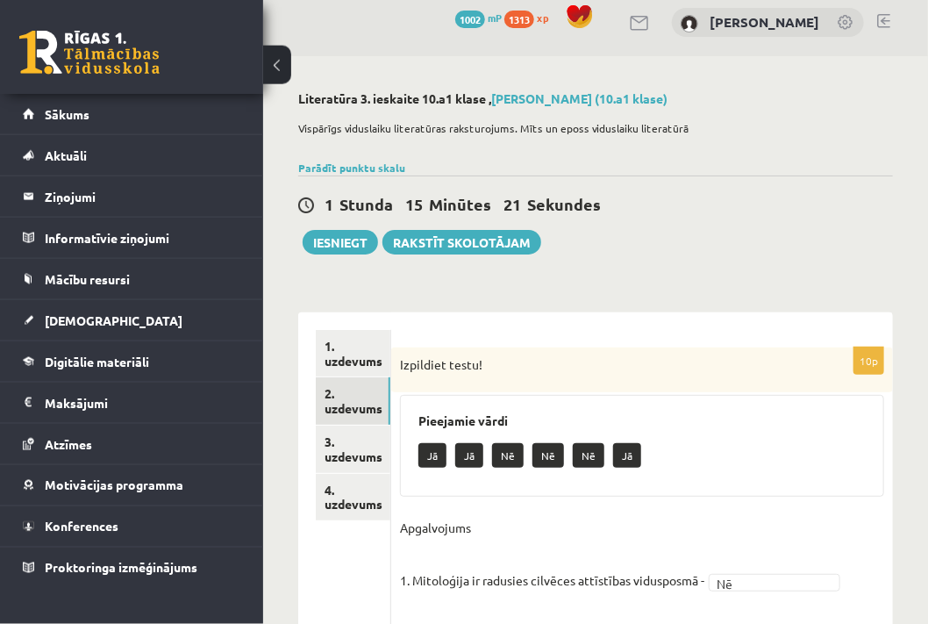
click at [346, 446] on link "3. uzdevums" at bounding box center [353, 448] width 75 height 47
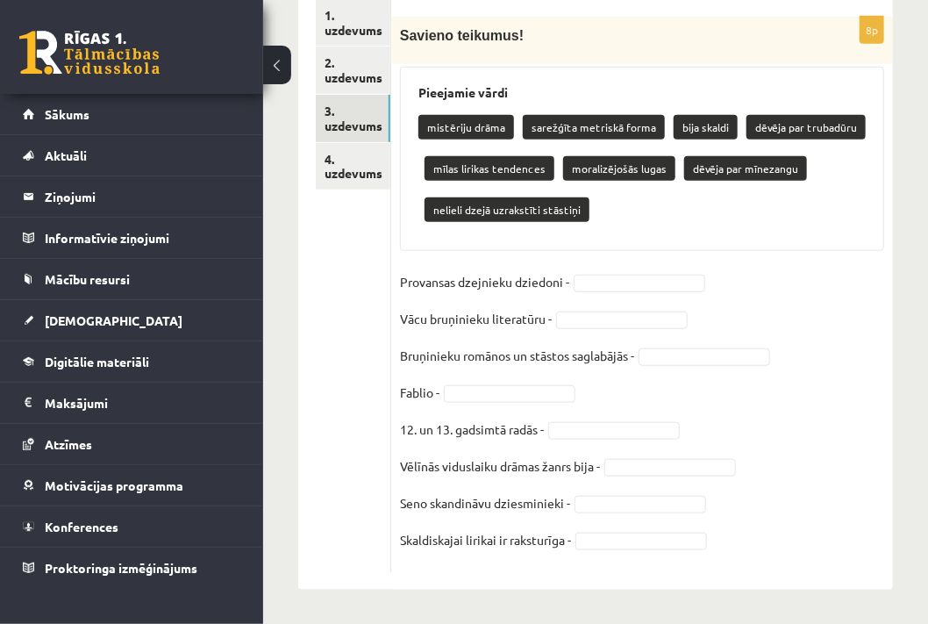
scroll to position [302, 0]
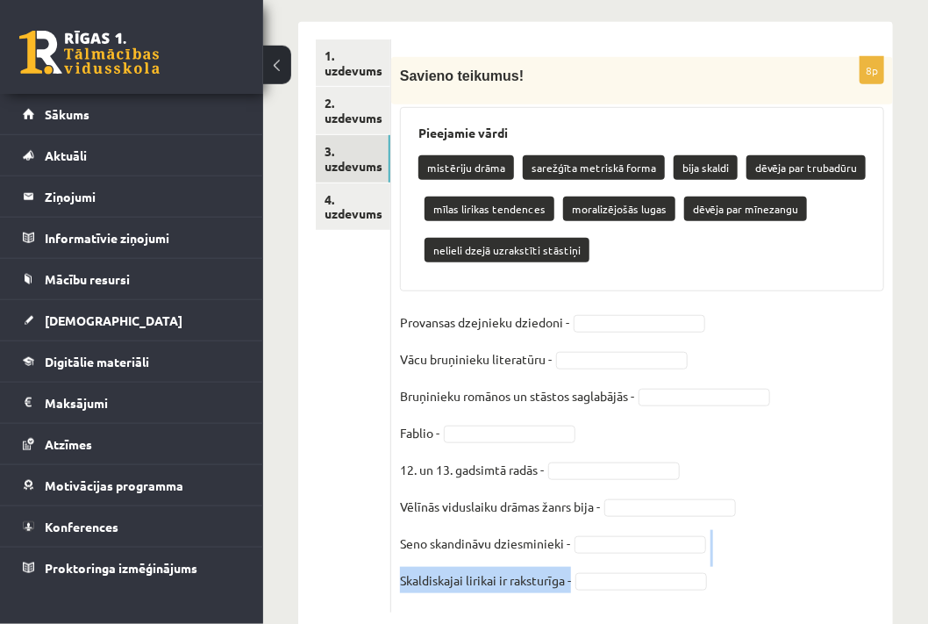
drag, startPoint x: 398, startPoint y: 76, endPoint x: 679, endPoint y: 579, distance: 575.6
click at [679, 104] on div "Savieno teikumus!" at bounding box center [642, 80] width 502 height 47
copy fieldset "Skaldiskajai lirikai ir raksturīga -"
click at [391, 323] on ul "1. uzdevums 2. uzdevums 3. uzdevums 4. uzdevums" at bounding box center [353, 325] width 75 height 573
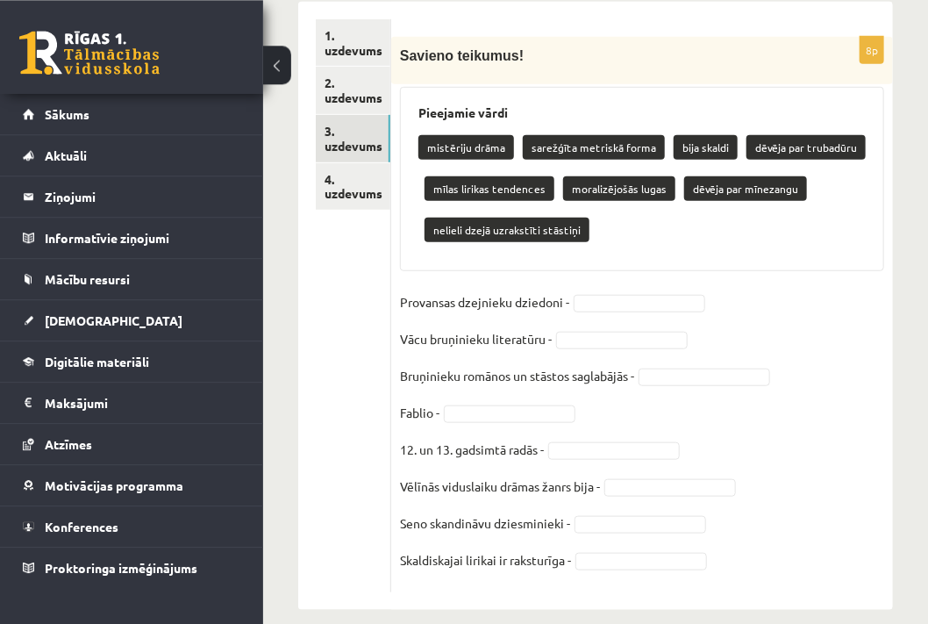
scroll to position [335, 0]
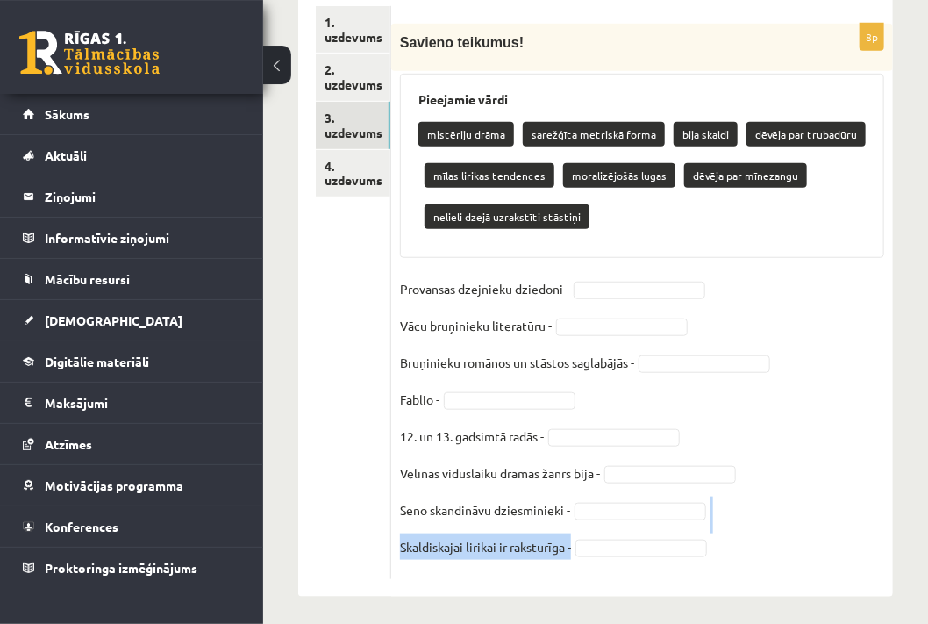
drag, startPoint x: 396, startPoint y: 40, endPoint x: 614, endPoint y: 553, distance: 556.8
click at [614, 71] on div "Savieno teikumus!" at bounding box center [642, 47] width 502 height 47
copy fieldset "Skaldiskajai lirikai ir raksturīga -"
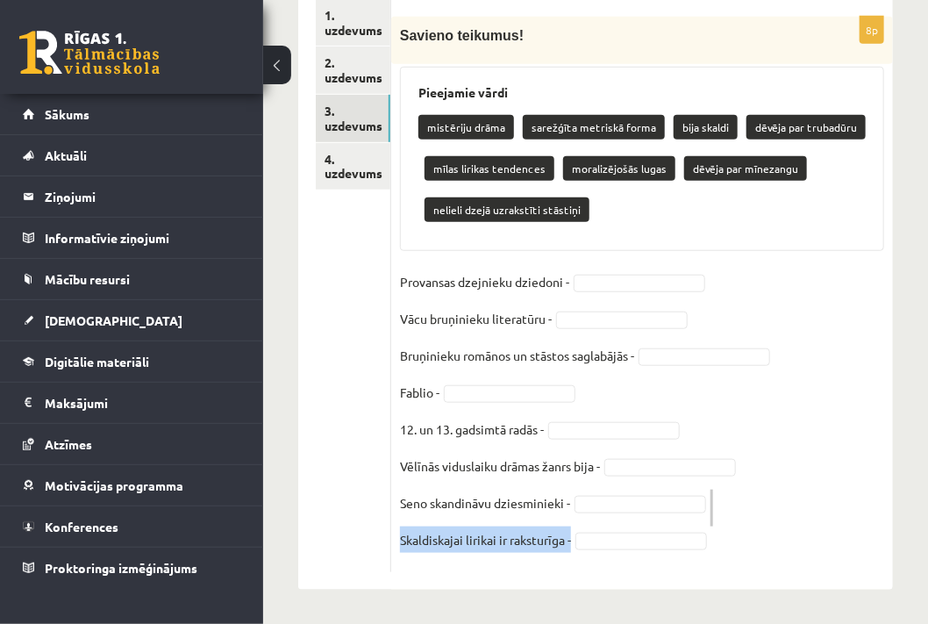
click at [805, 353] on fieldset "Provansas dzejnieku dziedoni - Vācu bruņinieku literatūru - Bruņinieku romānos …" at bounding box center [642, 415] width 484 height 295
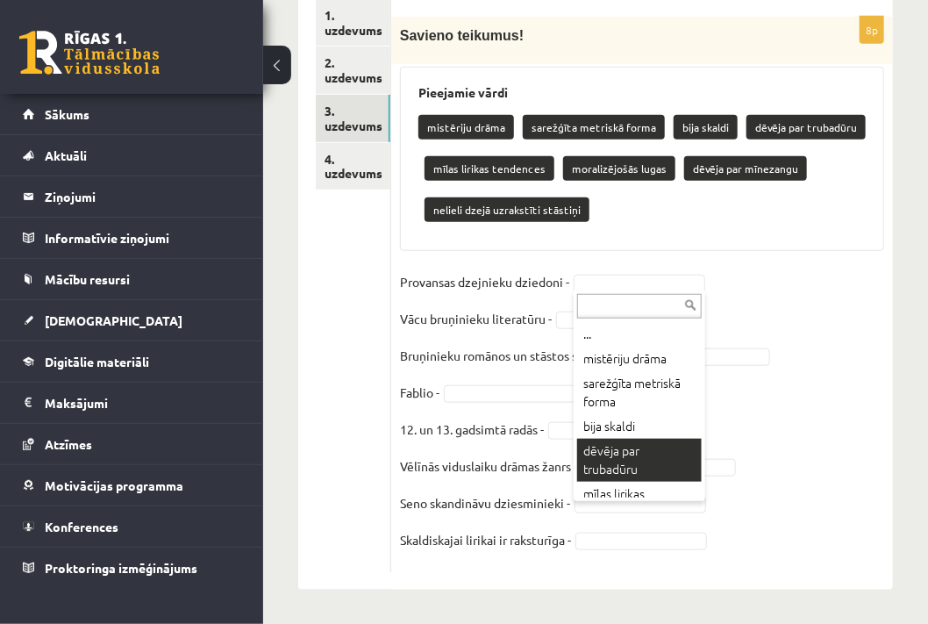
scroll to position [302, 0]
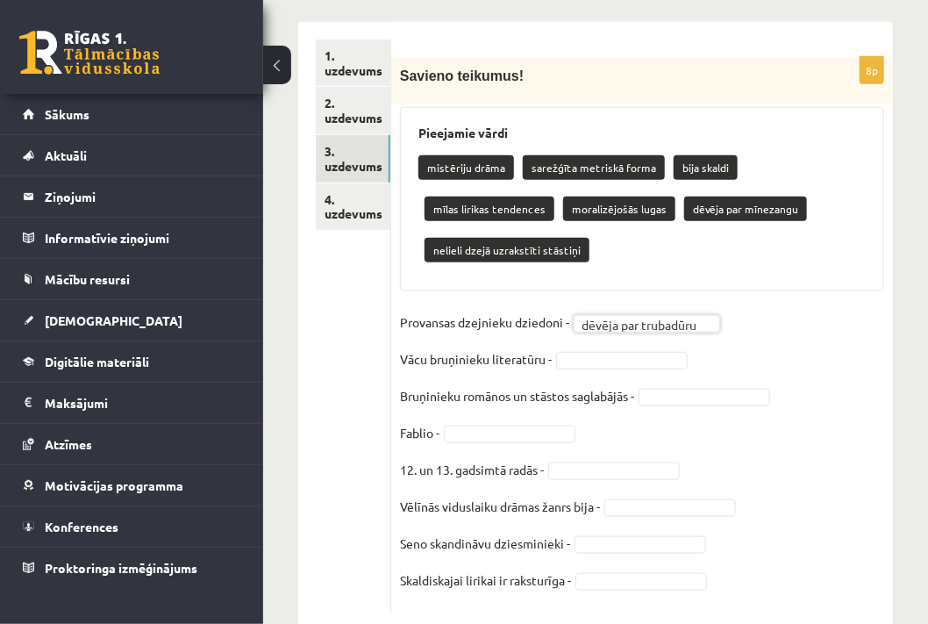
click at [623, 322] on body "0 Dāvanas 1002 mP 1313 xp Zenta Viktorija Amoliņa Sākums Aktuāli Kā mācīties eS…" at bounding box center [464, 10] width 928 height 624
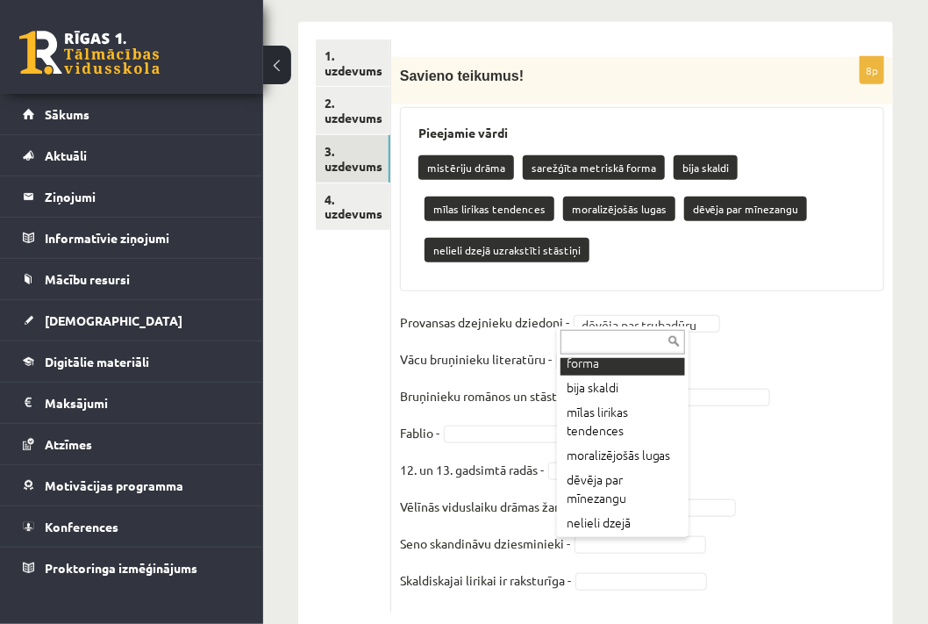
scroll to position [112, 0]
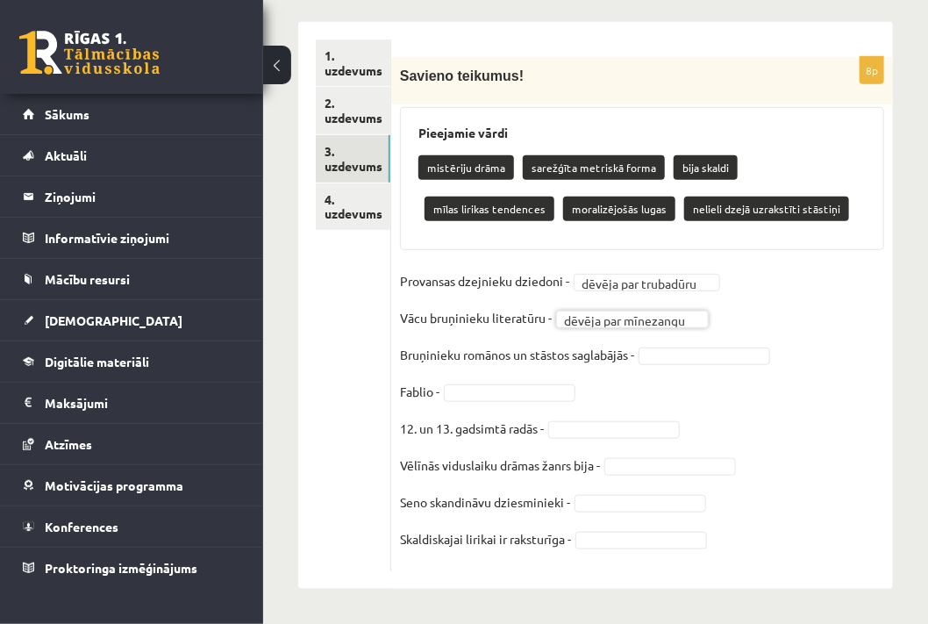
click at [675, 322] on body "0 Dāvanas 1002 mP 1313 xp Zenta Viktorija Amoliņa Sākums Aktuāli Kā mācīties eS…" at bounding box center [464, 10] width 928 height 624
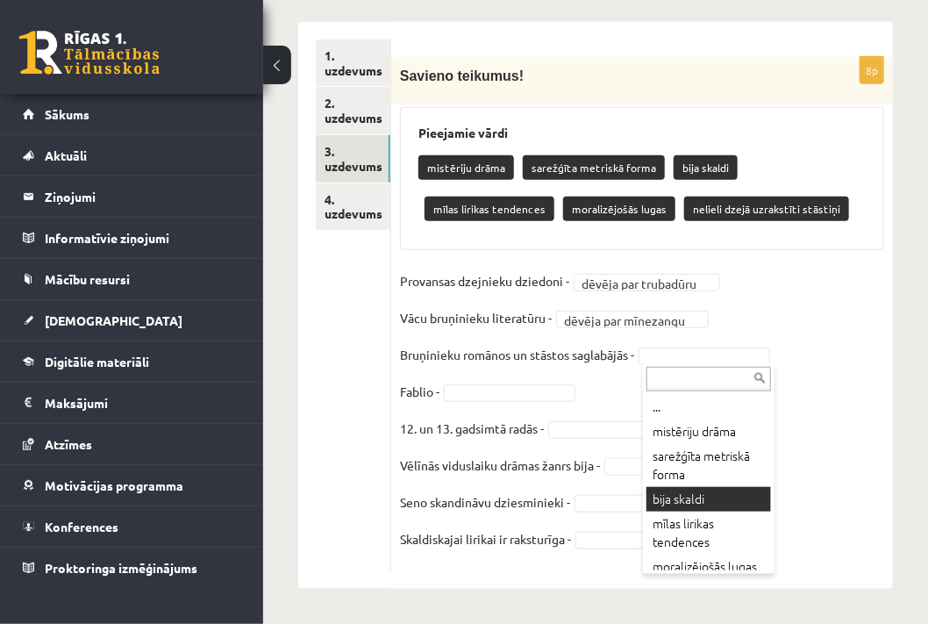
scroll to position [70, 0]
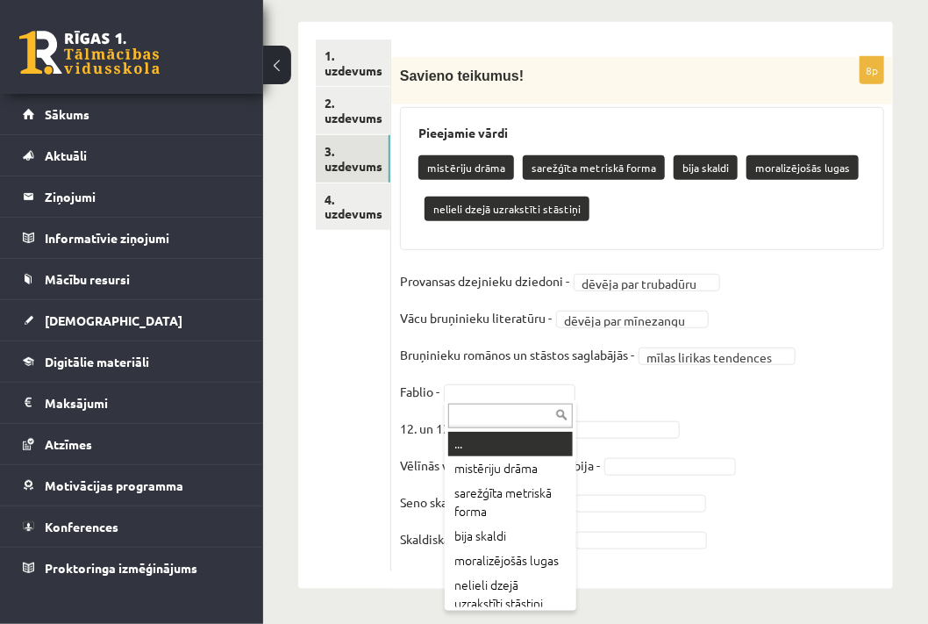
click at [491, 322] on body "0 Dāvanas 1002 mP 1313 xp Zenta Viktorija Amoliņa Sākums Aktuāli Kā mācīties eS…" at bounding box center [464, 10] width 928 height 624
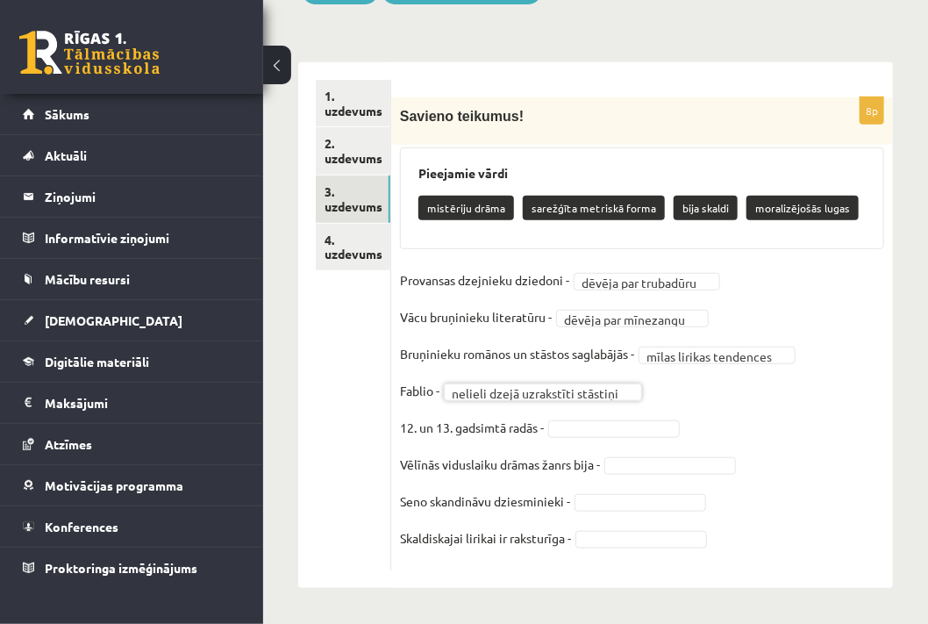
scroll to position [260, 0]
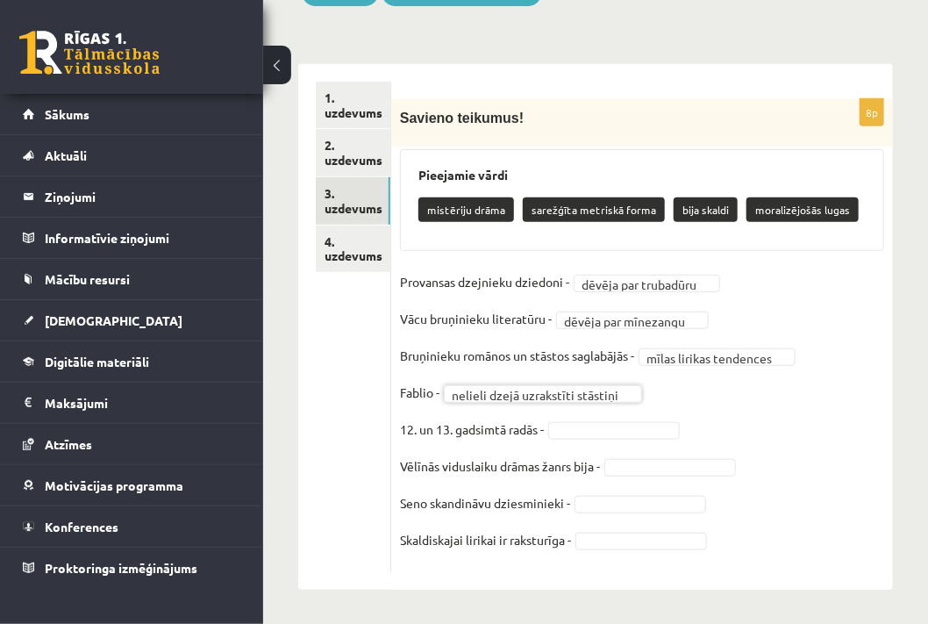
click at [611, 364] on body "0 Dāvanas 1002 mP 1313 xp Zenta Viktorija Amoliņa Sākums Aktuāli Kā mācīties eS…" at bounding box center [464, 52] width 928 height 624
click at [641, 364] on body "0 Dāvanas 1002 mP 1313 xp Zenta Viktorija Amoliņa Sākums Aktuāli Kā mācīties eS…" at bounding box center [464, 52] width 928 height 624
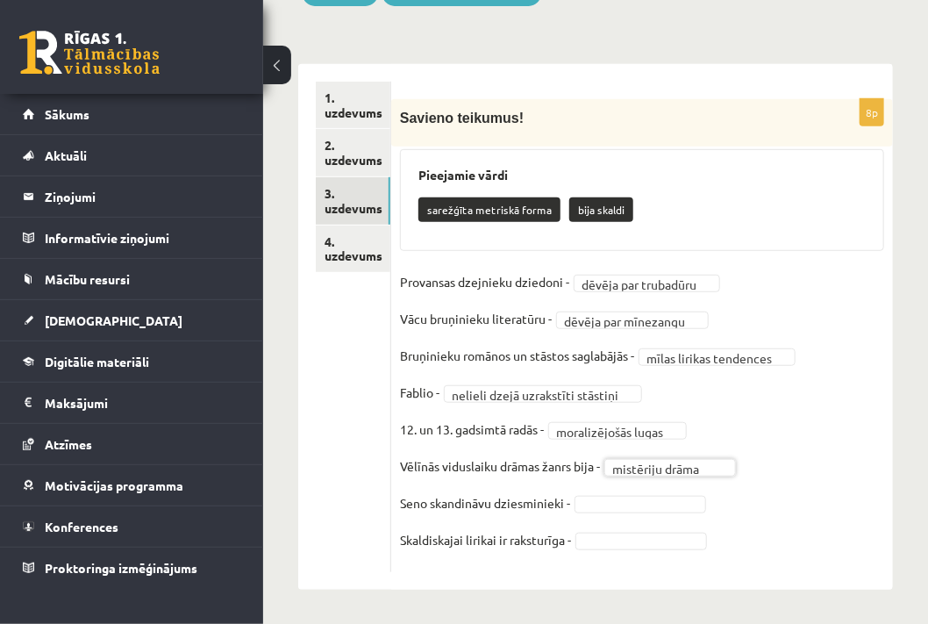
click at [603, 364] on body "0 Dāvanas 1002 mP 1313 xp Zenta Viktorija Amoliņa Sākums Aktuāli Kā mācīties eS…" at bounding box center [464, 52] width 928 height 624
click at [613, 364] on body "0 Dāvanas 1002 mP 1313 xp Zenta Viktorija Amoliņa Sākums Aktuāli Kā mācīties eS…" at bounding box center [464, 52] width 928 height 624
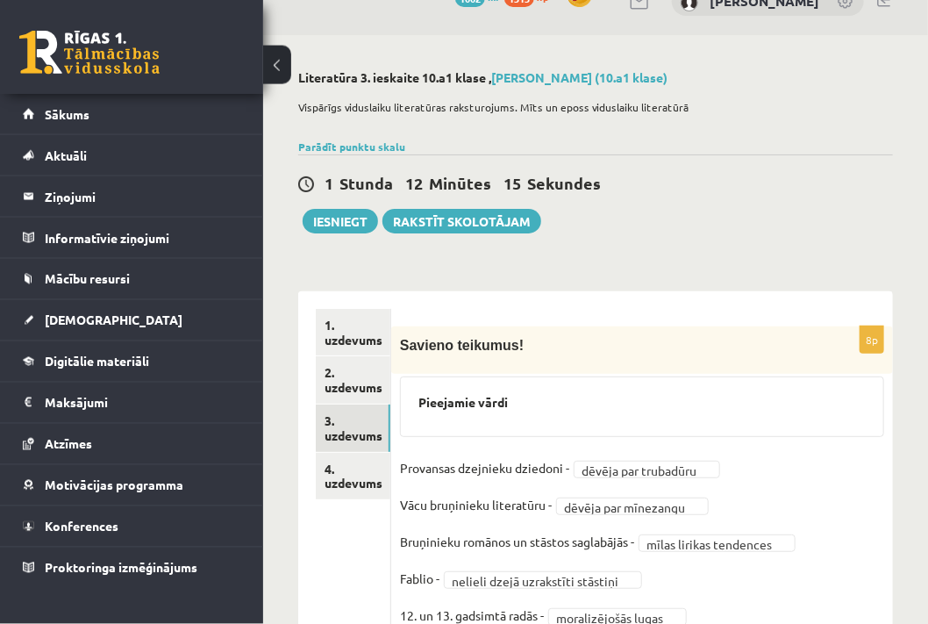
scroll to position [34, 0]
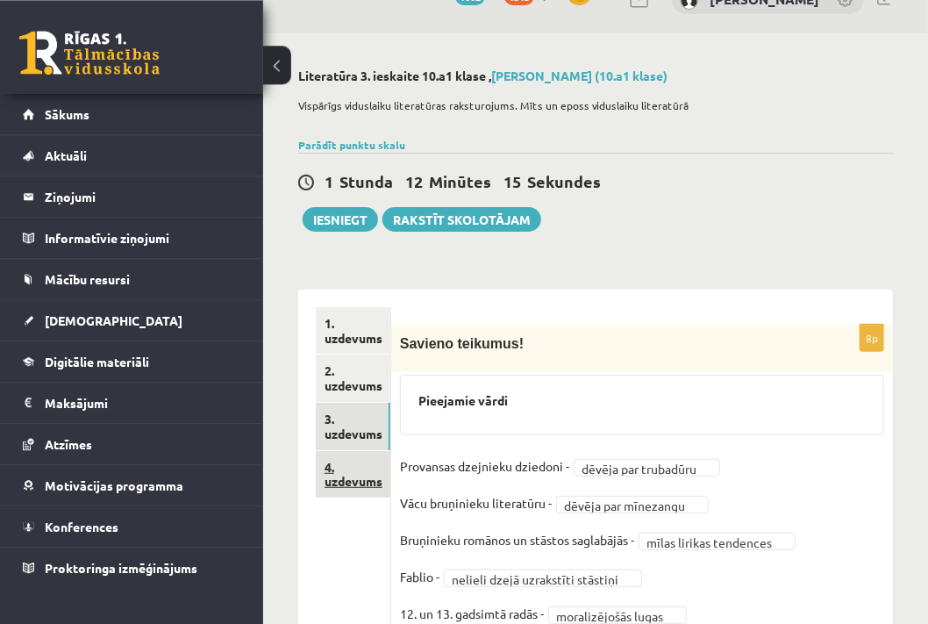
click at [353, 480] on link "4. uzdevums" at bounding box center [353, 474] width 75 height 47
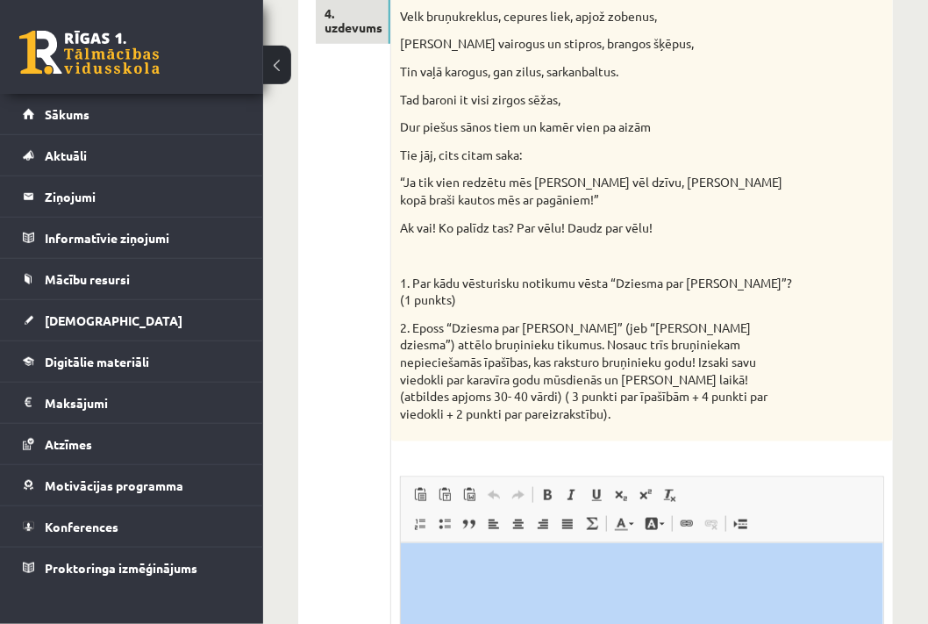
scroll to position [518, 0]
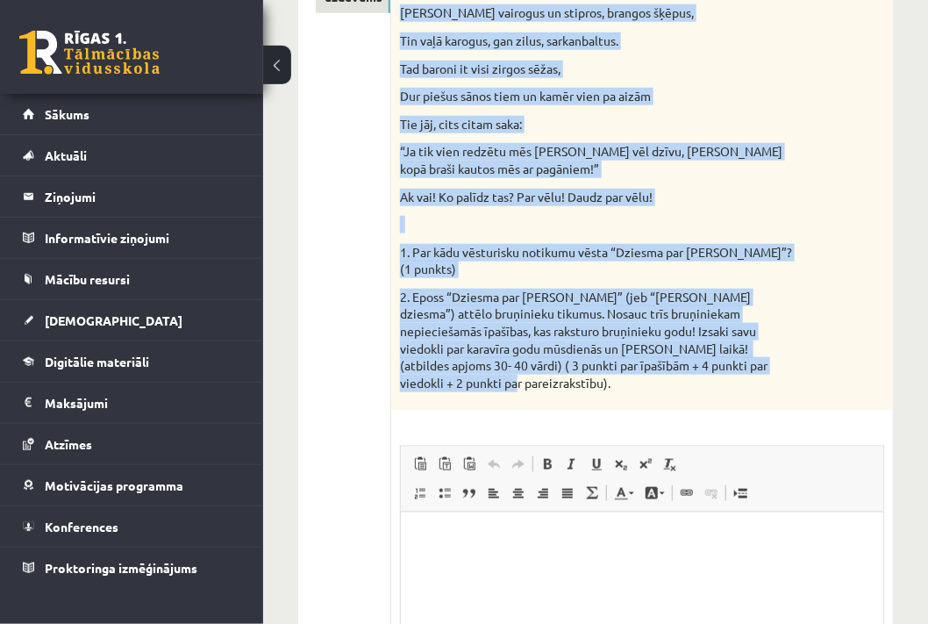
drag, startPoint x: 396, startPoint y: 138, endPoint x: 781, endPoint y: 353, distance: 441.4
click at [781, 353] on div "Izlasiet fragmentu no “Rolanda dziesmas! “ Atbildiet uz jautājumiem! Un tūdaļ ķ…" at bounding box center [642, 125] width 502 height 571
copy div "Izlasiet fragmentu no “Rolanda dziesmas! “ Atbildiet uz jautājumiem! Un tūdaļ ķ…"
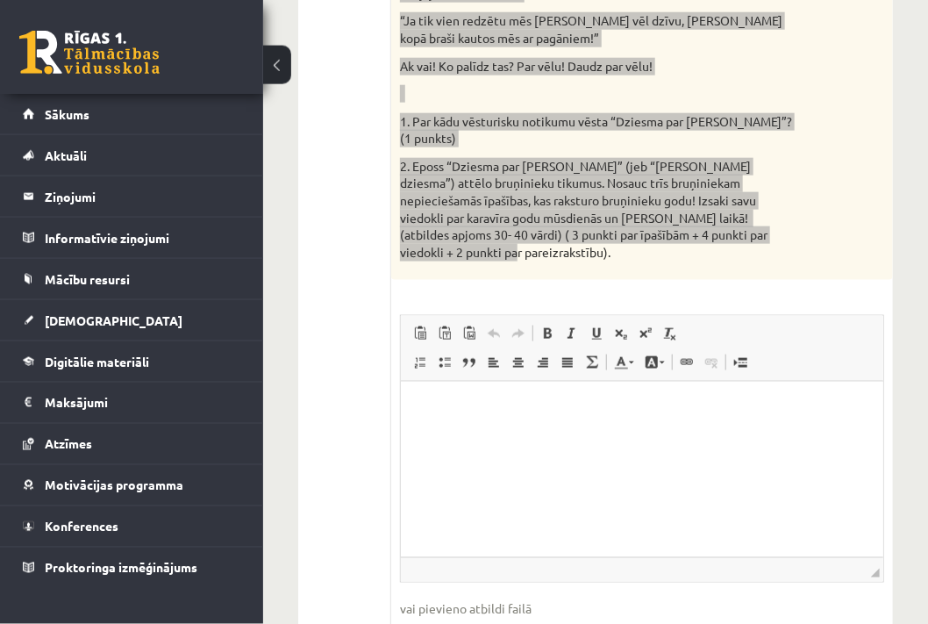
scroll to position [653, 0]
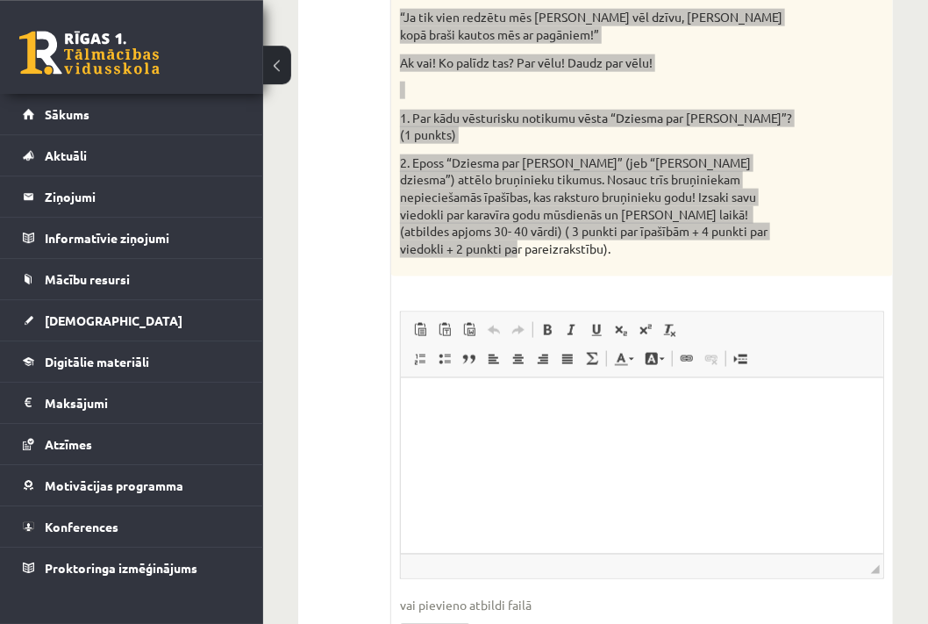
click at [530, 432] on html at bounding box center [641, 465] width 482 height 175
click at [414, 352] on span at bounding box center [420, 359] width 14 height 14
drag, startPoint x: 874, startPoint y: 533, endPoint x: 883, endPoint y: 653, distance: 120.5
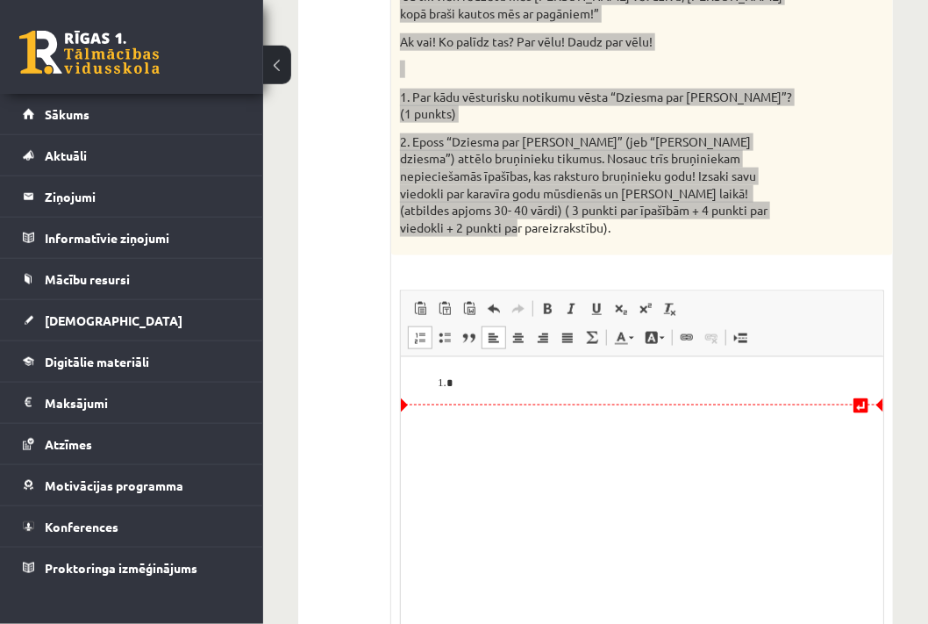
scroll to position [678, 0]
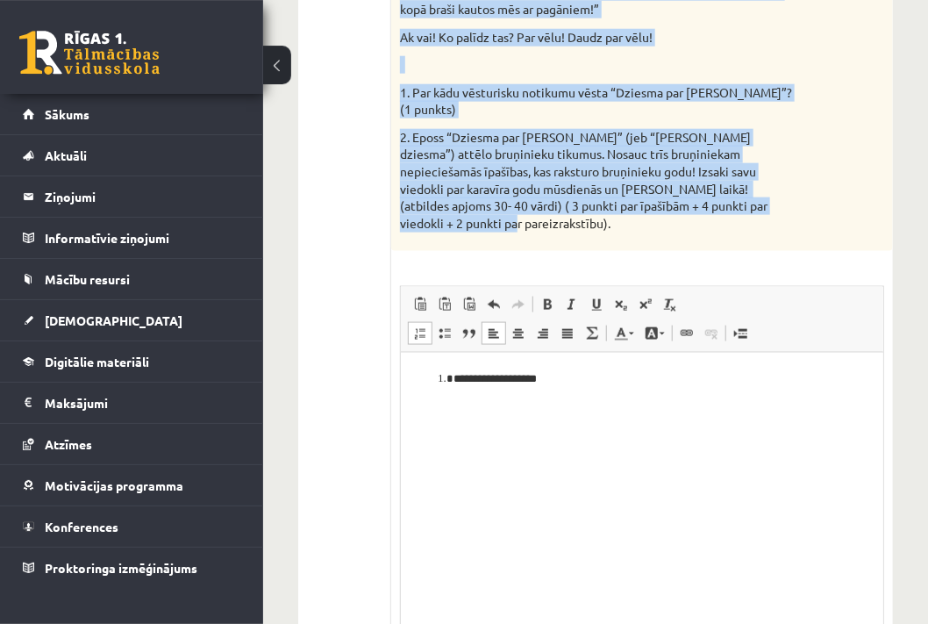
click at [791, 194] on p "2. Eposs “Dziesma par Rolandu” (jeb “Rolanda dziesma”) attēlo bruņinieku tikumu…" at bounding box center [598, 180] width 396 height 103
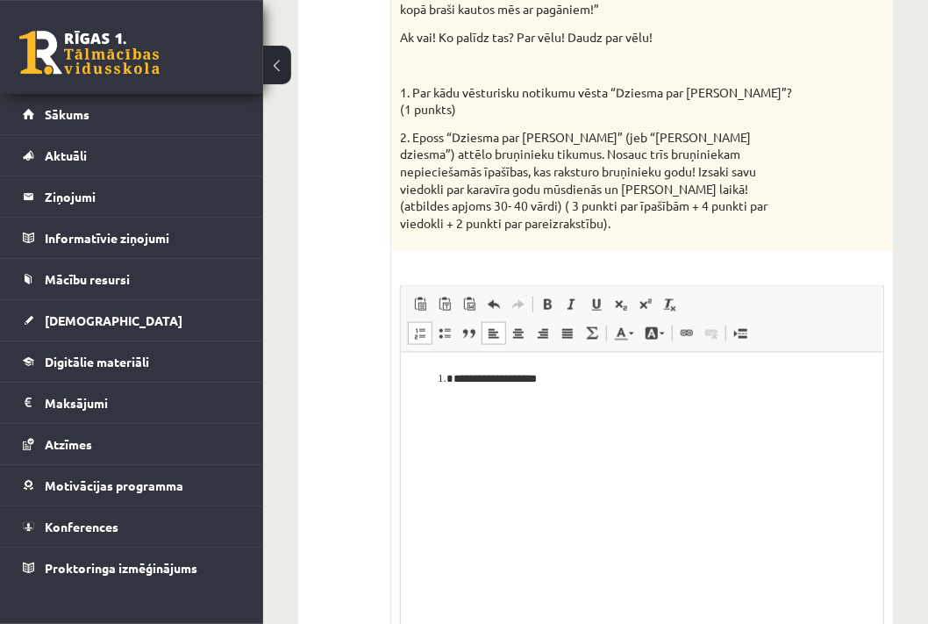
click at [648, 393] on html "**********" at bounding box center [641, 501] width 482 height 296
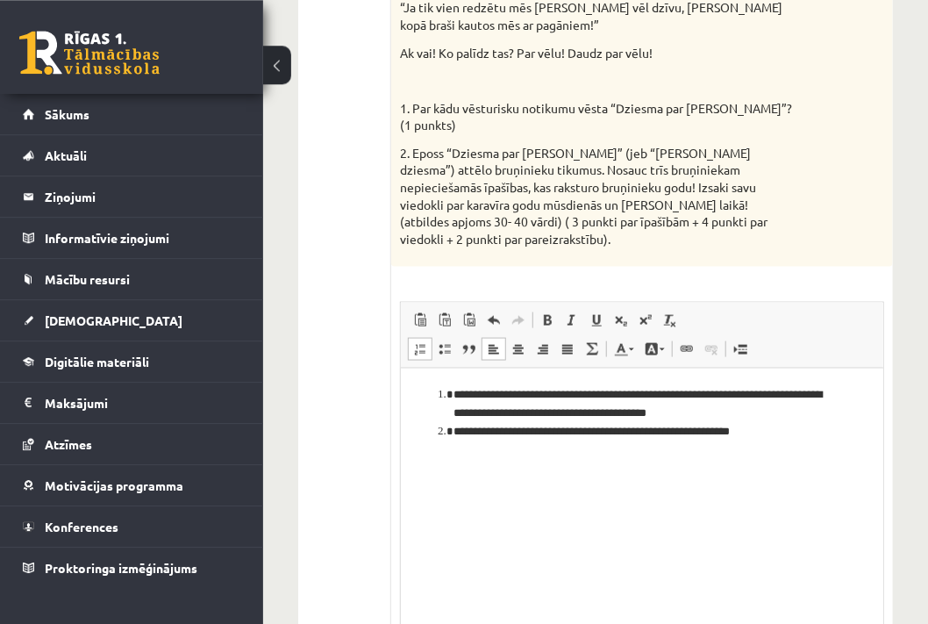
scroll to position [667, 0]
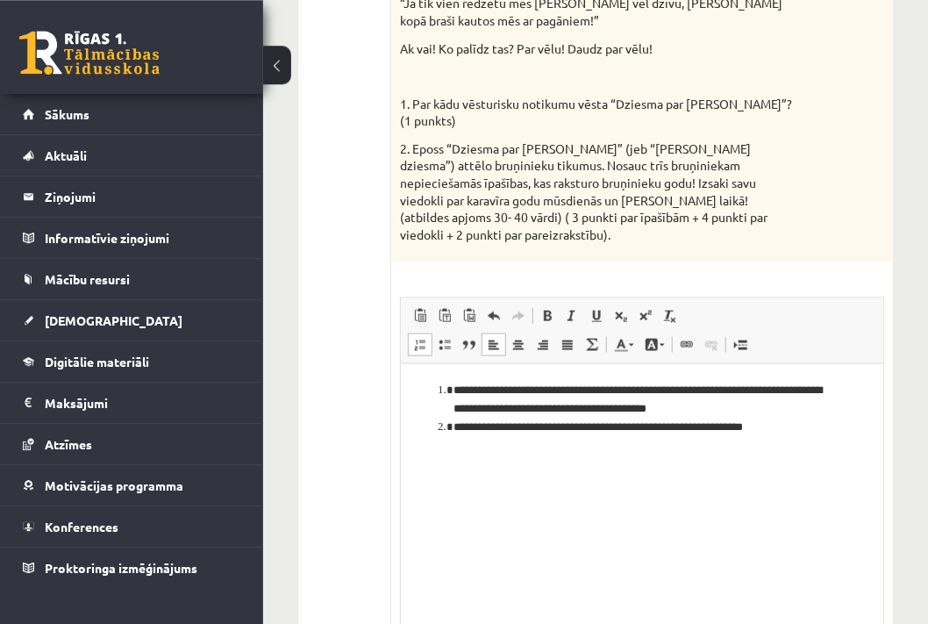
click at [803, 433] on li "**********" at bounding box center [641, 426] width 377 height 18
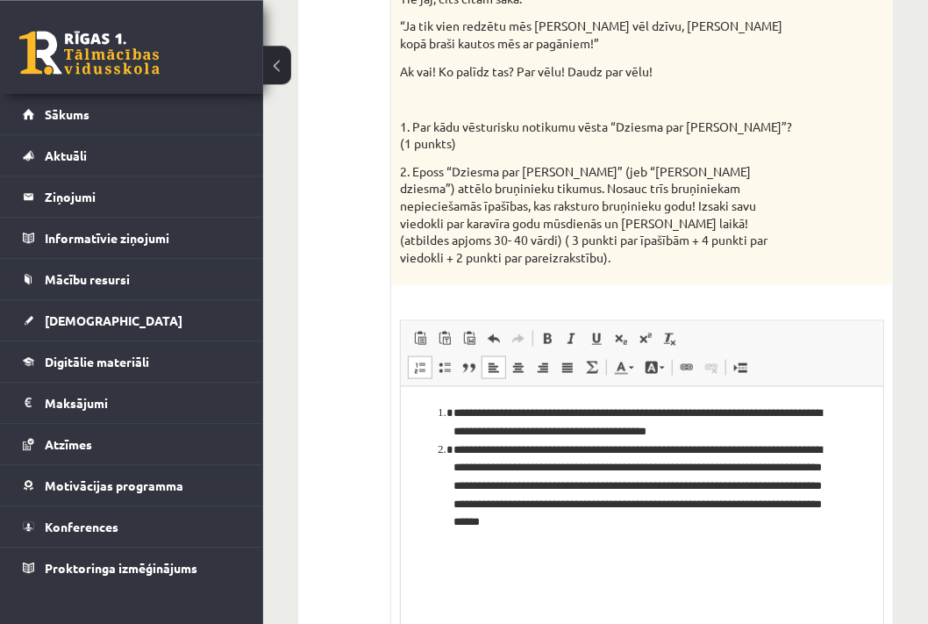
scroll to position [643, 0]
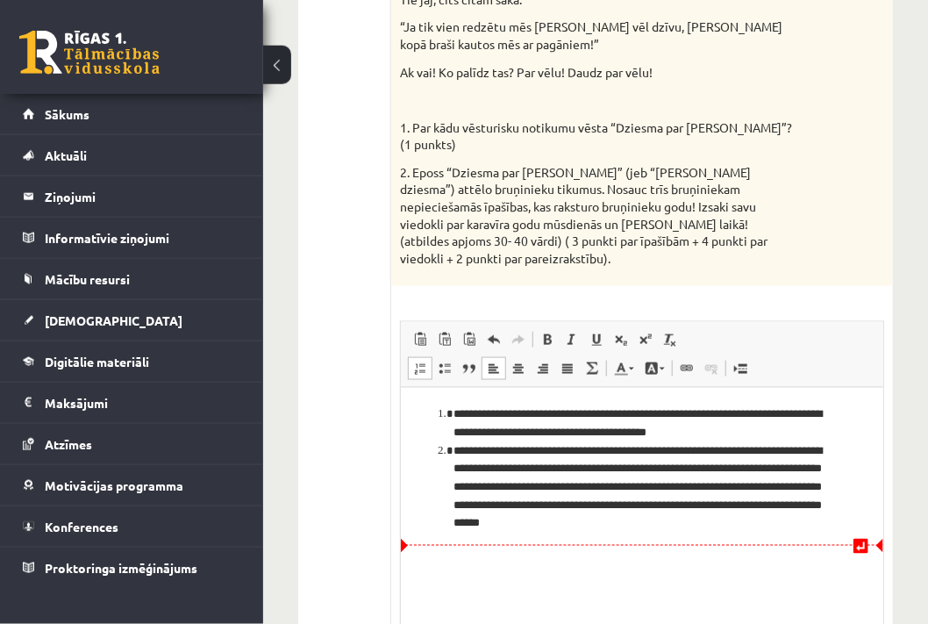
click at [651, 508] on li "**********" at bounding box center [641, 487] width 377 height 91
click at [746, 530] on li "**********" at bounding box center [641, 487] width 377 height 91
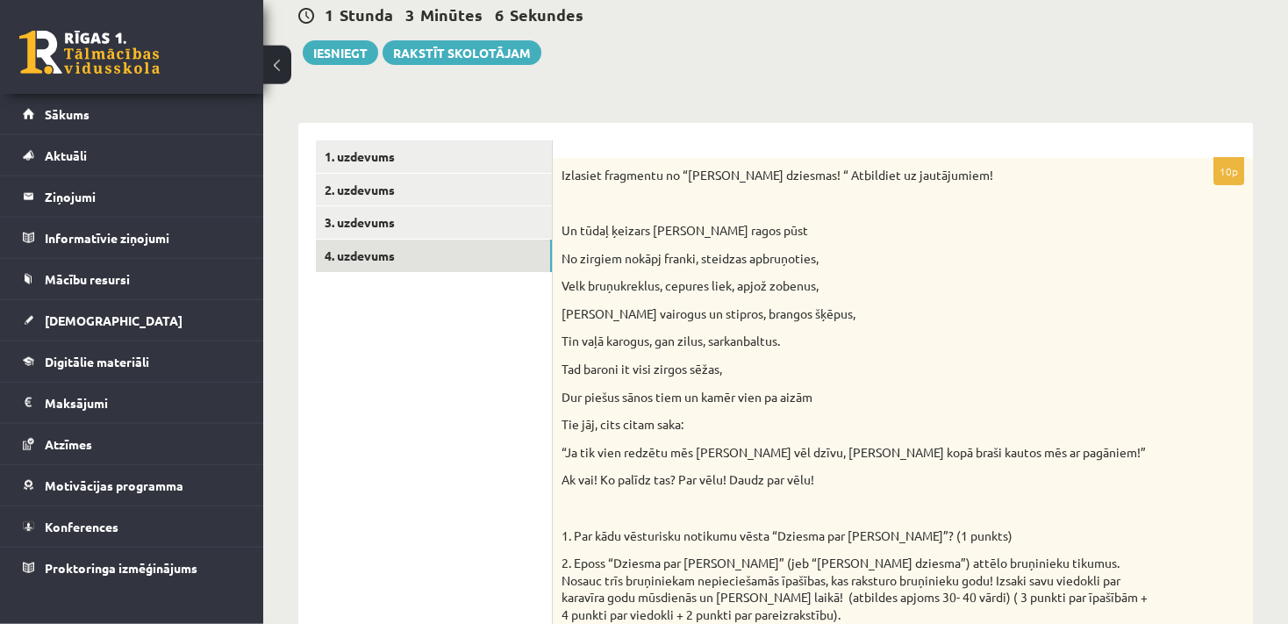
scroll to position [0, 0]
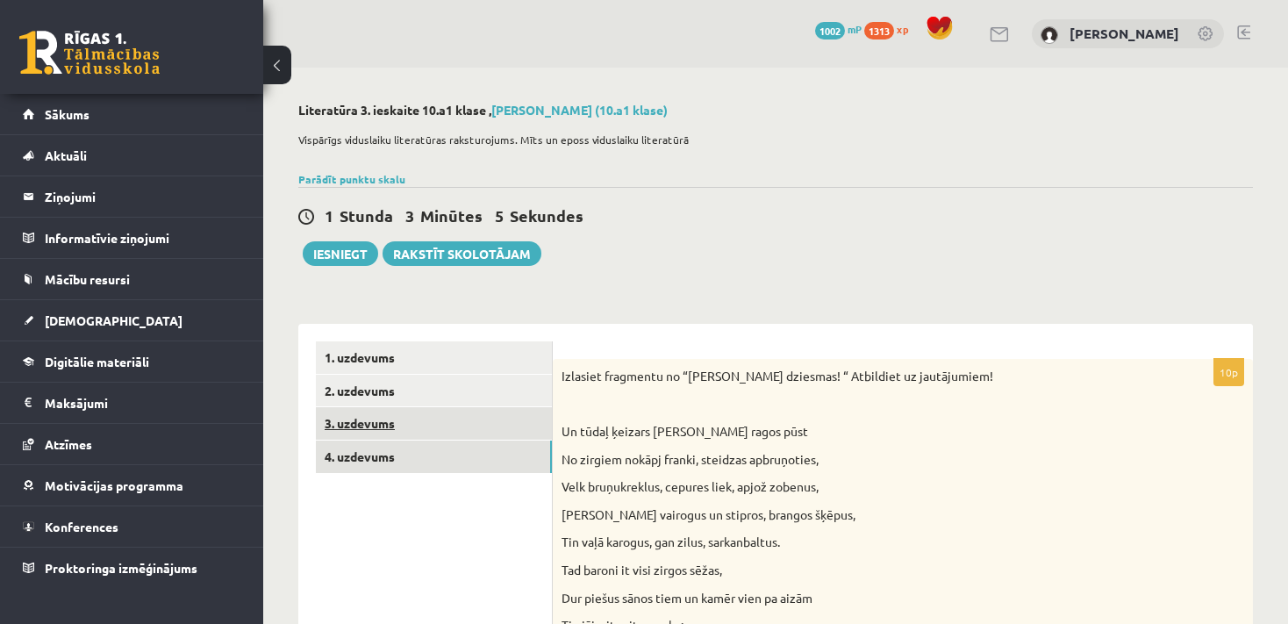
click at [530, 411] on link "3. uzdevums" at bounding box center [434, 423] width 236 height 32
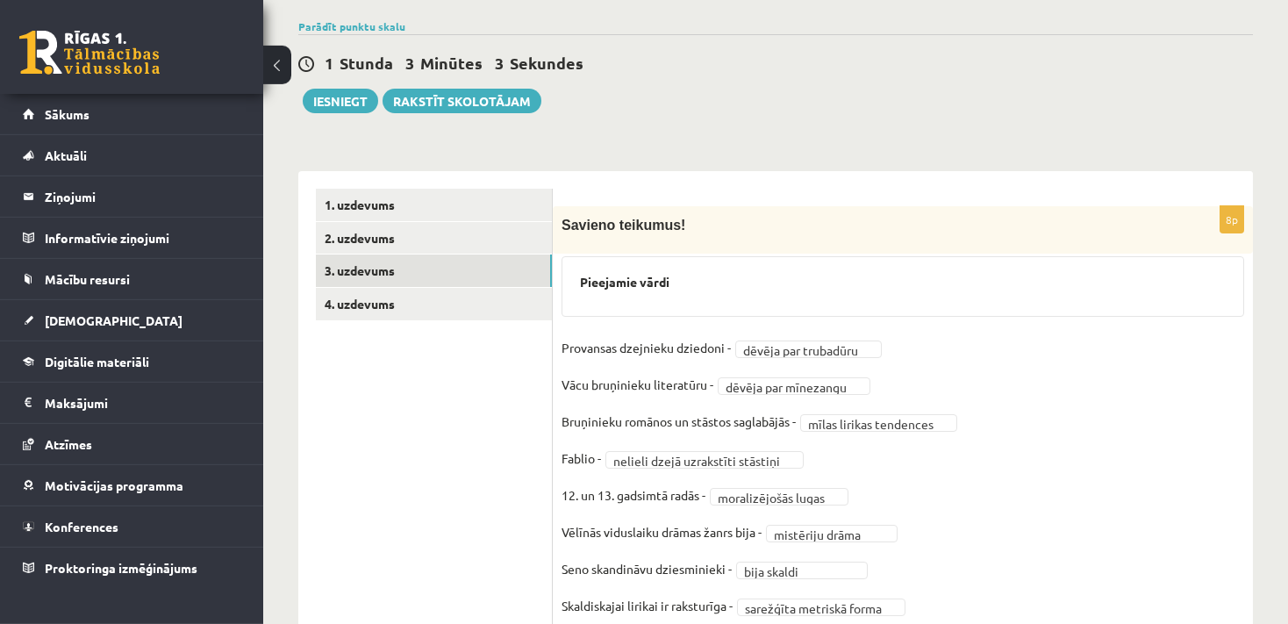
scroll to position [103, 0]
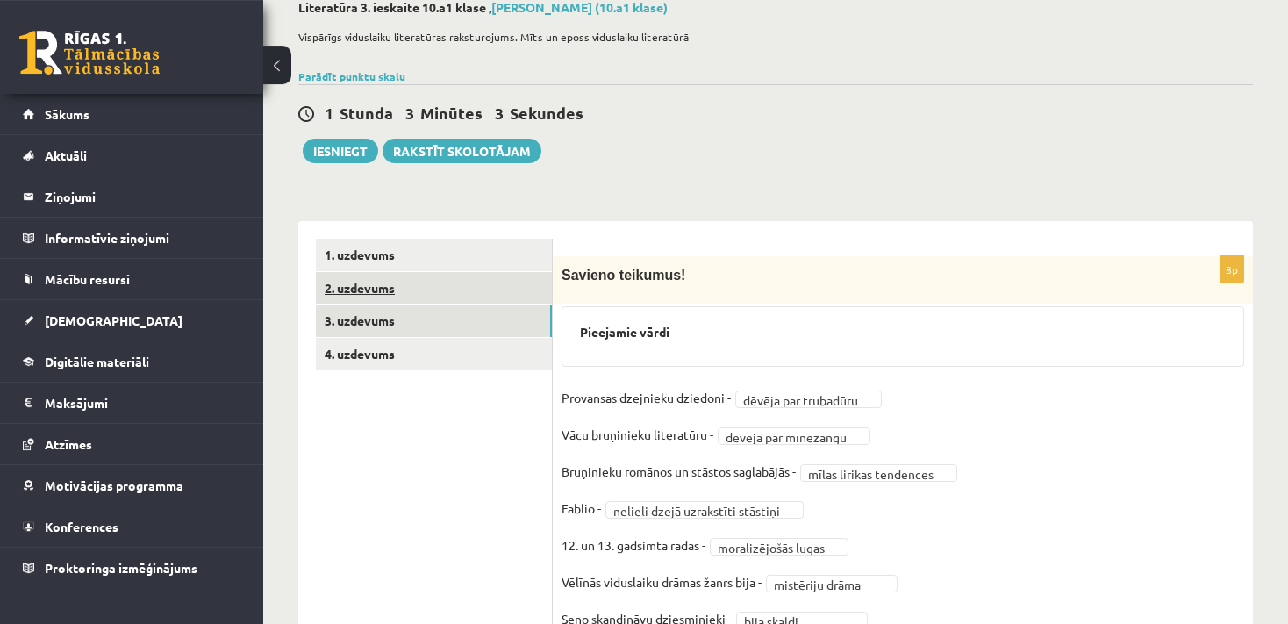
click at [489, 288] on link "2. uzdevums" at bounding box center [434, 288] width 236 height 32
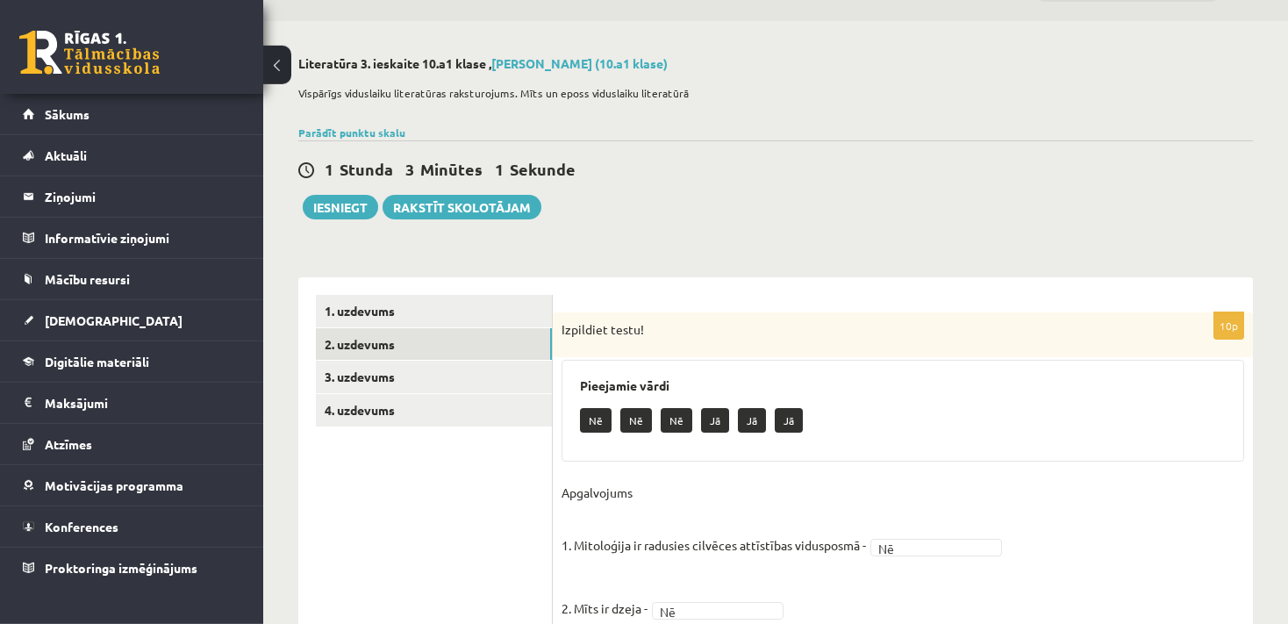
scroll to position [0, 0]
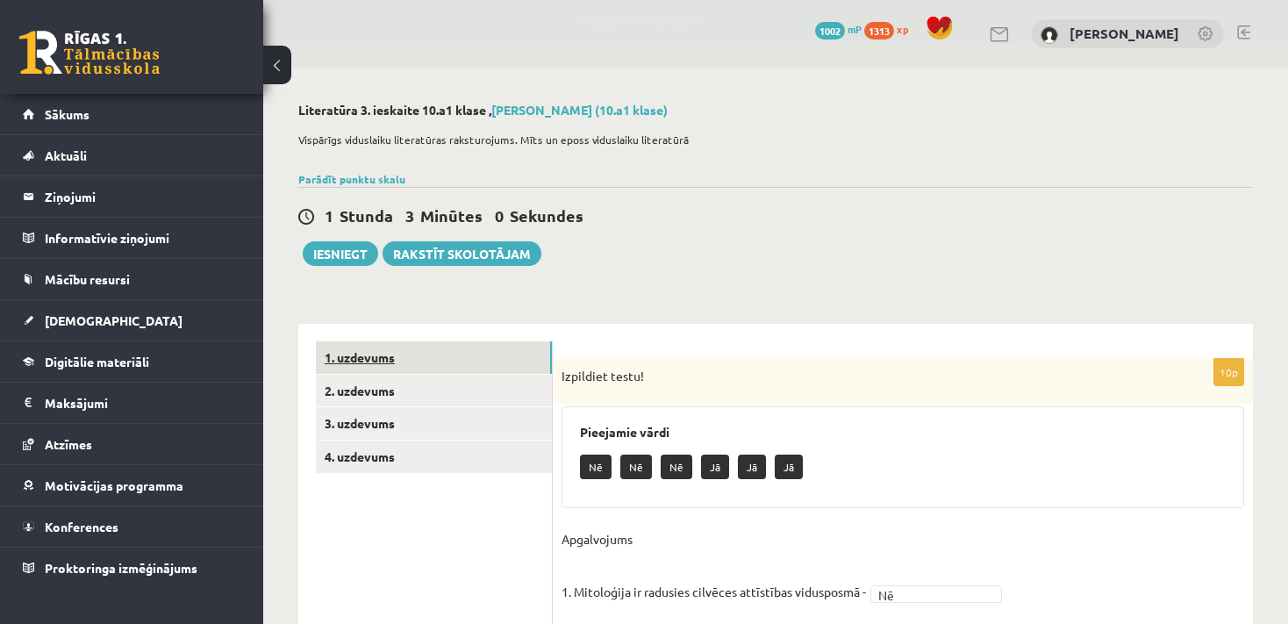
click at [501, 362] on link "1. uzdevums" at bounding box center [434, 357] width 236 height 32
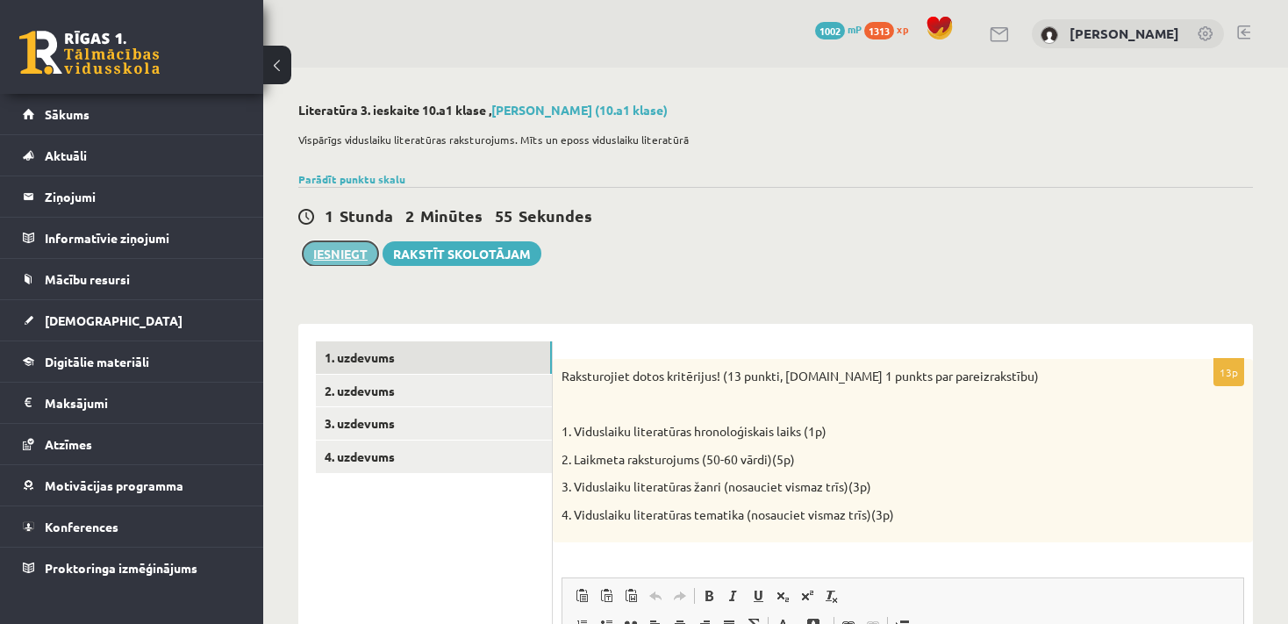
click at [321, 249] on button "Iesniegt" at bounding box center [340, 253] width 75 height 25
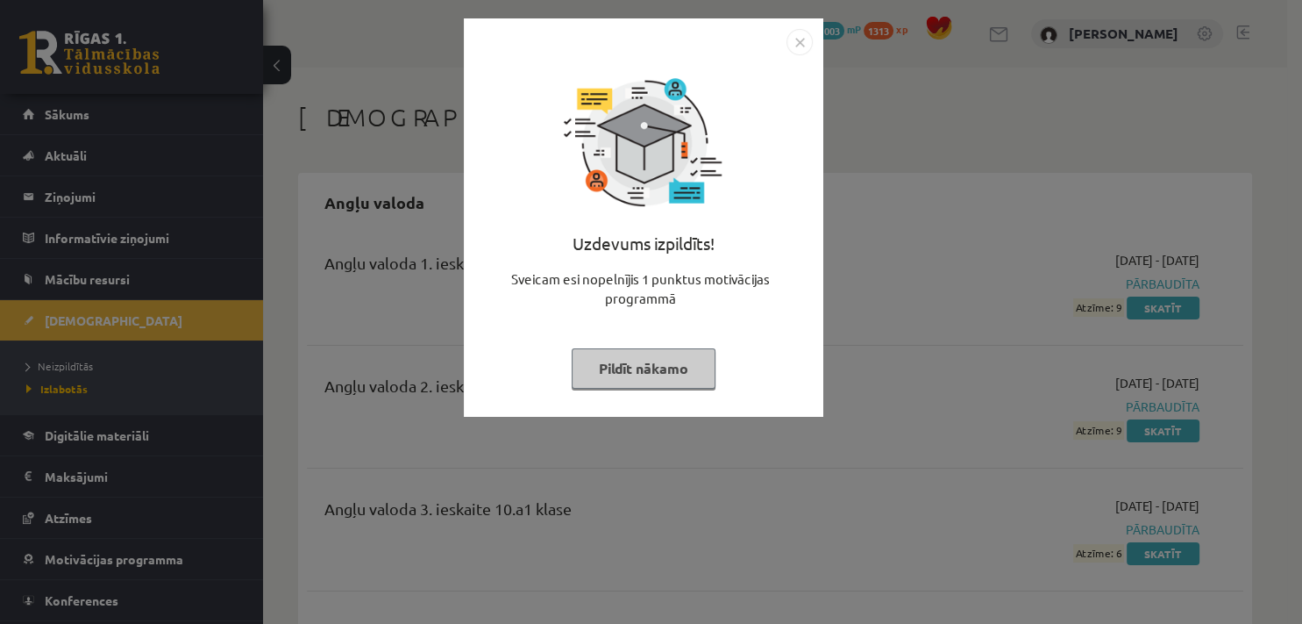
click at [676, 381] on button "Pildīt nākamo" at bounding box center [644, 368] width 144 height 40
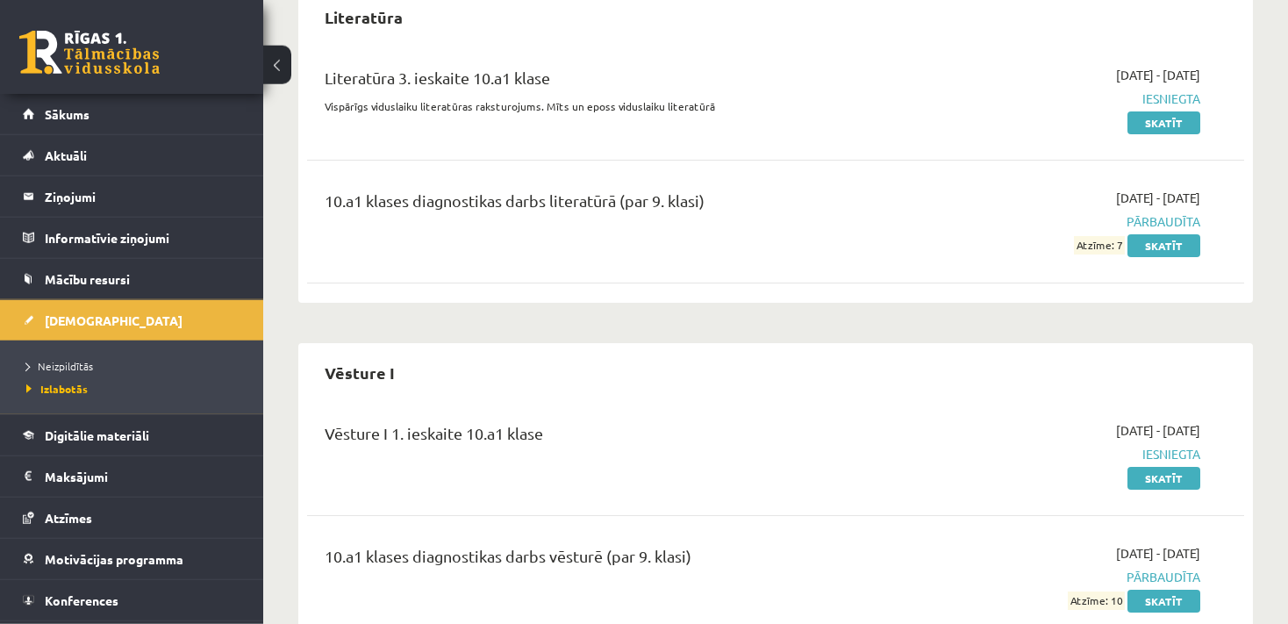
scroll to position [3971, 0]
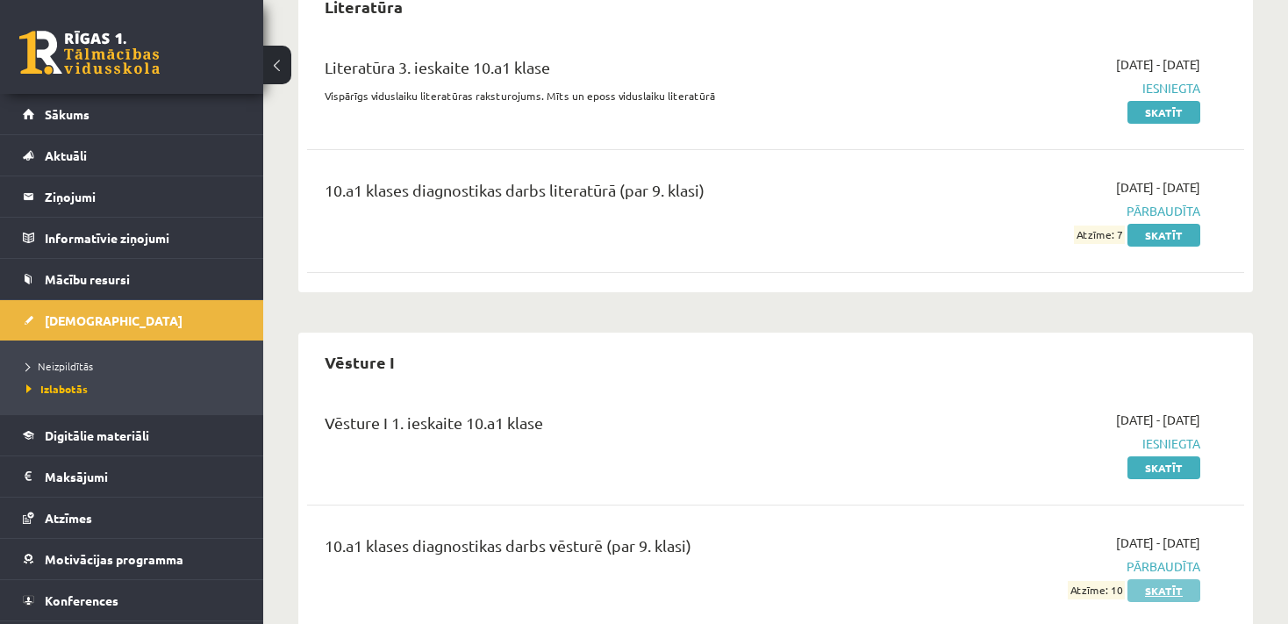
click at [1158, 579] on link "Skatīt" at bounding box center [1163, 590] width 73 height 23
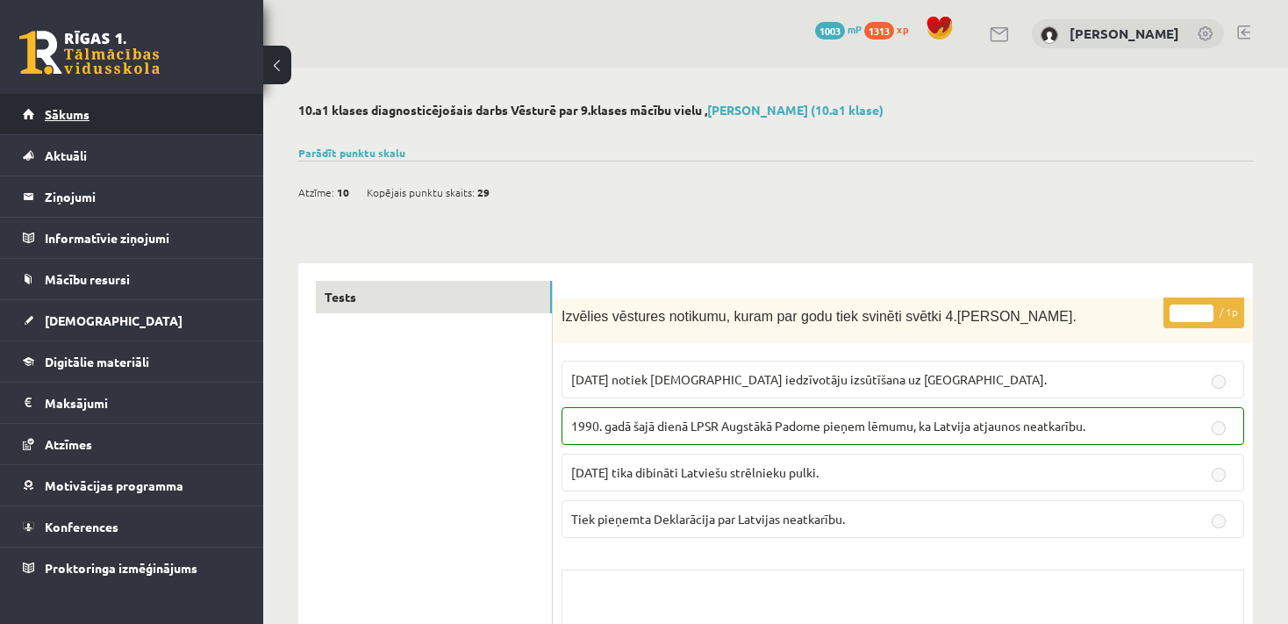
click at [167, 102] on link "Sākums" at bounding box center [132, 114] width 218 height 40
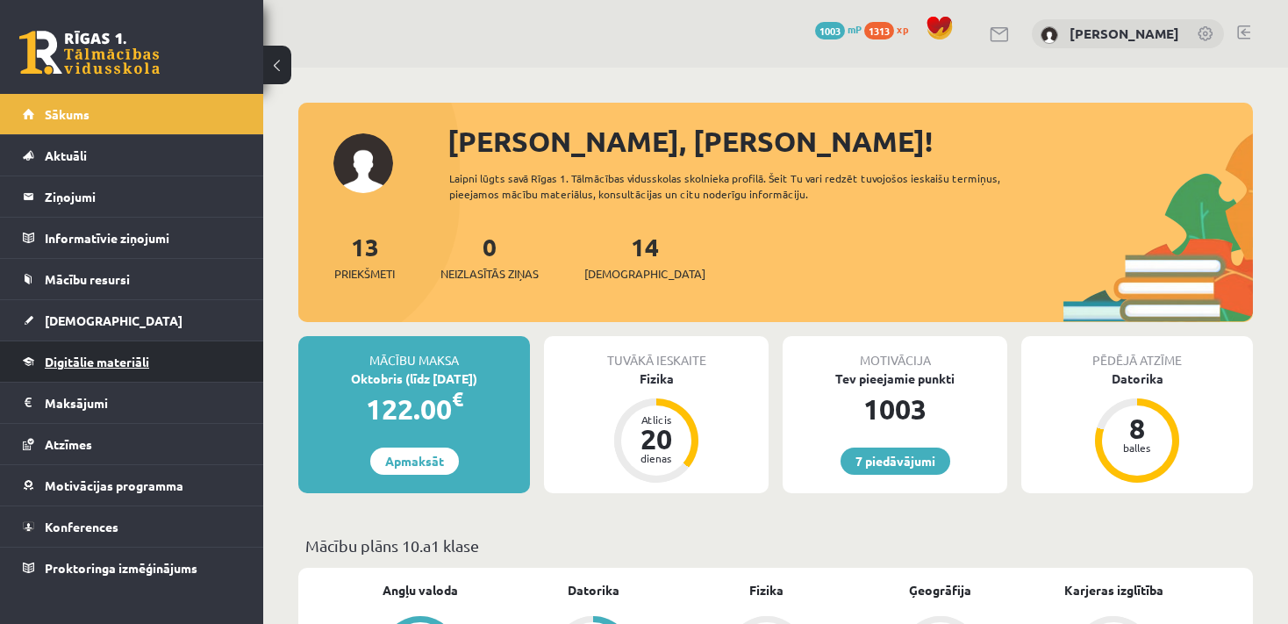
click at [175, 360] on link "Digitālie materiāli" at bounding box center [132, 361] width 218 height 40
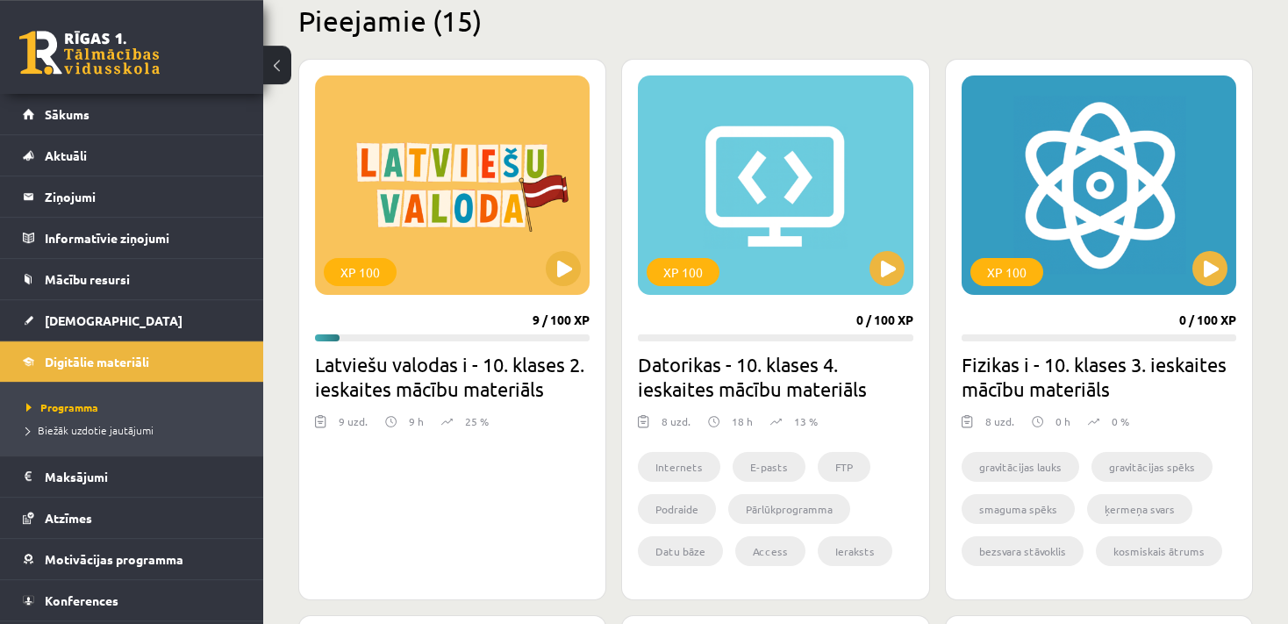
scroll to position [440, 0]
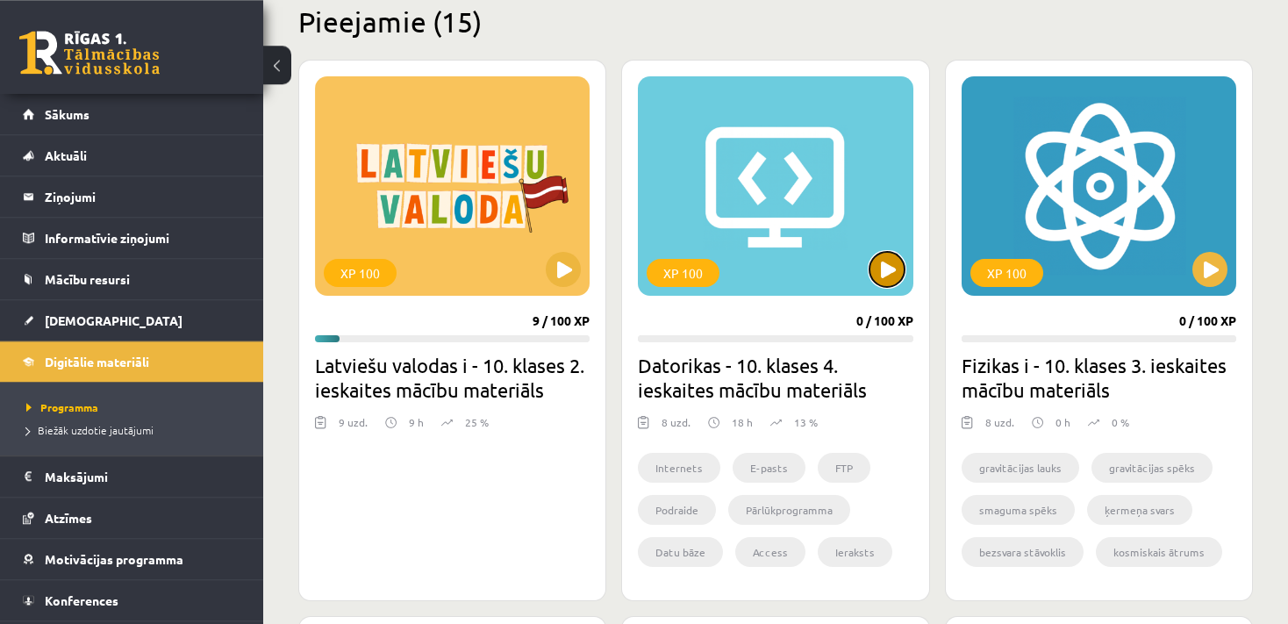
click at [886, 277] on button at bounding box center [886, 269] width 35 height 35
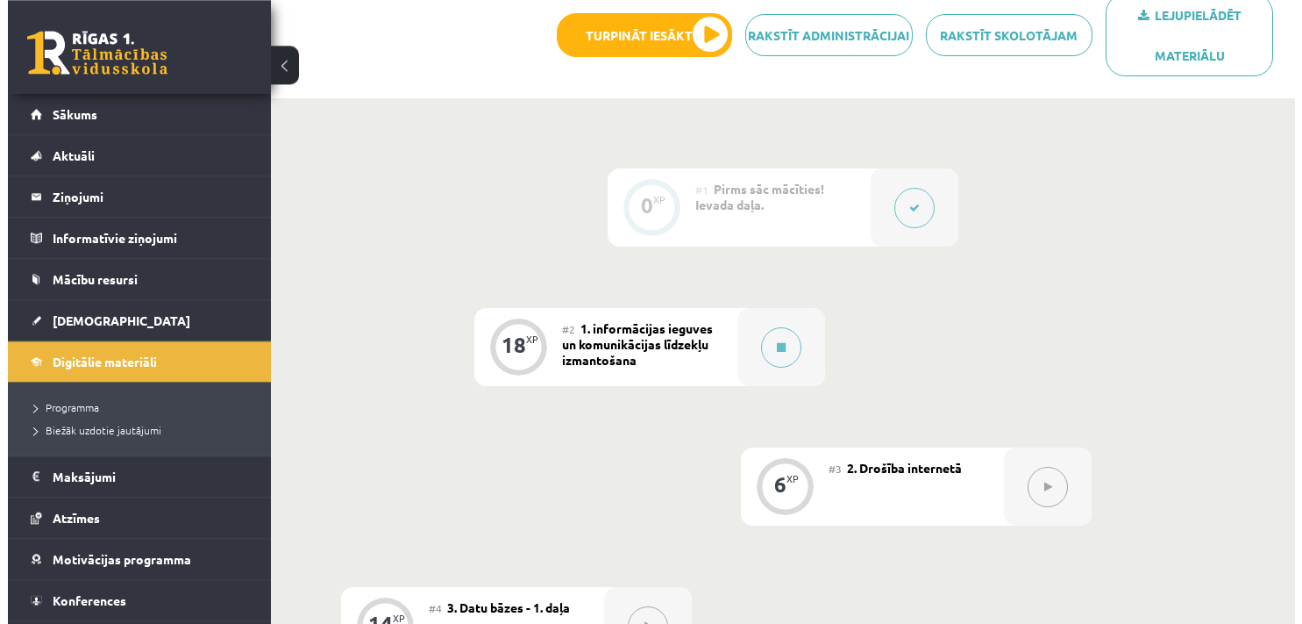
scroll to position [407, 0]
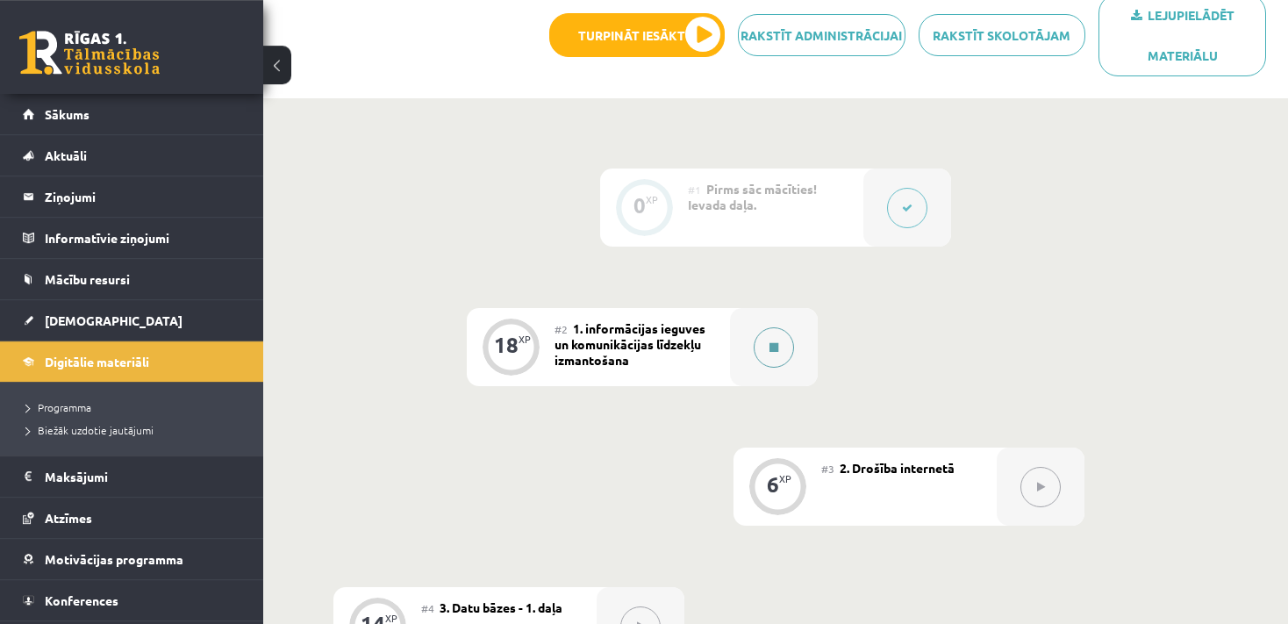
click at [769, 328] on button at bounding box center [773, 347] width 40 height 40
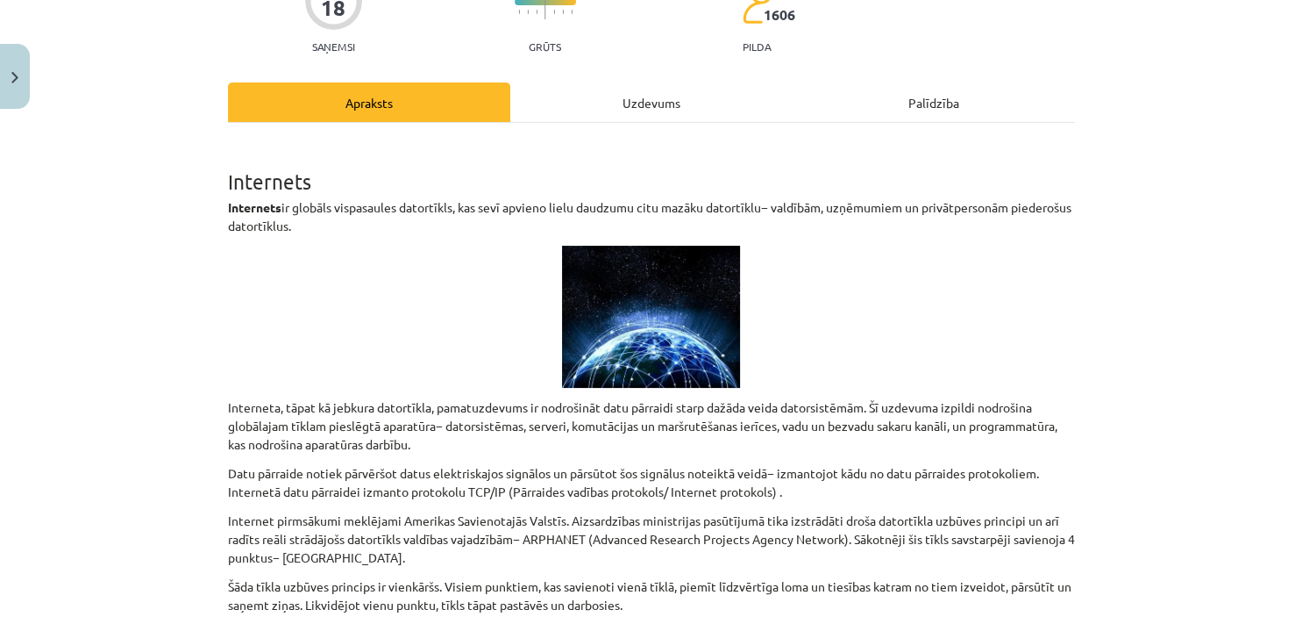
scroll to position [168, 0]
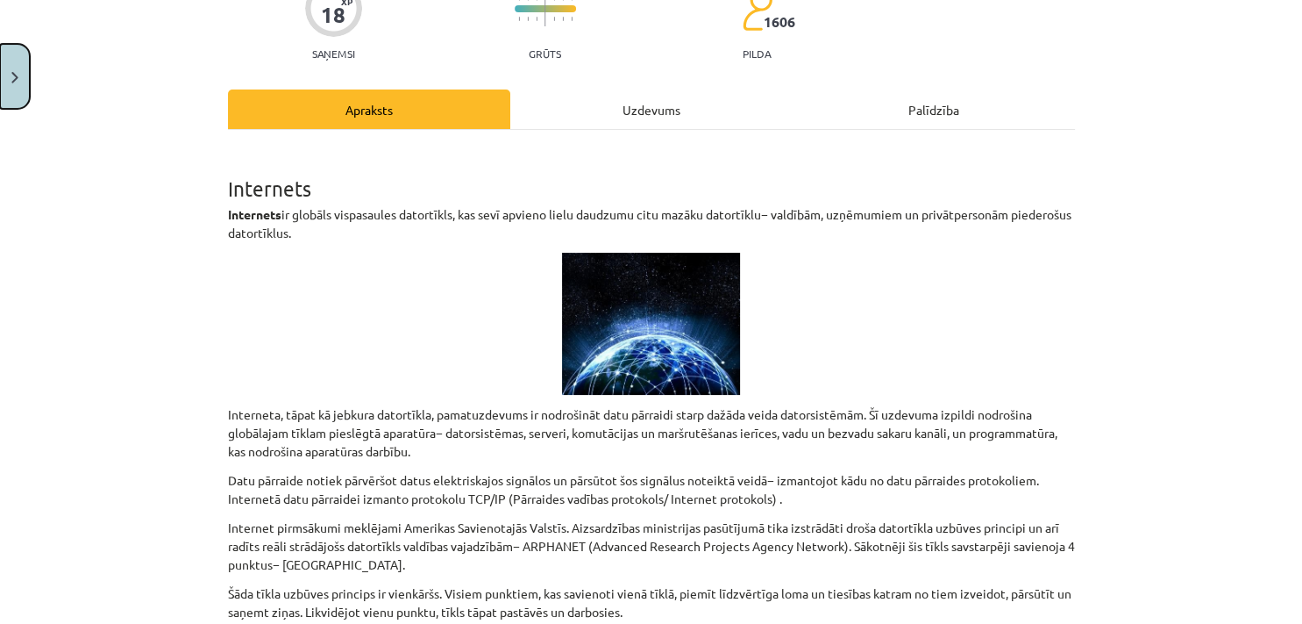
click at [20, 68] on button "Close" at bounding box center [15, 76] width 30 height 65
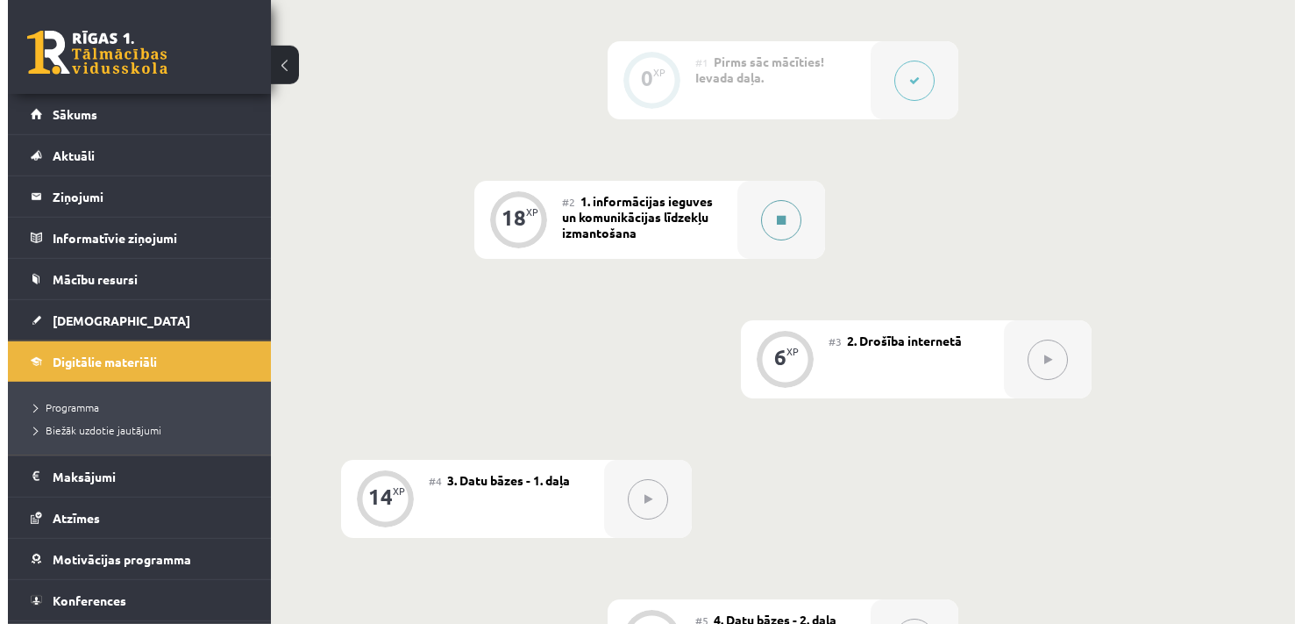
scroll to position [531, 0]
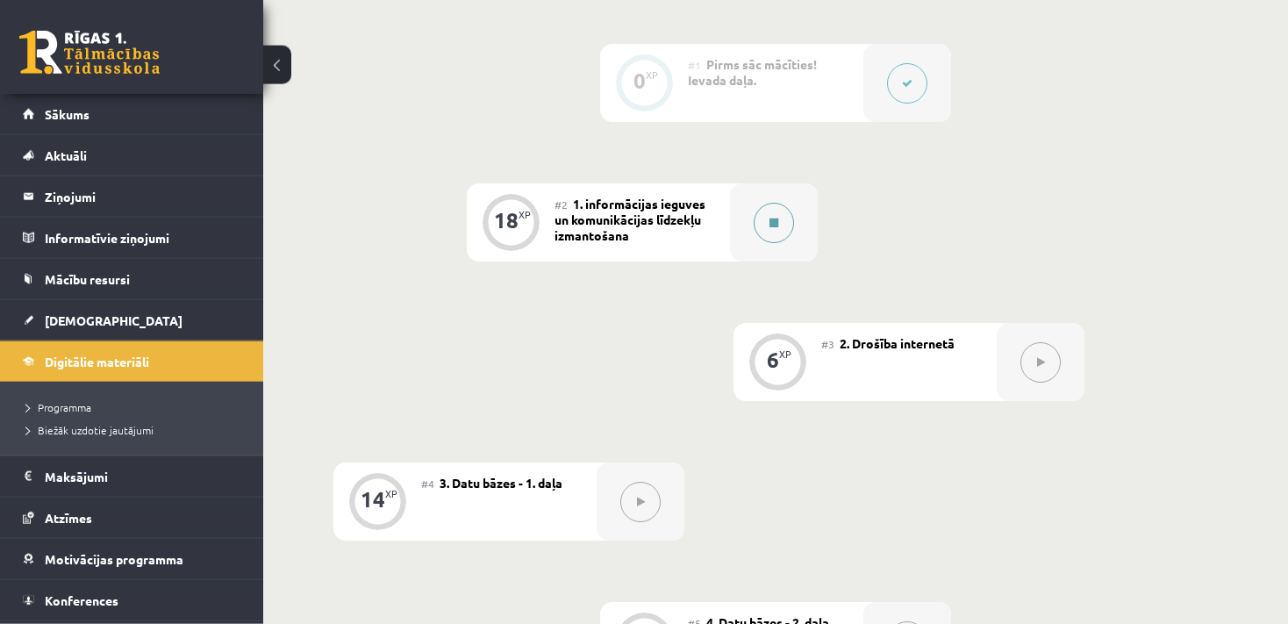
click at [774, 209] on button at bounding box center [773, 223] width 40 height 40
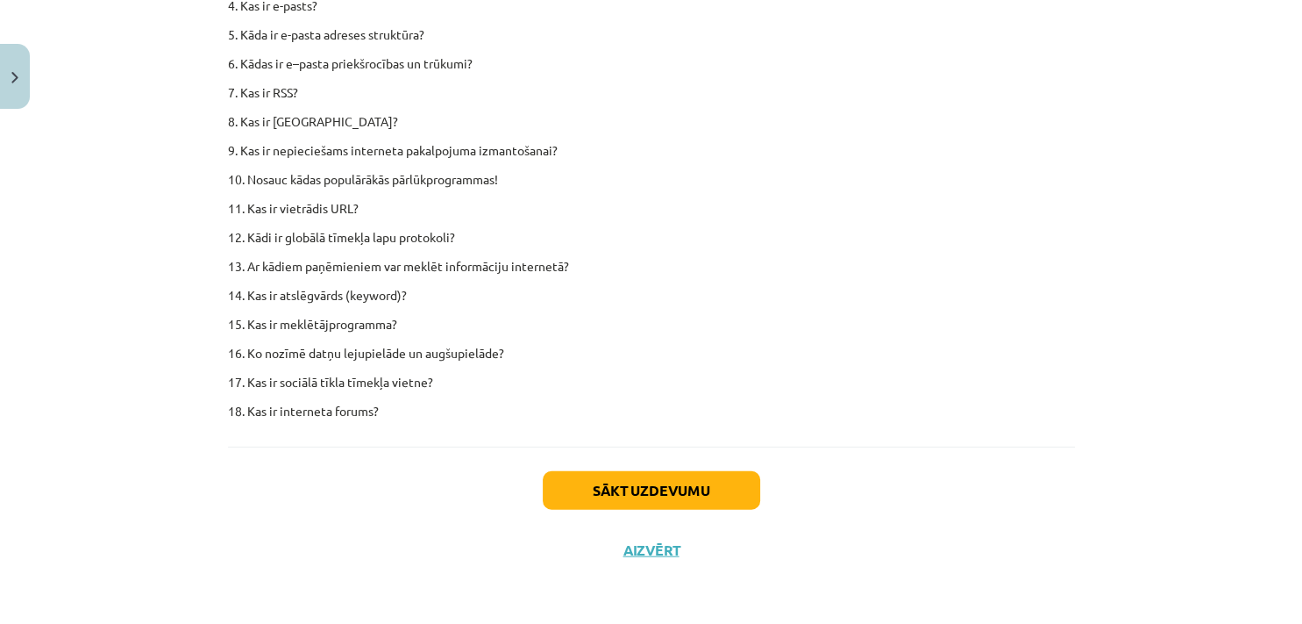
scroll to position [10867, 0]
click at [651, 510] on button "Sākt uzdevumu" at bounding box center [652, 490] width 218 height 39
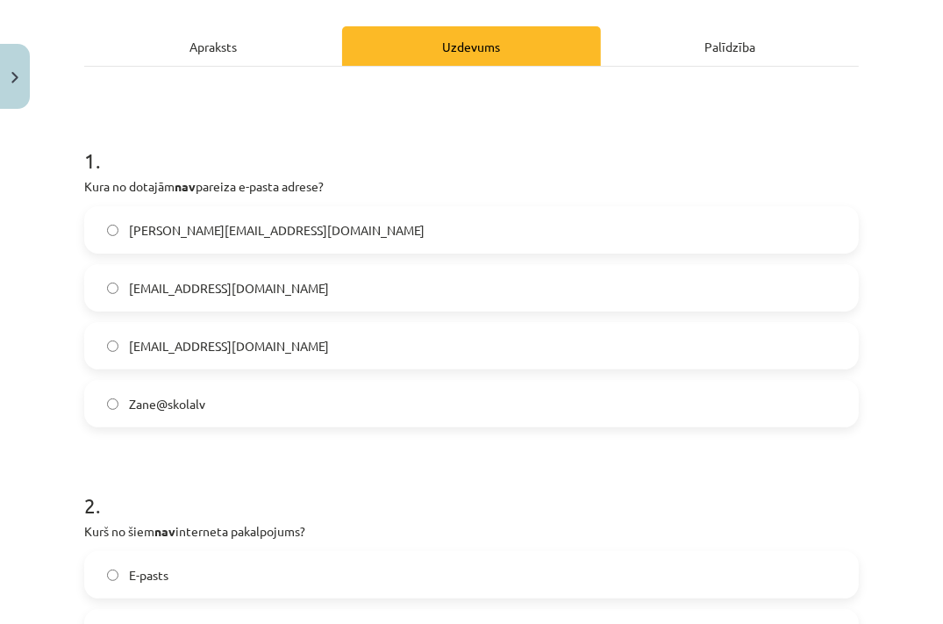
scroll to position [232, 0]
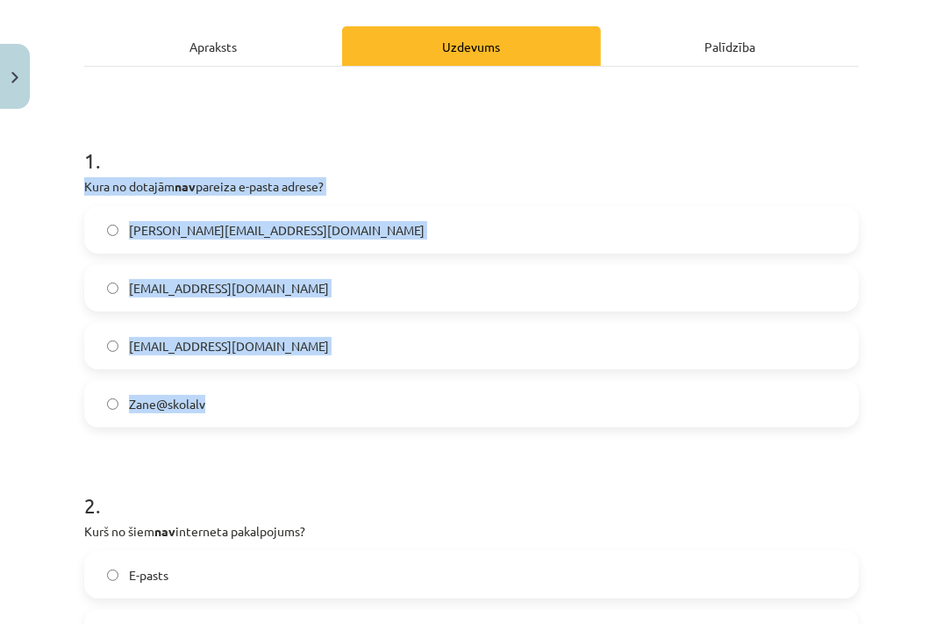
drag, startPoint x: 68, startPoint y: 183, endPoint x: 281, endPoint y: 411, distance: 312.1
click at [281, 411] on div "Mācību tēma: Datorikas - 10. klases 4. ieskaites mācību materiāls #2 1. informā…" at bounding box center [471, 312] width 943 height 624
copy div "Kura no dotajām nav pareiza e-pasta adrese? JANIS@skola.lv peteris_lielais@Skol…"
click at [250, 384] on label "Zane@skolalv" at bounding box center [471, 404] width 771 height 44
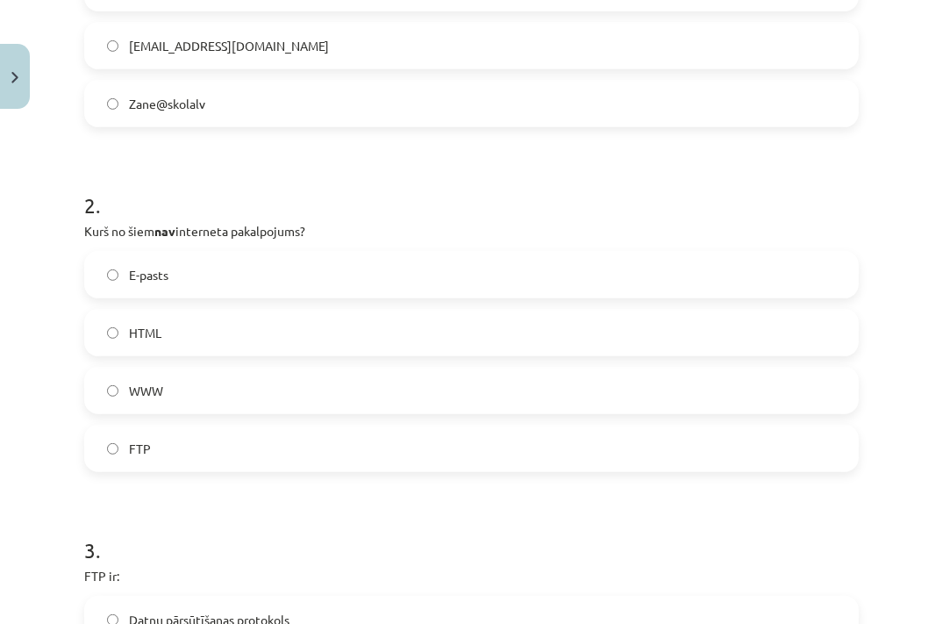
scroll to position [584, 0]
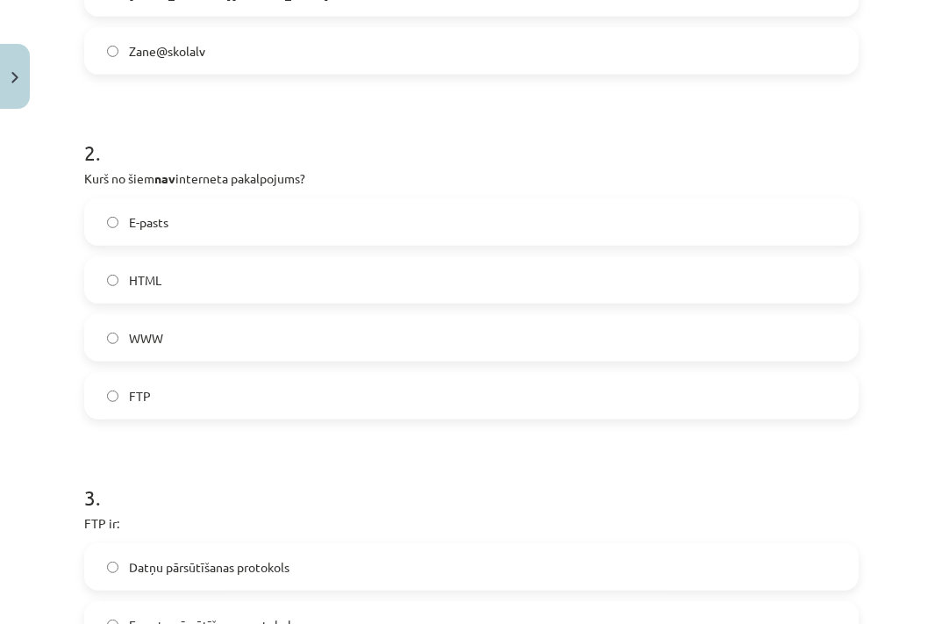
click at [168, 396] on label "FTP" at bounding box center [471, 396] width 771 height 44
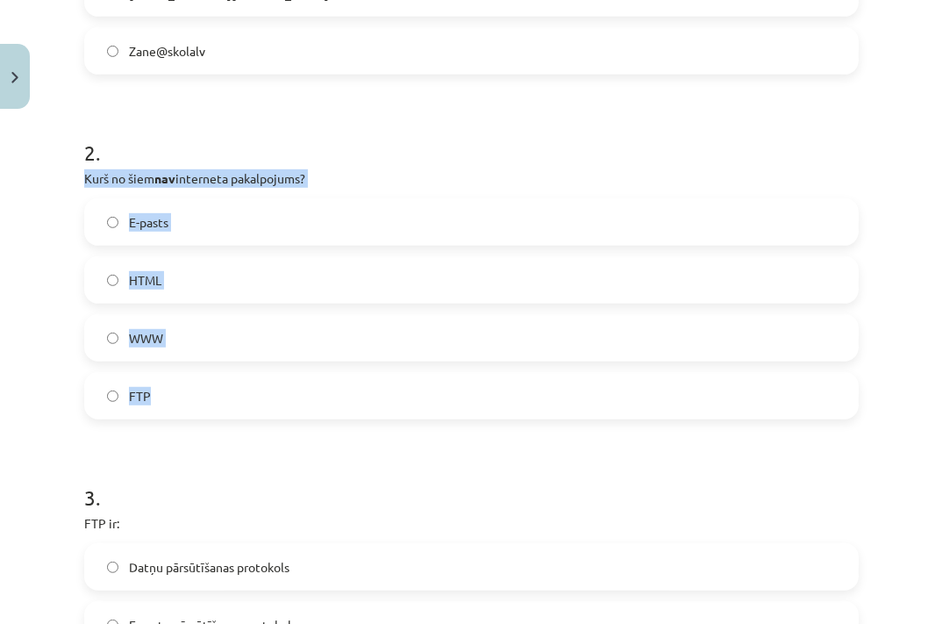
drag, startPoint x: 80, startPoint y: 169, endPoint x: 189, endPoint y: 390, distance: 246.7
click at [189, 390] on div "18 XP Saņemsi Grūts 1606 pilda Apraksts Uzdevums Palīdzība 1 . Kura no dotajām …" at bounding box center [471, 573] width 795 height 2080
copy div "Kurš no šiem nav interneta pakalpojums? E-pasts HTML WWW FTP"
click at [203, 283] on label "HTML" at bounding box center [471, 280] width 771 height 44
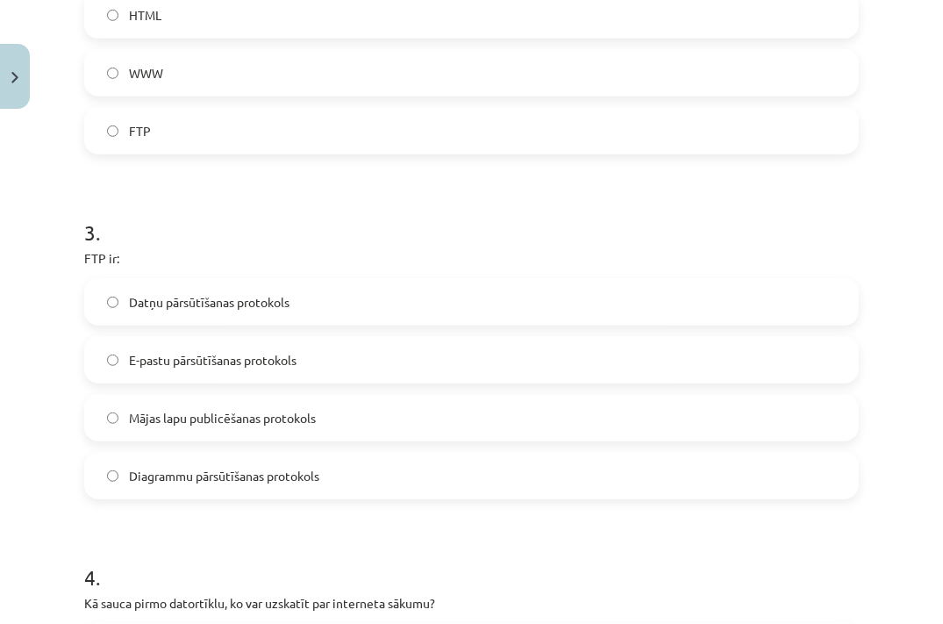
scroll to position [930, 0]
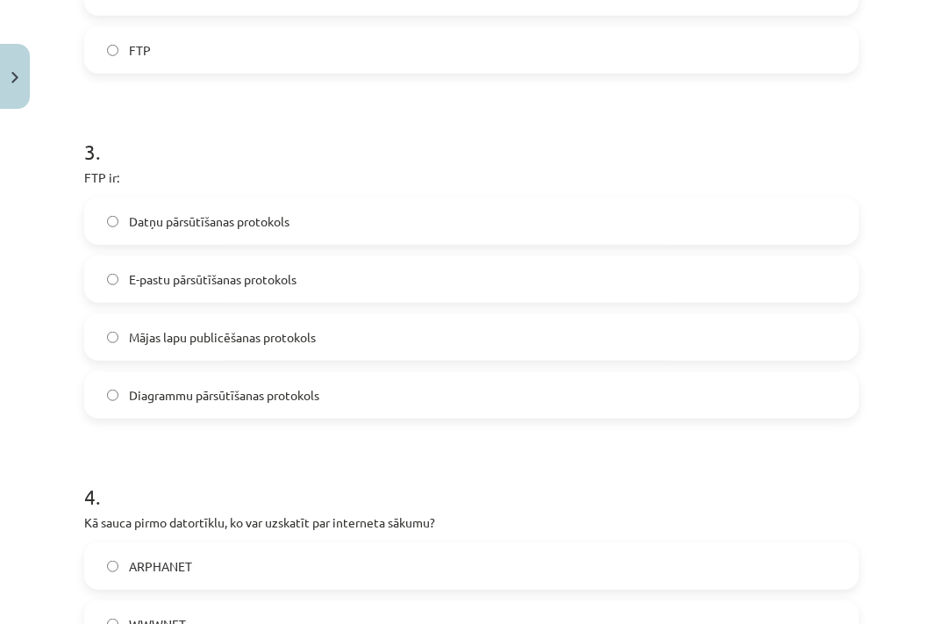
click at [208, 229] on span "Datņu pārsūtīšanas protokols" at bounding box center [209, 221] width 161 height 18
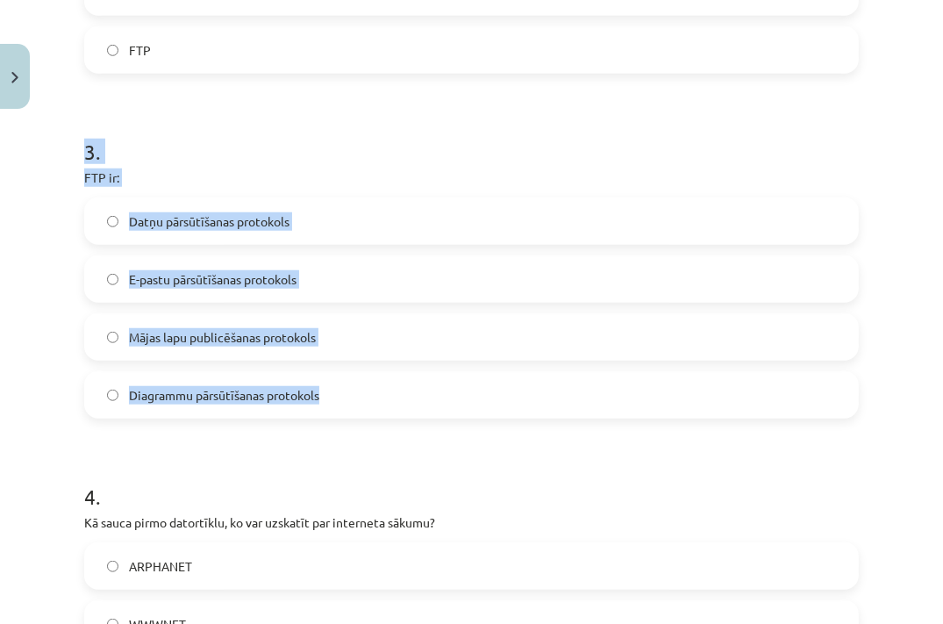
drag, startPoint x: 41, startPoint y: 164, endPoint x: 325, endPoint y: 415, distance: 378.4
click at [325, 415] on div "Mācību tēma: Datorikas - 10. klases 4. ieskaites mācību materiāls #2 1. informā…" at bounding box center [471, 312] width 943 height 624
copy div "3 . FTP ir: Datņu pārsūtīšanas protokols E-pastu pārsūtīšanas protokols Mājas l…"
click at [139, 448] on form "1 . Kura no dotajām nav pareiza e-pasta adrese? JANIS@skola.lv peteris_lielais@…" at bounding box center [471, 263] width 774 height 1688
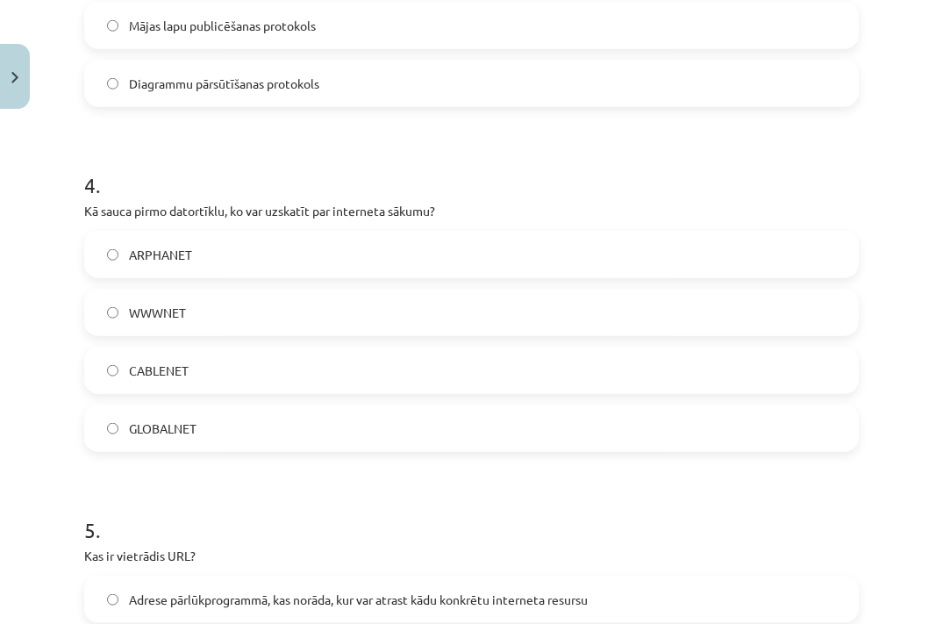
scroll to position [1257, 0]
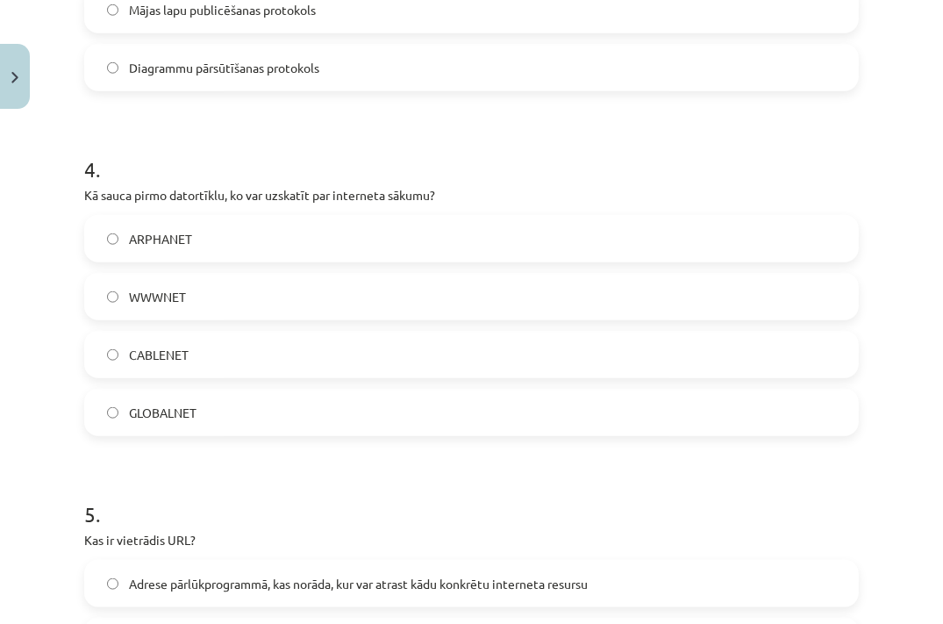
click at [172, 361] on span "CABLENET" at bounding box center [159, 355] width 60 height 18
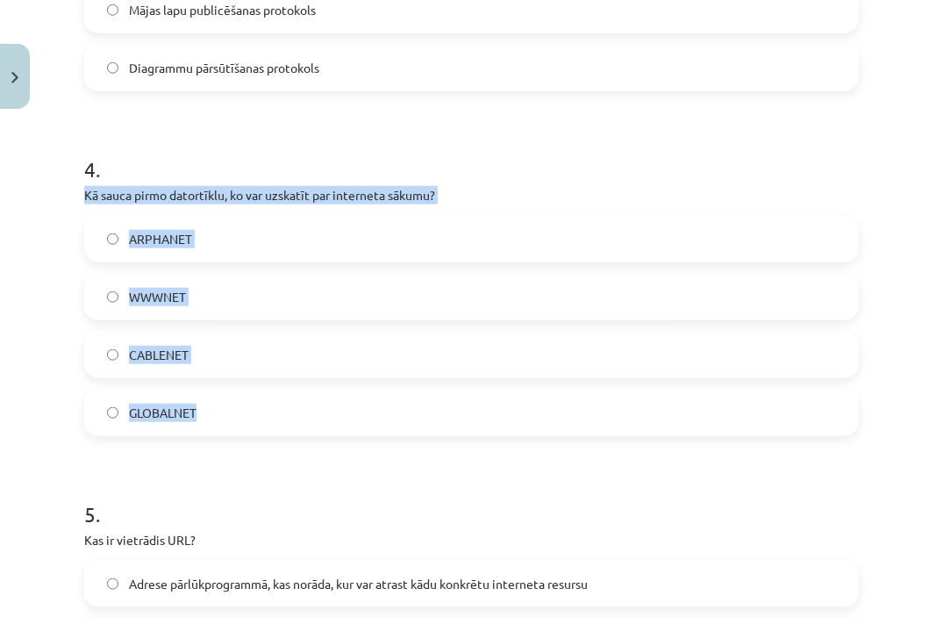
drag, startPoint x: 78, startPoint y: 196, endPoint x: 262, endPoint y: 426, distance: 295.2
copy div "Kā sauca pirmo datortīklu, ko var uzskatīt par interneta sākumu? ARPHANET WWWNE…"
click at [210, 235] on label "ARPHANET" at bounding box center [471, 239] width 771 height 44
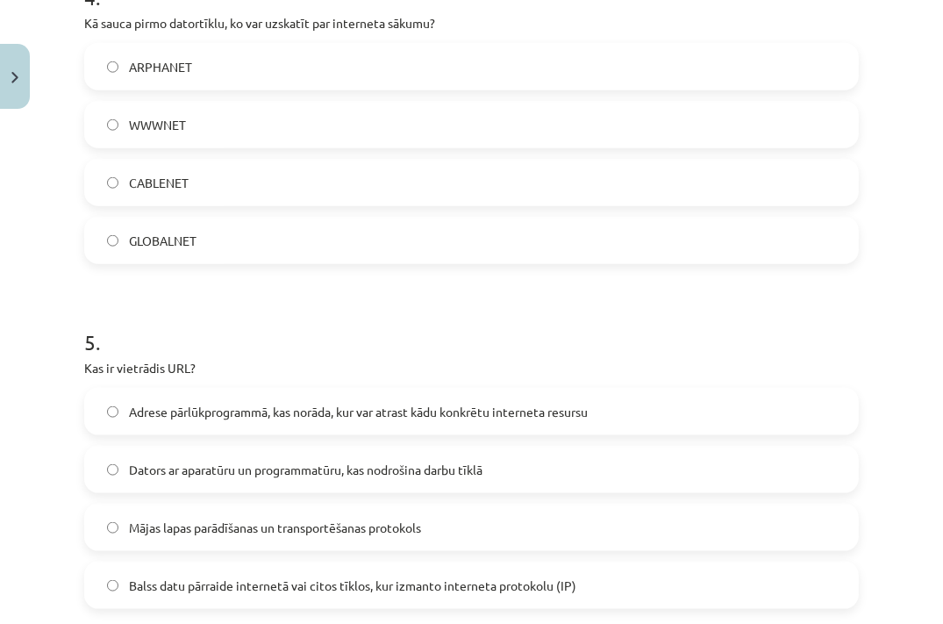
scroll to position [1616, 0]
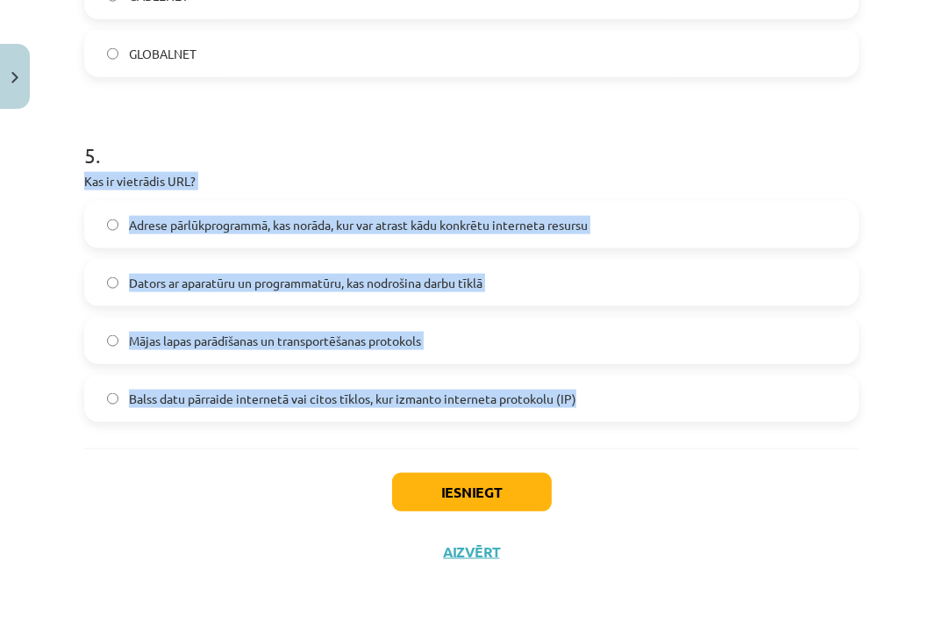
drag, startPoint x: 66, startPoint y: 177, endPoint x: 583, endPoint y: 412, distance: 568.3
click at [583, 413] on div "Mācību tēma: Datorikas - 10. klases 4. ieskaites mācību materiāls #2 1. informā…" at bounding box center [471, 312] width 943 height 624
copy div "Kas ir vietrādis URL? Adrese pārlūkprogrammā, kas norāda, kur var atrast kādu k…"
click at [23, 409] on div "Mācību tēma: Datorikas - 10. klases 4. ieskaites mācību materiāls #2 1. informā…" at bounding box center [471, 312] width 943 height 624
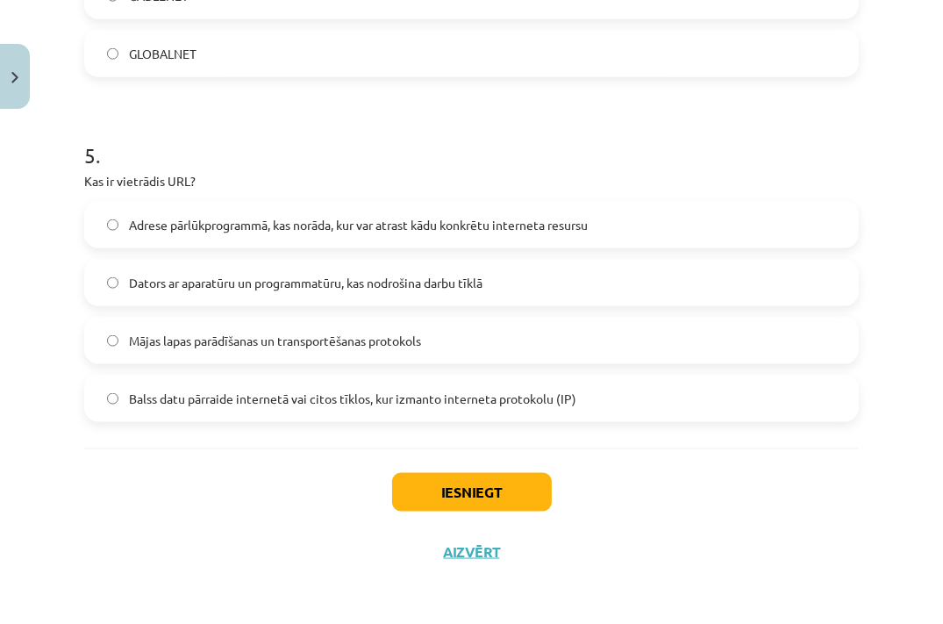
click at [345, 193] on div "5 . Kas ir vietrādis URL? Adrese pārlūkprogrammā, kas norāda, kur var atrast kā…" at bounding box center [471, 267] width 774 height 310
click at [307, 227] on span "Adrese pārlūkprogrammā, kas norāda, kur var atrast kādu konkrētu interneta resu…" at bounding box center [358, 225] width 459 height 18
click at [463, 483] on button "Iesniegt" at bounding box center [472, 492] width 160 height 39
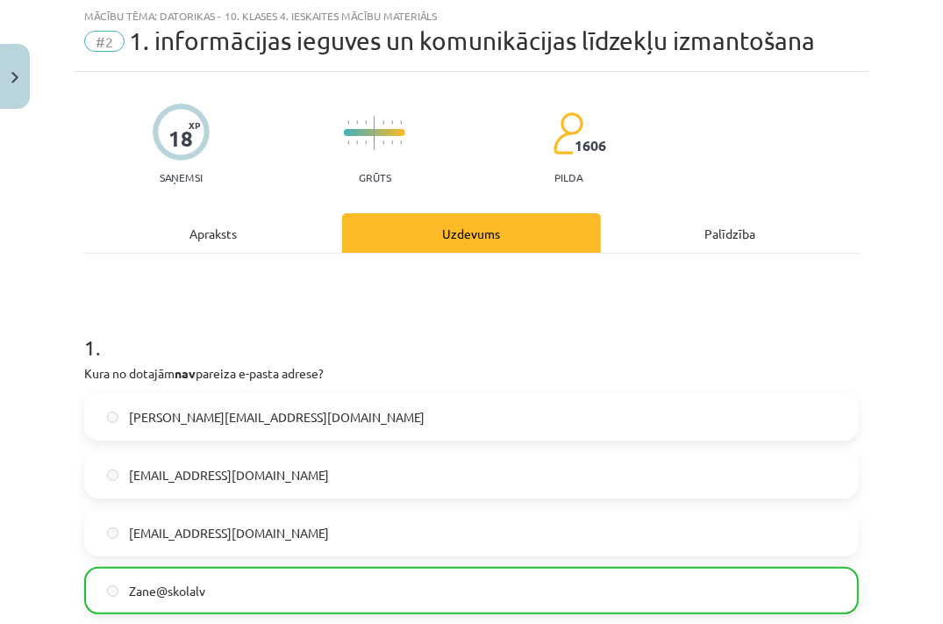
scroll to position [0, 0]
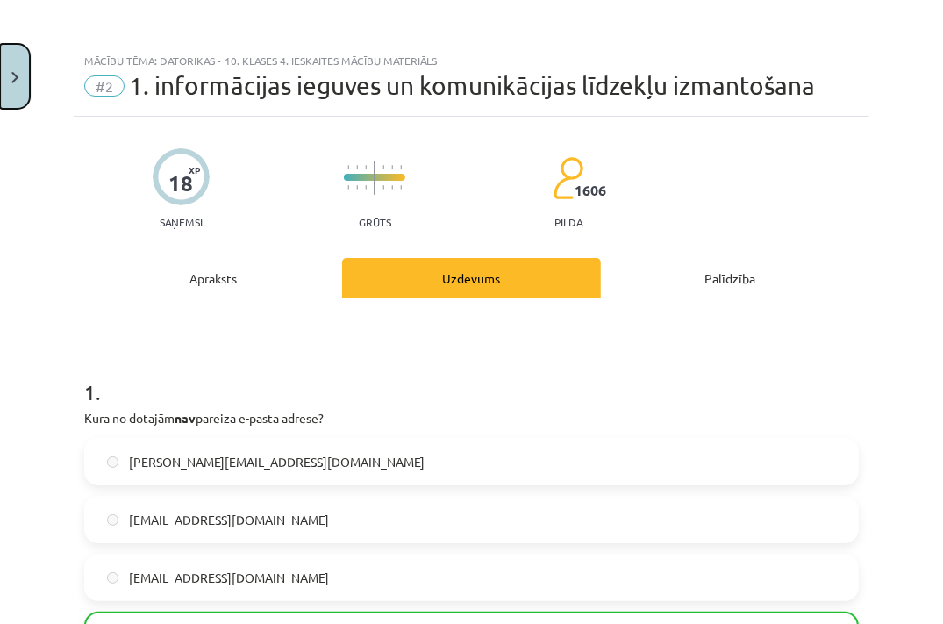
click at [18, 94] on button "Close" at bounding box center [15, 76] width 30 height 65
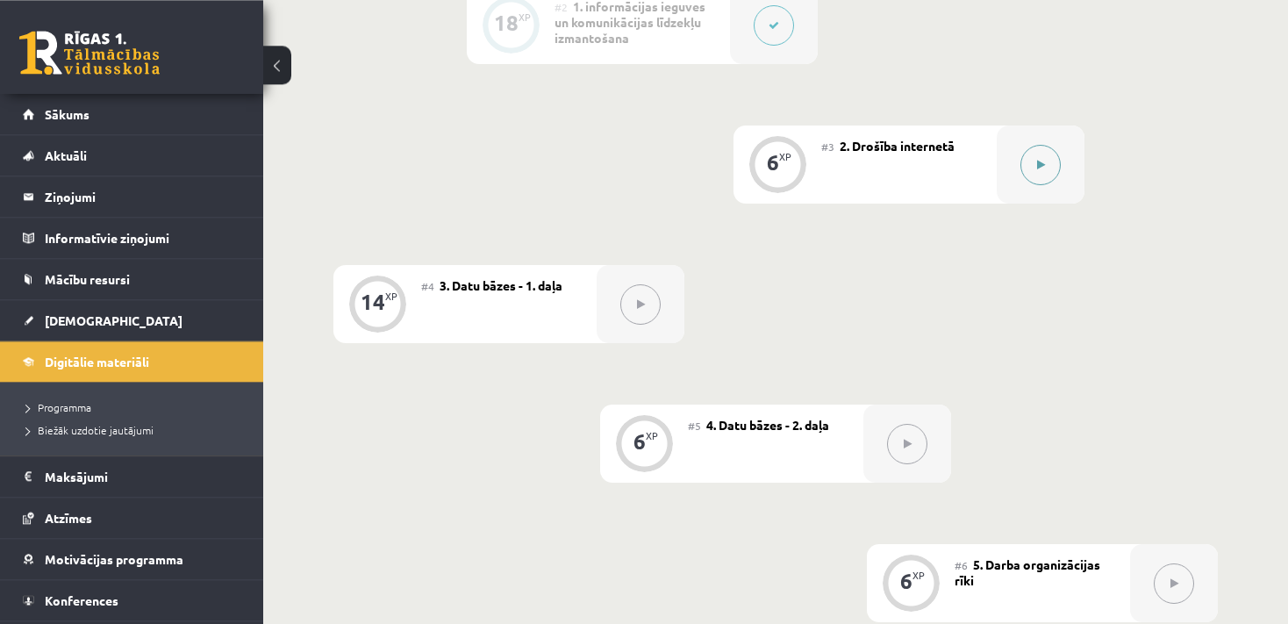
scroll to position [722, 0]
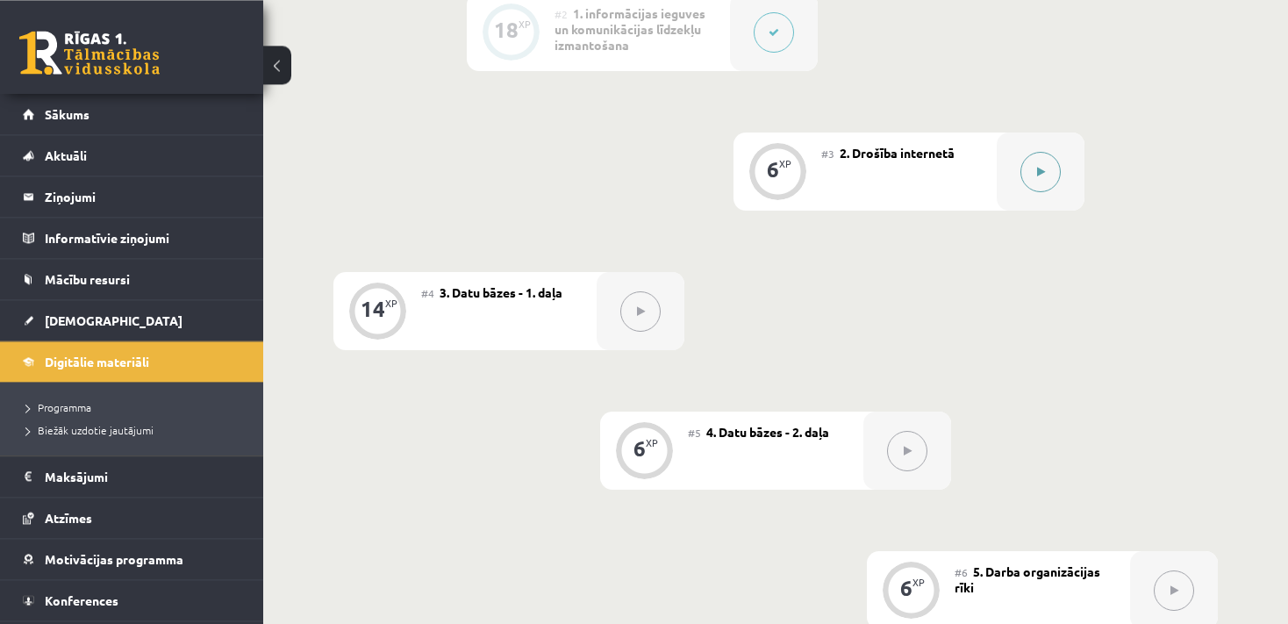
click at [1057, 154] on div at bounding box center [1040, 171] width 88 height 78
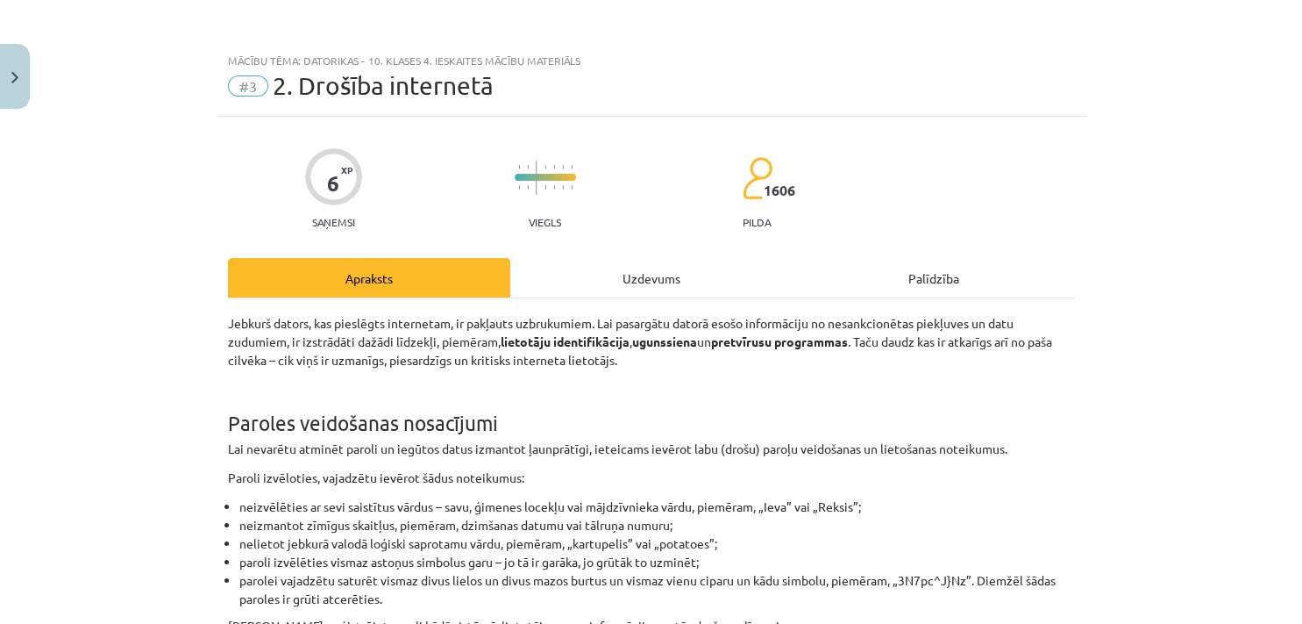
click at [30, 92] on div "Mācību tēma: Datorikas - 10. klases 4. ieskaites mācību materiāls #3 2. Drošība…" at bounding box center [651, 312] width 1302 height 624
click at [7, 84] on button "Close" at bounding box center [15, 76] width 30 height 65
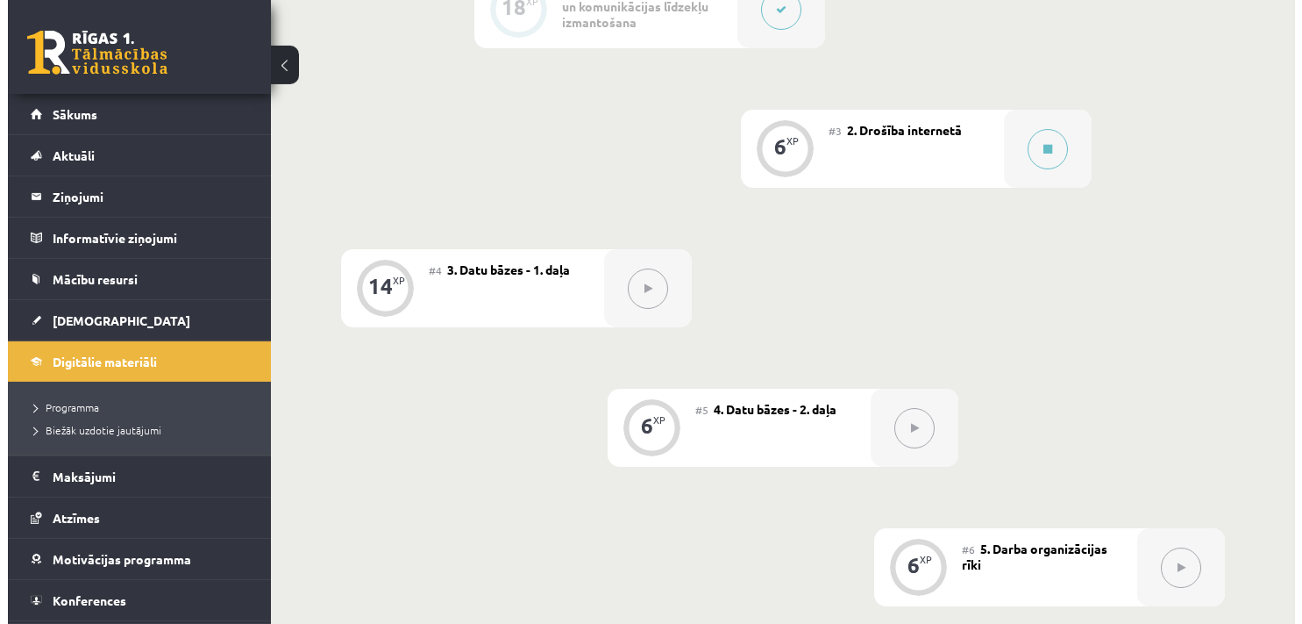
scroll to position [733, 0]
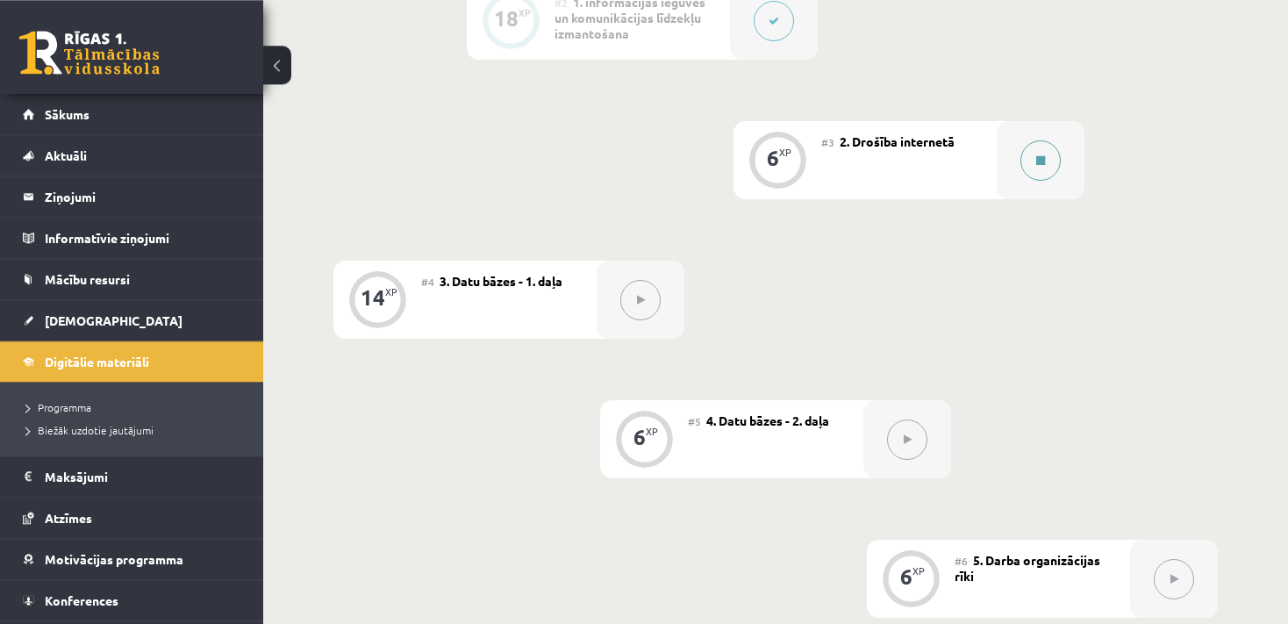
click at [1026, 163] on button at bounding box center [1040, 160] width 40 height 40
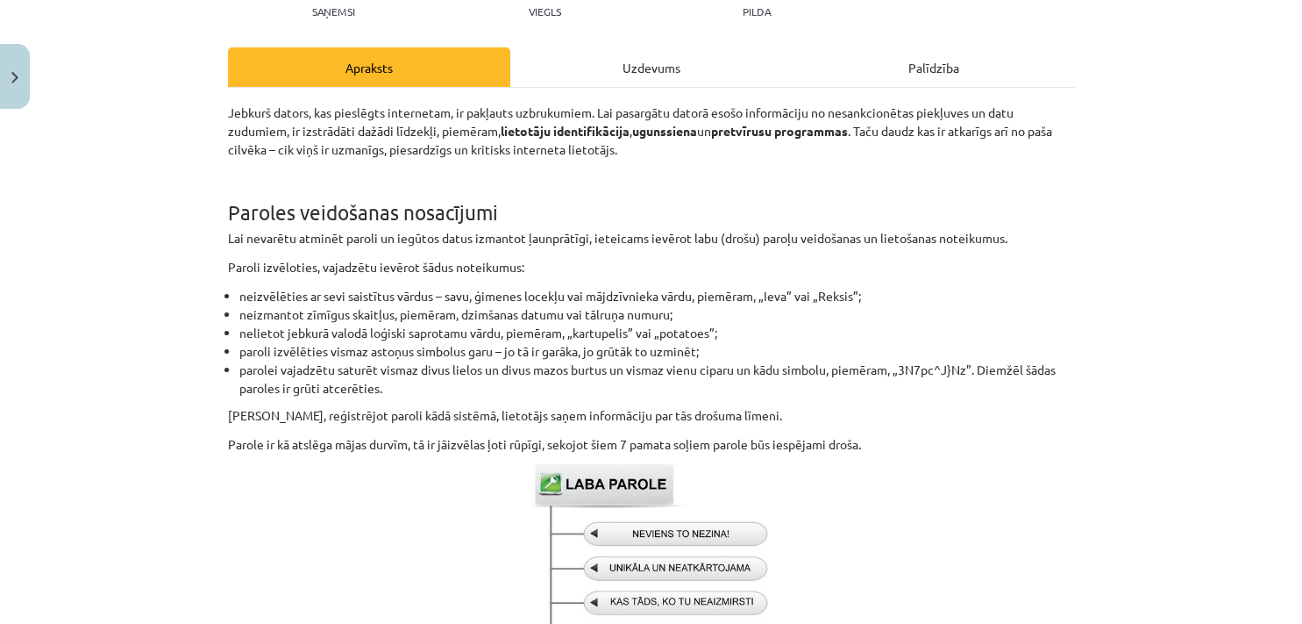
scroll to position [211, 0]
